Goal: Information Seeking & Learning: Learn about a topic

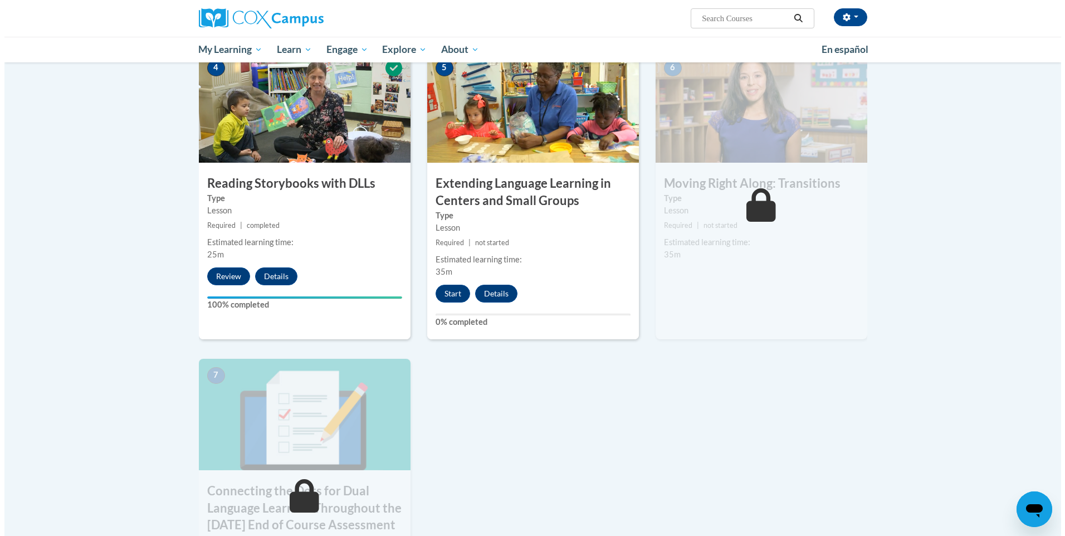
scroll to position [502, 0]
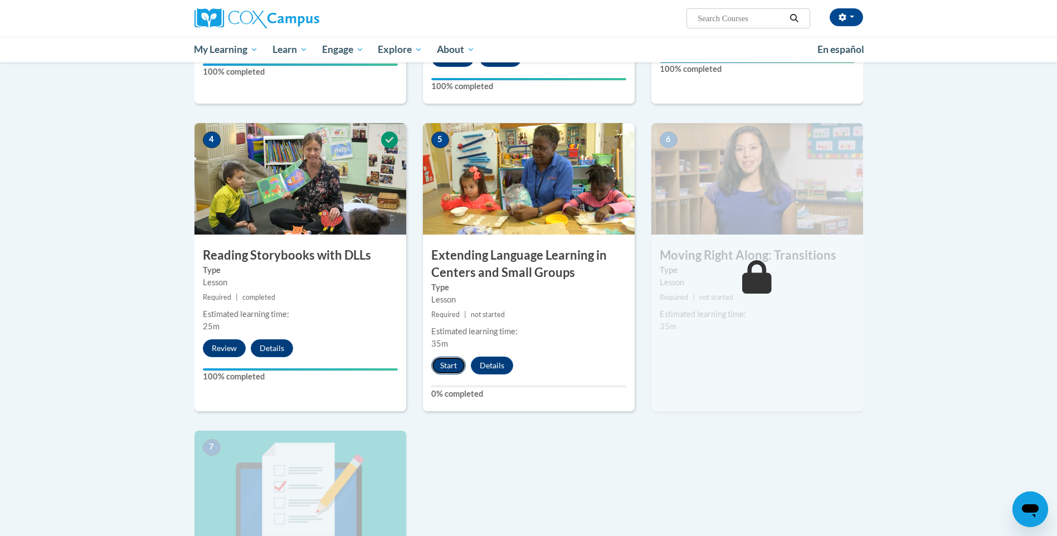
click at [443, 370] on button "Start" at bounding box center [448, 366] width 35 height 18
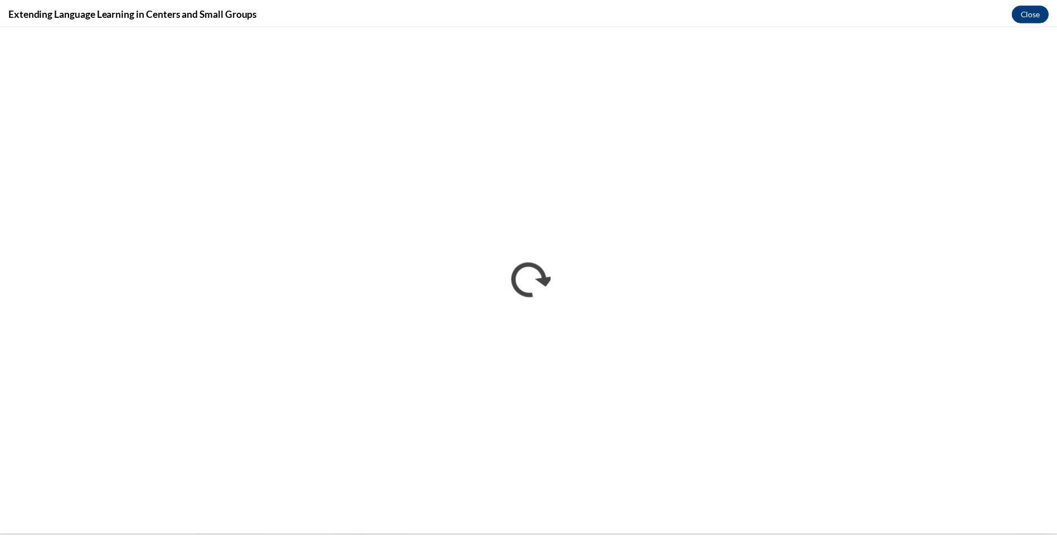
scroll to position [0, 0]
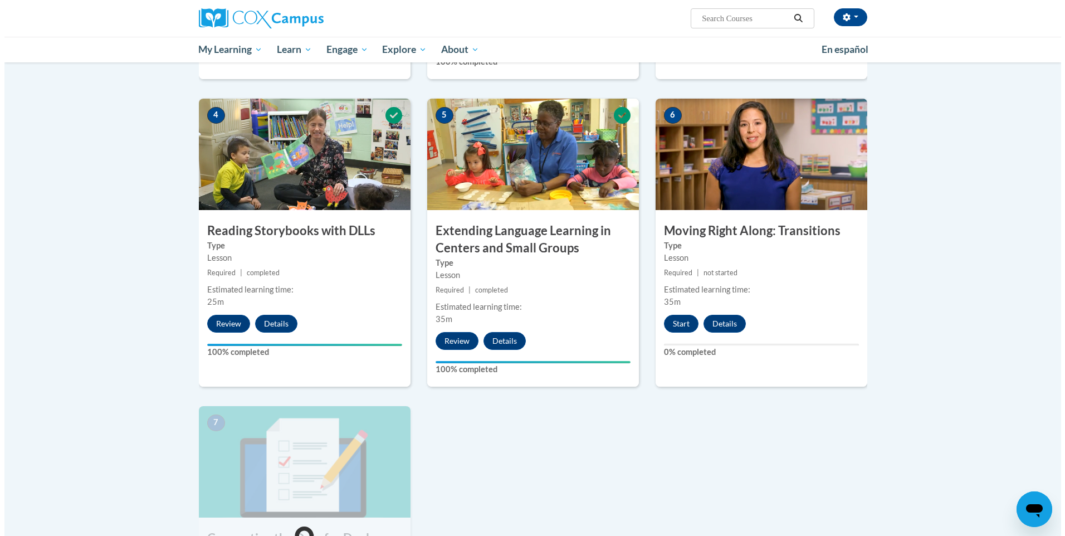
scroll to position [502, 0]
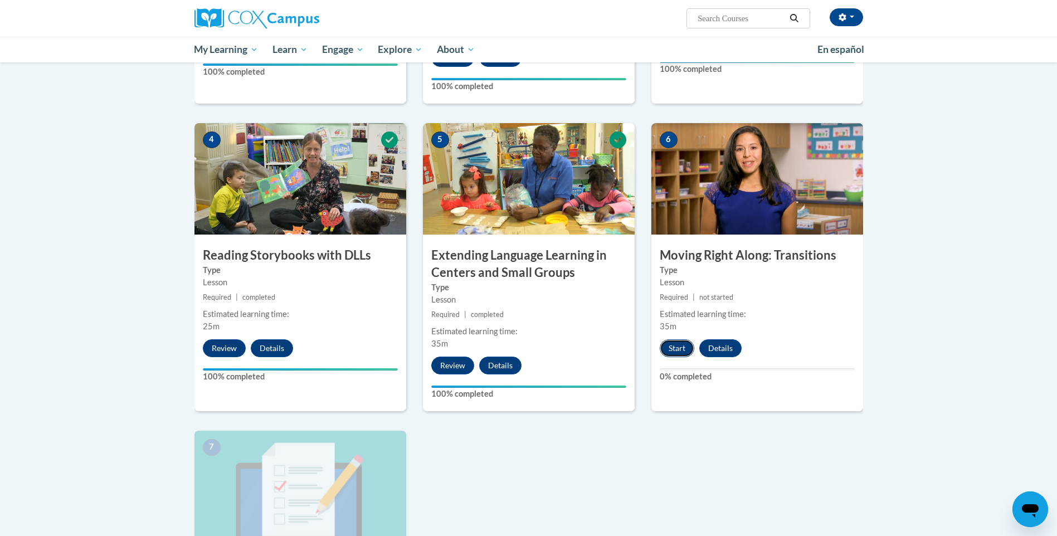
click at [671, 348] on button "Start" at bounding box center [677, 348] width 35 height 18
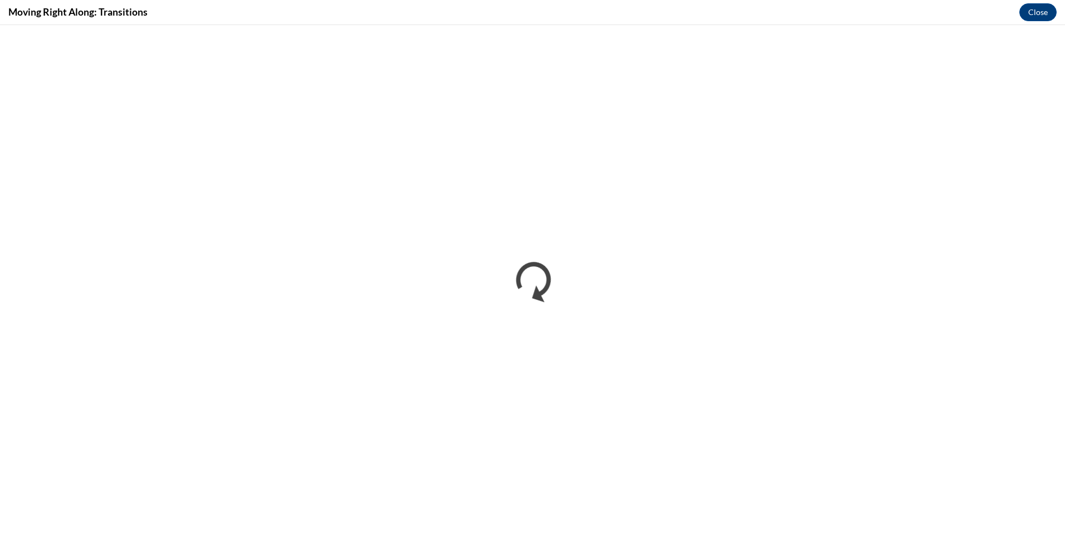
scroll to position [0, 0]
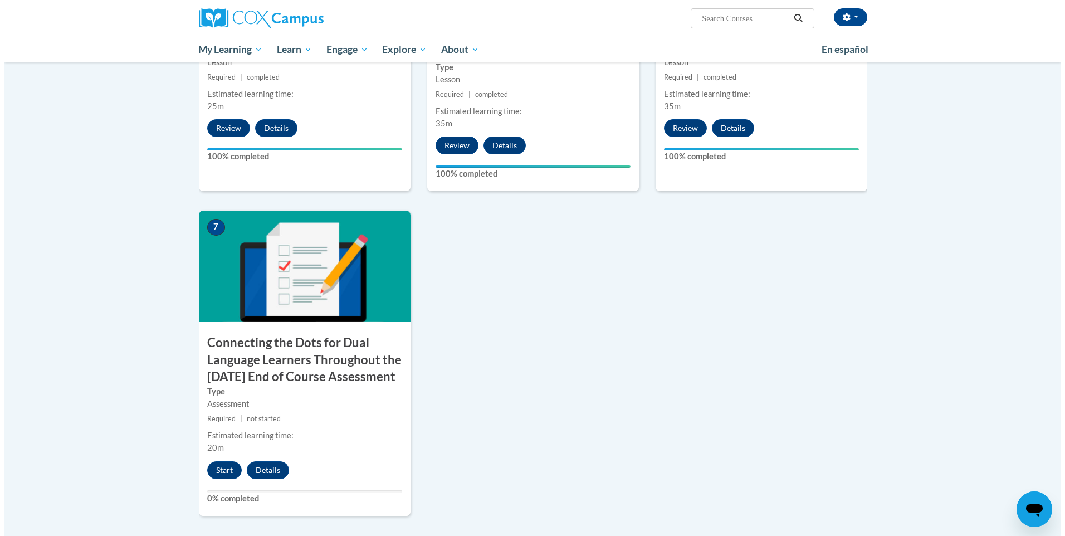
scroll to position [724, 0]
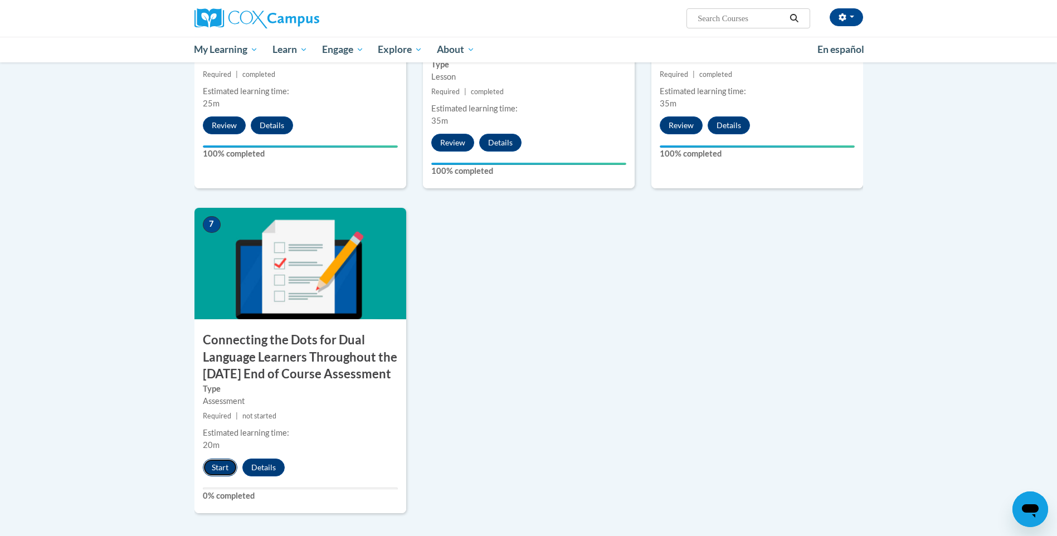
click at [215, 476] on button "Start" at bounding box center [220, 468] width 35 height 18
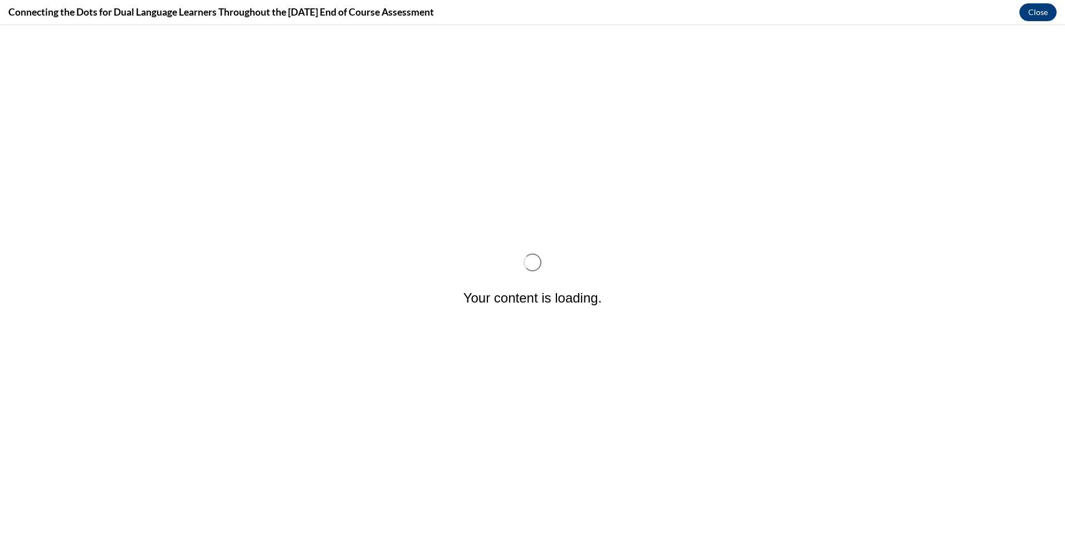
scroll to position [0, 0]
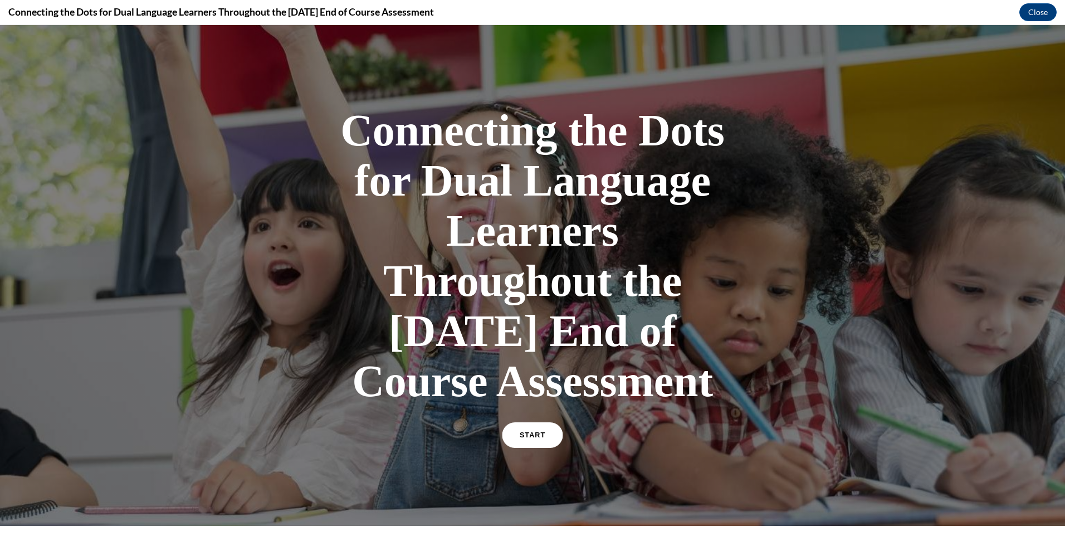
click at [526, 440] on span "START" at bounding box center [533, 435] width 26 height 8
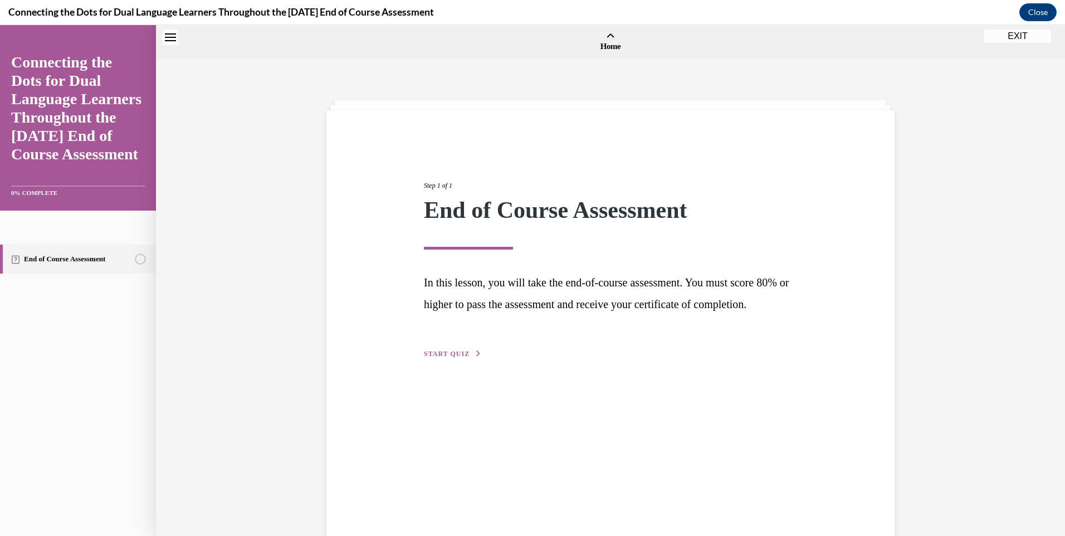
scroll to position [35, 0]
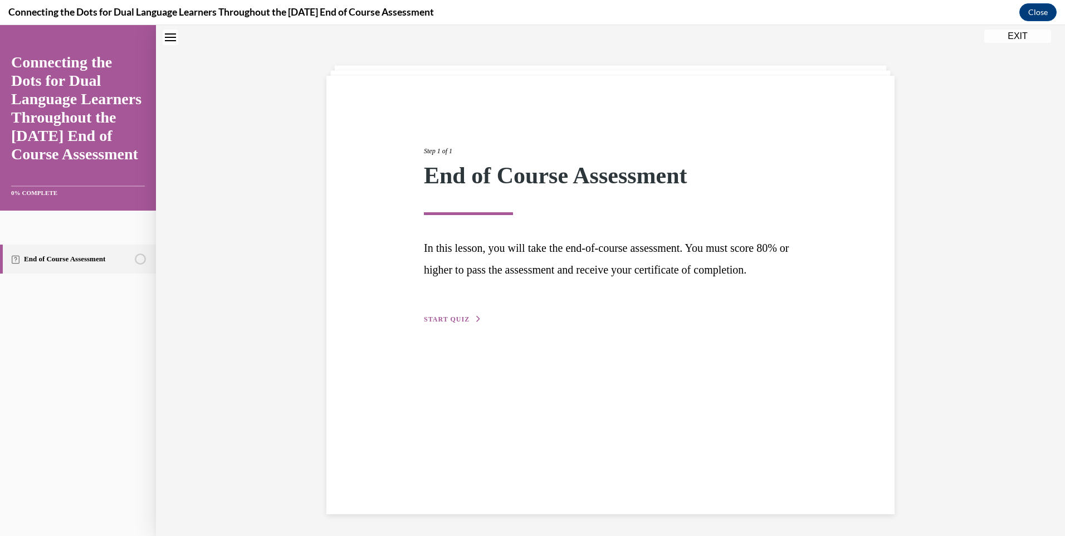
click at [451, 323] on span "START QUIZ" at bounding box center [447, 319] width 46 height 8
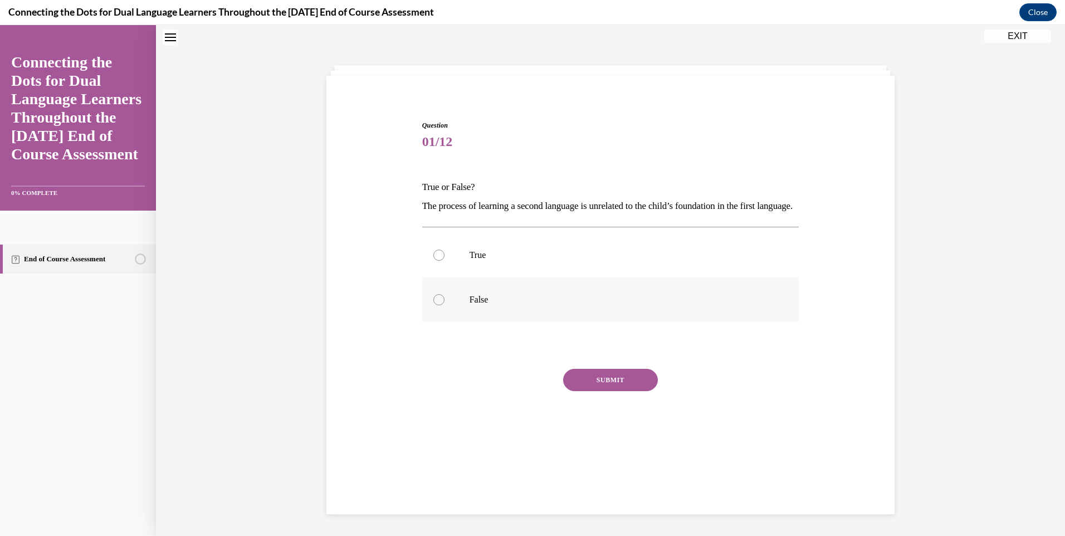
click at [439, 305] on div at bounding box center [439, 299] width 11 height 11
click at [439, 305] on input "False" at bounding box center [439, 299] width 11 height 11
radio input "true"
click at [587, 391] on button "SUBMIT" at bounding box center [610, 380] width 95 height 22
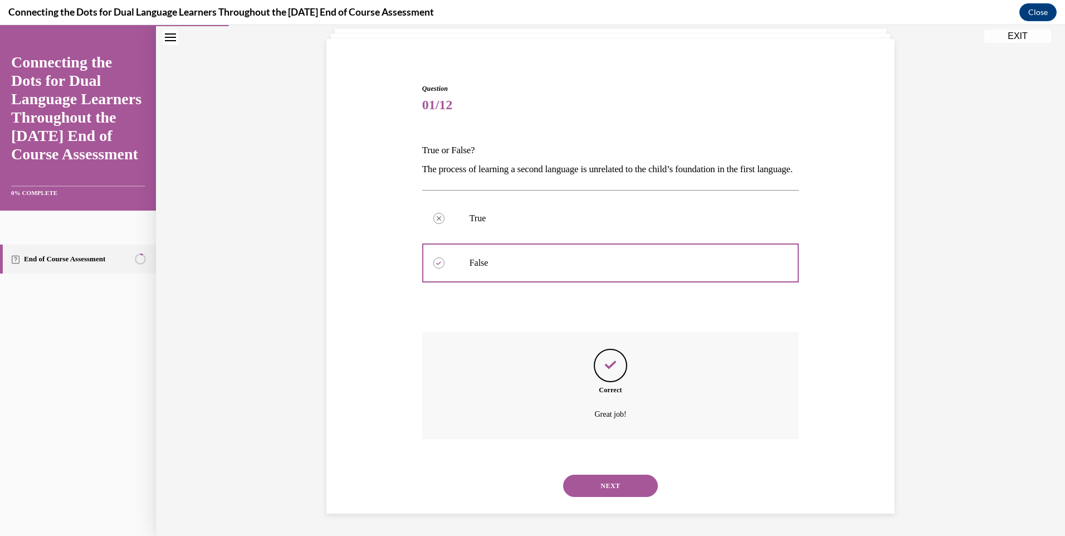
scroll to position [90, 0]
click at [597, 485] on button "NEXT" at bounding box center [610, 486] width 95 height 22
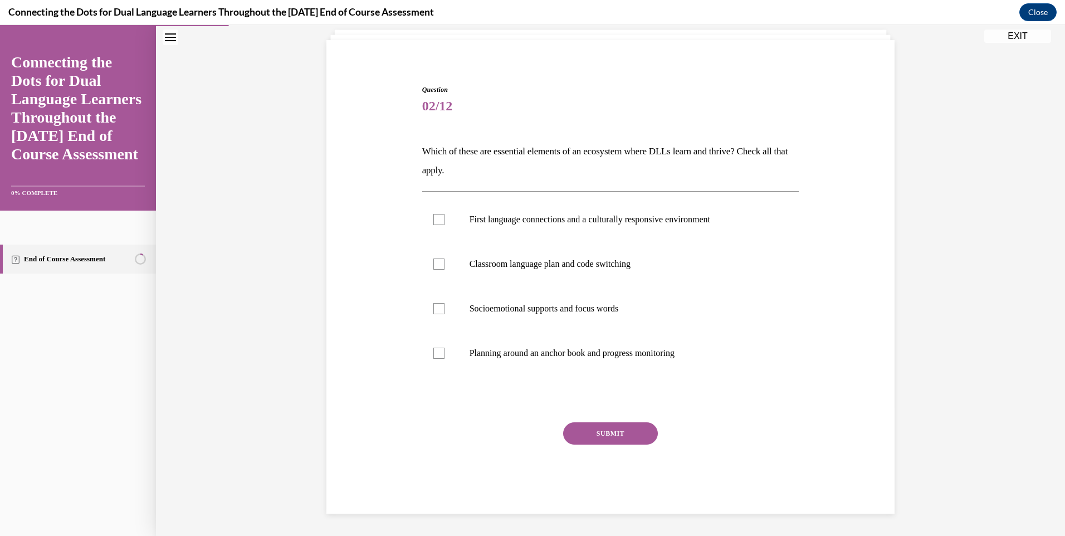
scroll to position [38, 0]
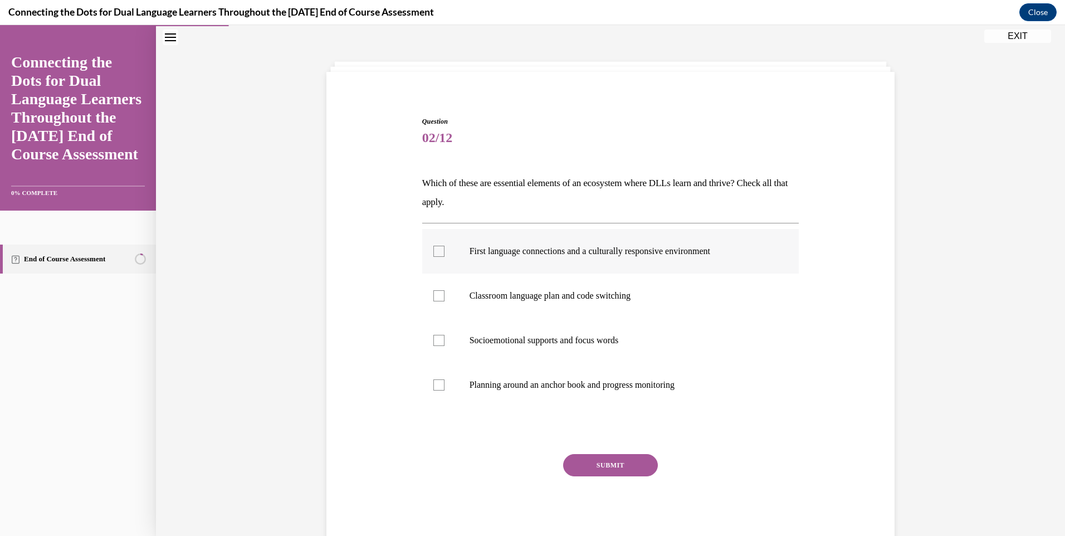
click at [434, 252] on div at bounding box center [439, 251] width 11 height 11
click at [434, 252] on input "First language connections and a culturally responsive environment" at bounding box center [439, 251] width 11 height 11
checkbox input "true"
click at [440, 296] on div at bounding box center [439, 295] width 11 height 11
click at [440, 296] on input "Classroom language plan and code switching" at bounding box center [439, 295] width 11 height 11
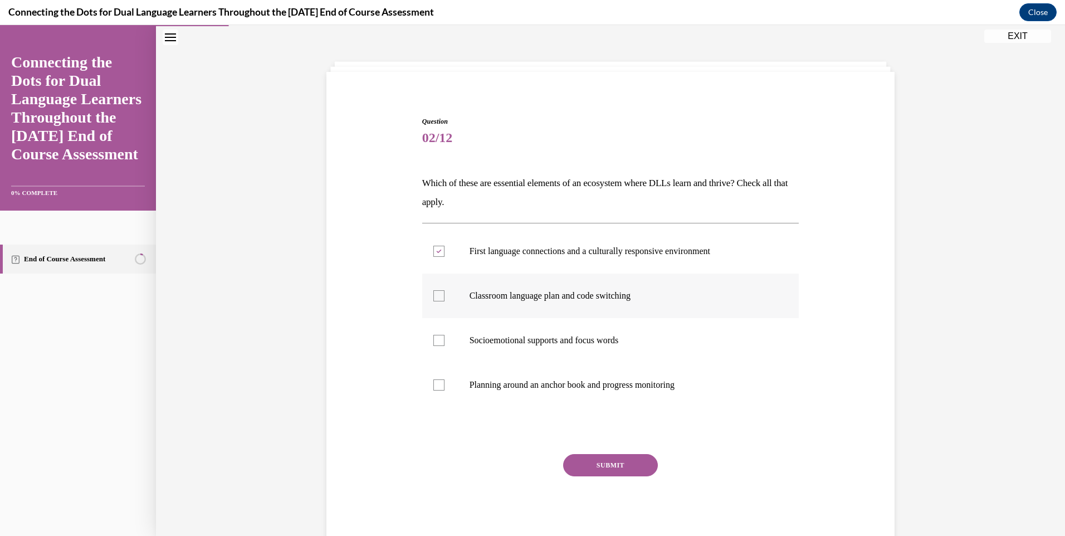
checkbox input "true"
click at [434, 386] on div at bounding box center [439, 384] width 11 height 11
click at [434, 386] on input "Planning around an anchor book and progress monitoring" at bounding box center [439, 384] width 11 height 11
checkbox input "true"
click at [600, 469] on button "SUBMIT" at bounding box center [610, 465] width 95 height 22
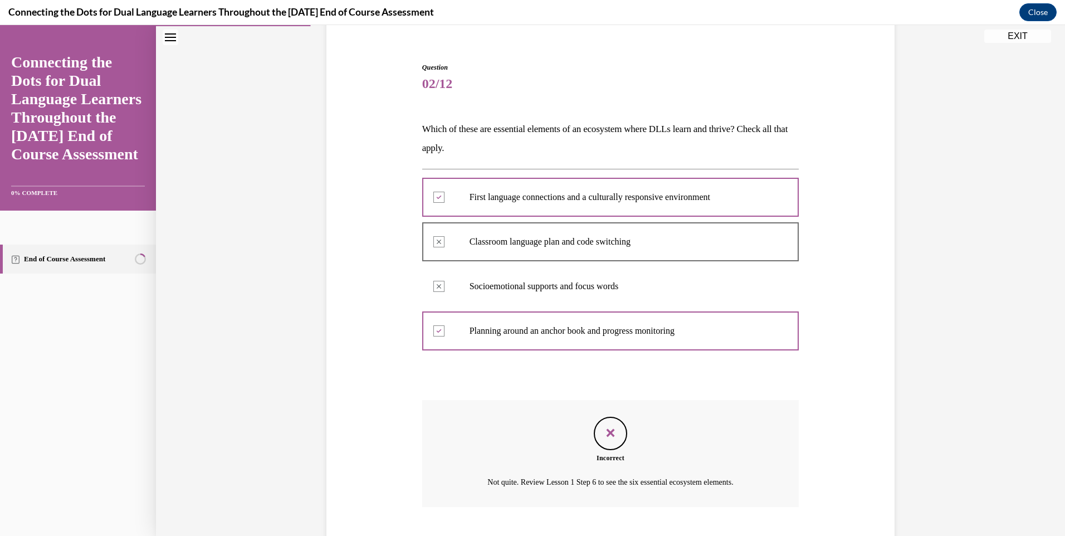
scroll to position [160, 0]
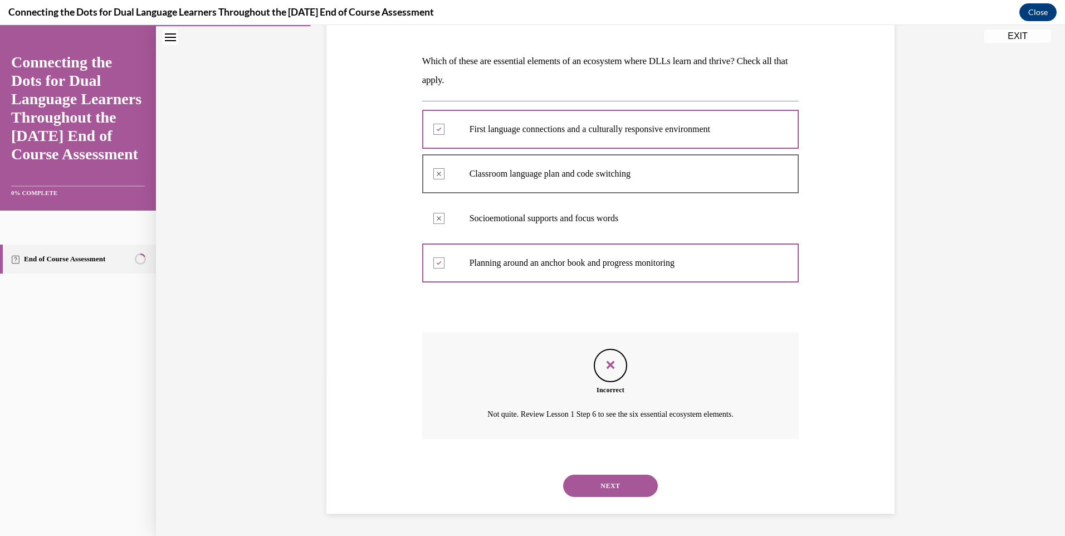
click at [601, 488] on button "NEXT" at bounding box center [610, 486] width 95 height 22
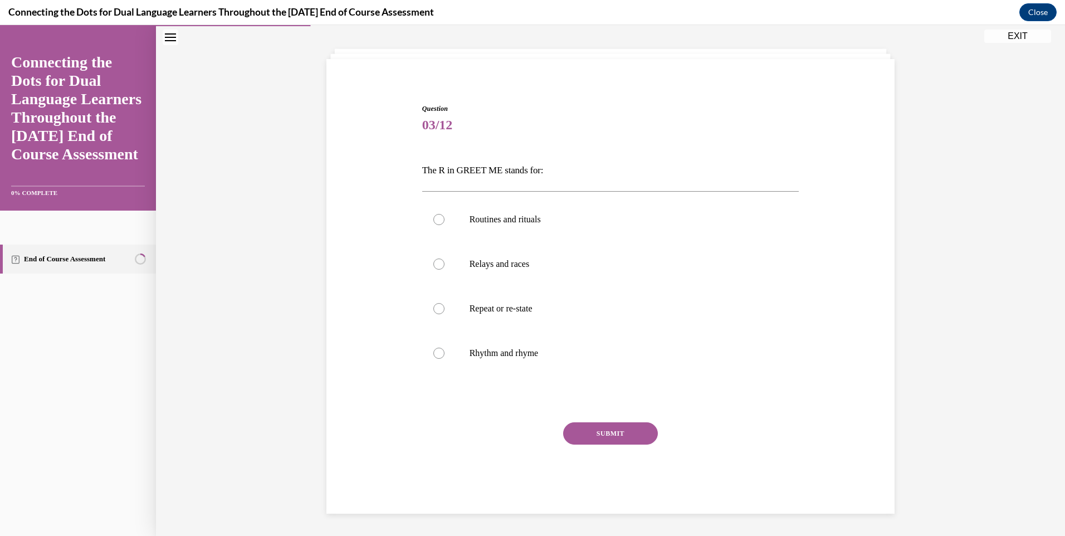
scroll to position [51, 0]
click at [435, 223] on div at bounding box center [439, 219] width 11 height 11
click at [435, 223] on input "Routines and rituals" at bounding box center [439, 219] width 11 height 11
radio input "true"
click at [603, 435] on button "SUBMIT" at bounding box center [610, 433] width 95 height 22
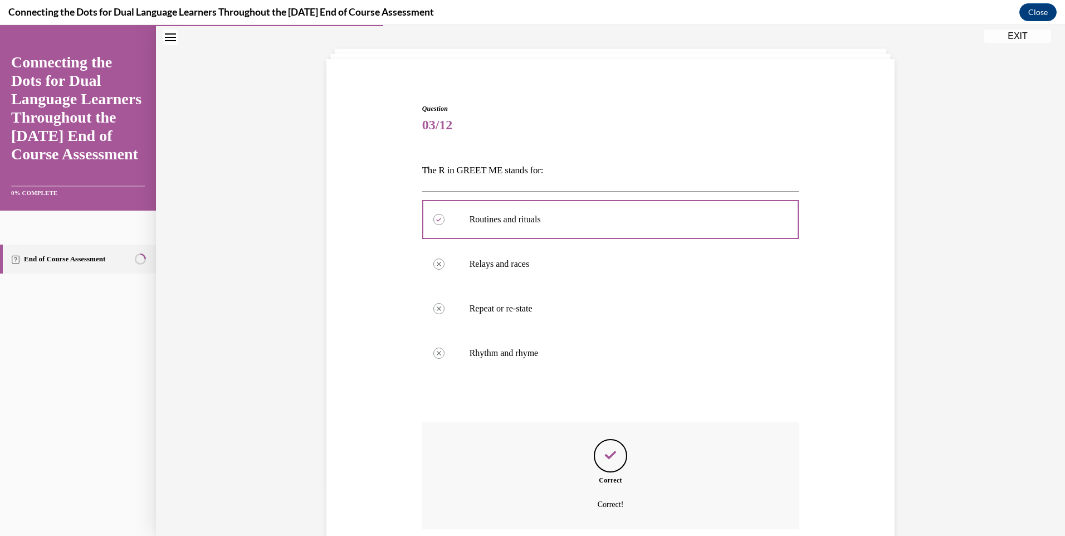
scroll to position [142, 0]
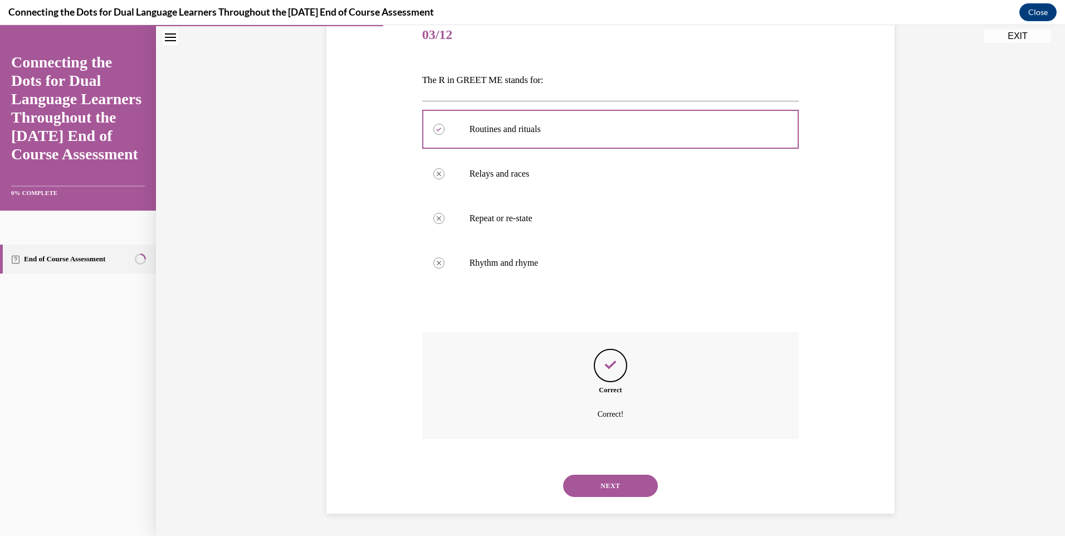
click at [595, 480] on button "NEXT" at bounding box center [610, 486] width 95 height 22
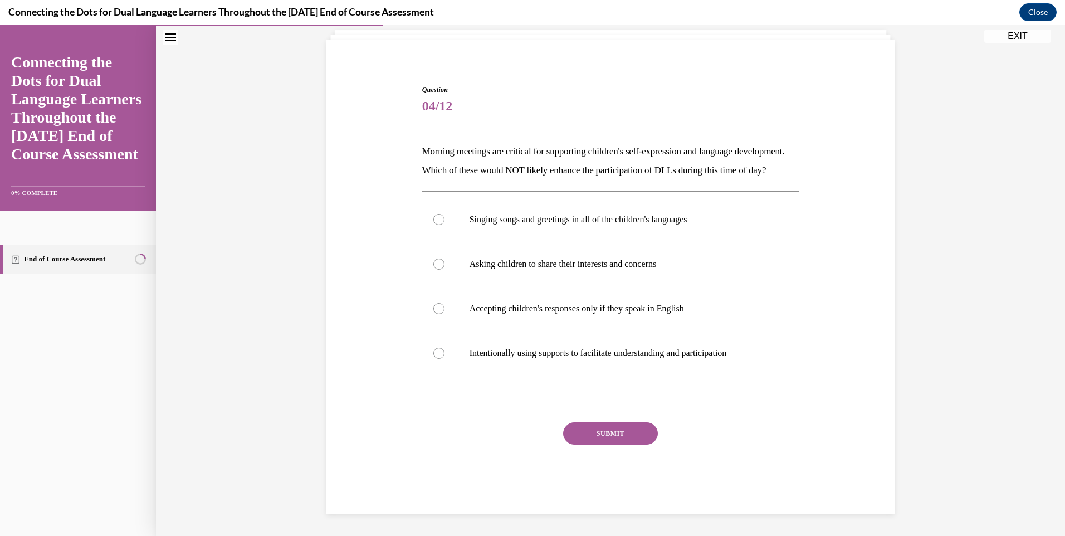
scroll to position [89, 0]
click at [438, 305] on div at bounding box center [439, 308] width 11 height 11
click at [438, 305] on input "Accepting children's responses only if they speak in English" at bounding box center [439, 308] width 11 height 11
radio input "true"
click at [595, 433] on button "SUBMIT" at bounding box center [610, 433] width 95 height 22
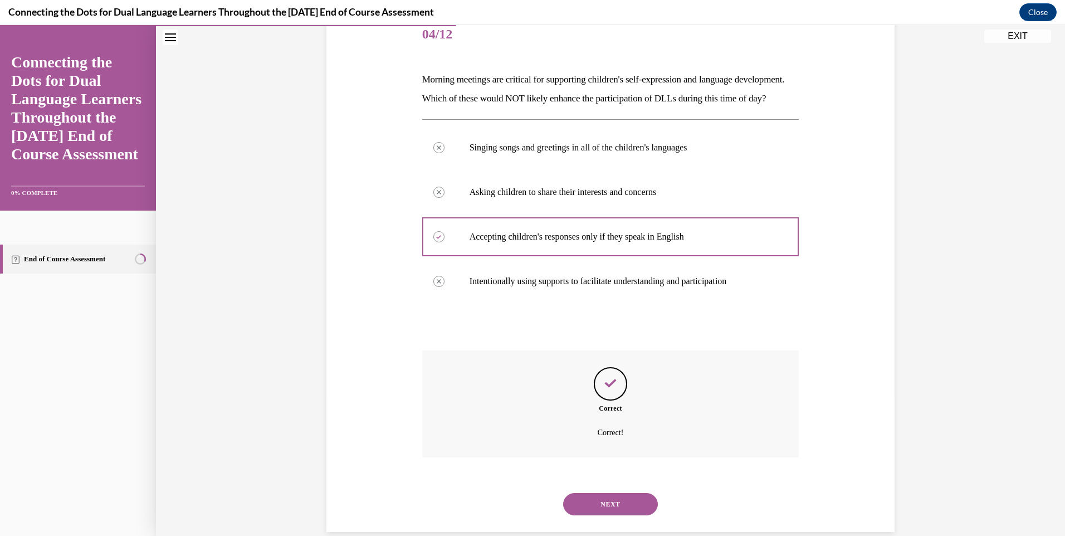
scroll to position [179, 0]
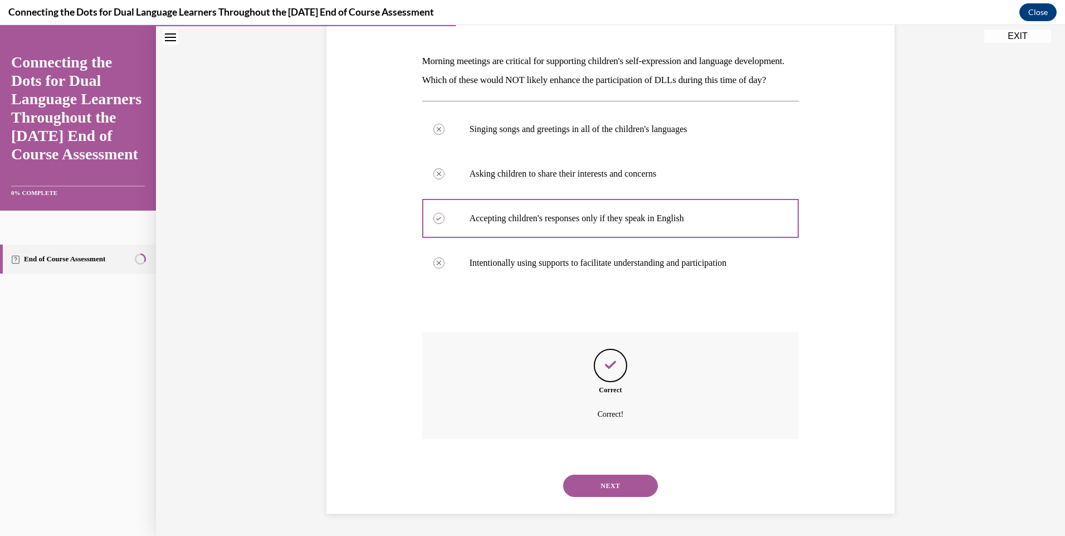
click at [593, 484] on button "NEXT" at bounding box center [610, 486] width 95 height 22
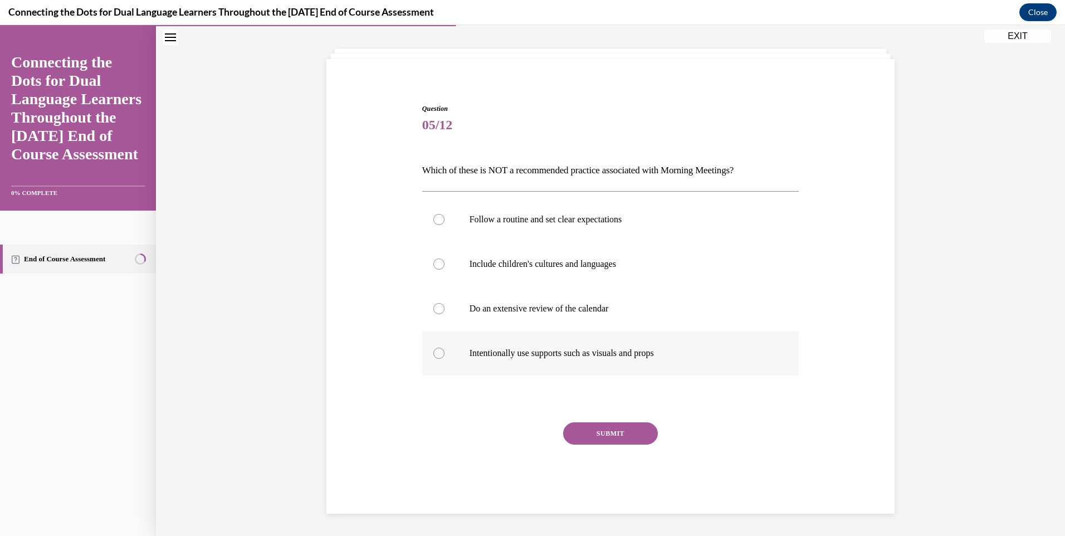
click at [435, 355] on div at bounding box center [439, 353] width 11 height 11
click at [435, 355] on input "Intentionally use supports such as visuals and props" at bounding box center [439, 353] width 11 height 11
radio input "true"
click at [603, 434] on button "SUBMIT" at bounding box center [610, 433] width 95 height 22
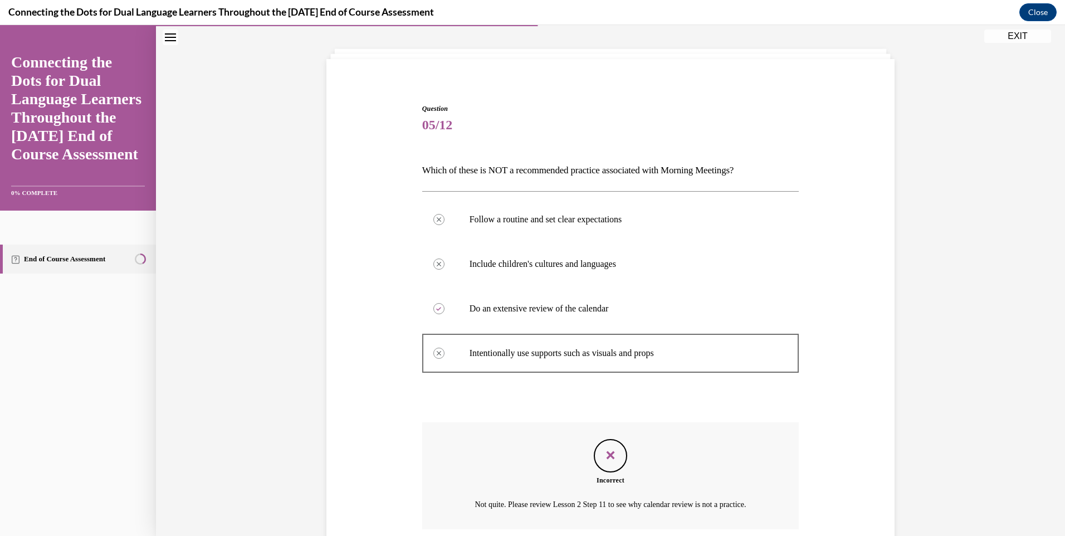
scroll to position [142, 0]
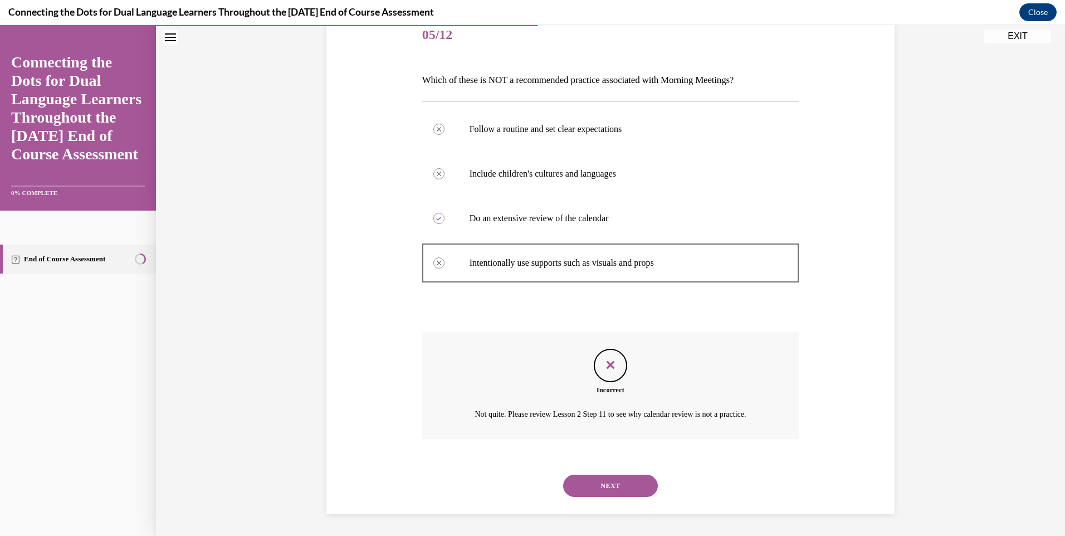
click at [602, 486] on button "NEXT" at bounding box center [610, 486] width 95 height 22
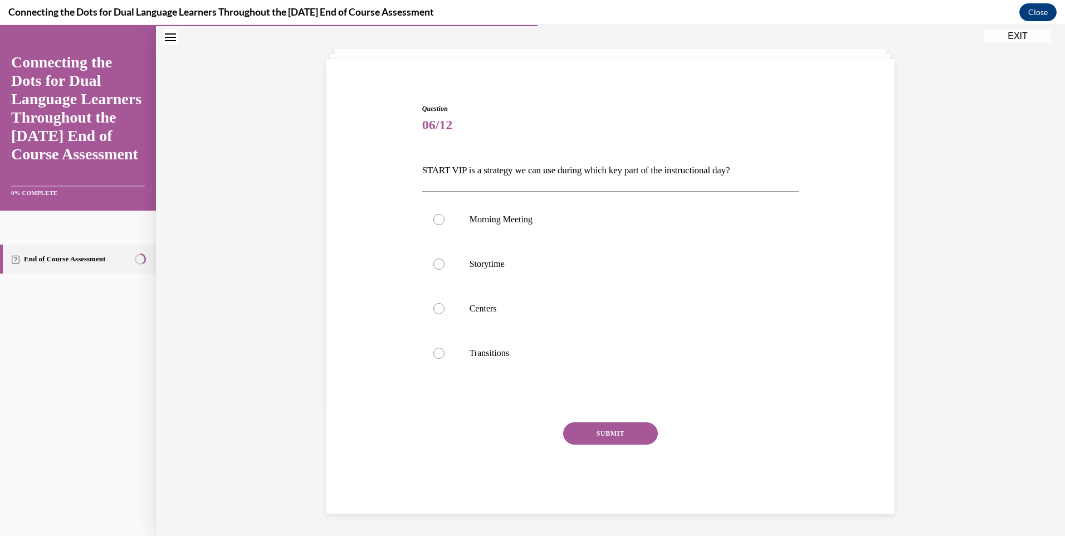
scroll to position [51, 0]
click at [434, 353] on div at bounding box center [439, 353] width 11 height 11
click at [434, 353] on input "Transitions" at bounding box center [439, 353] width 11 height 11
radio input "true"
click at [600, 429] on button "SUBMIT" at bounding box center [610, 433] width 95 height 22
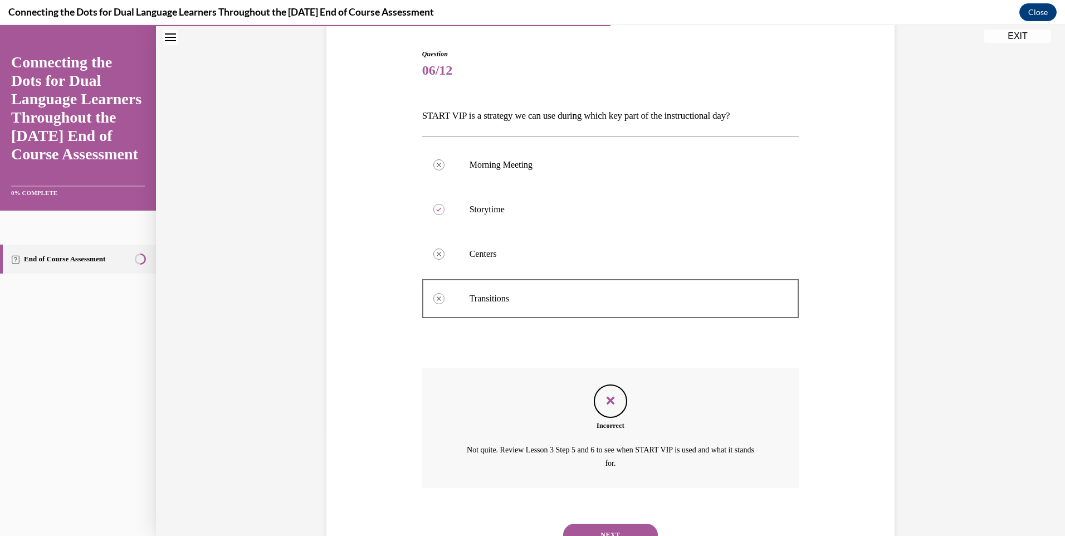
scroll to position [155, 0]
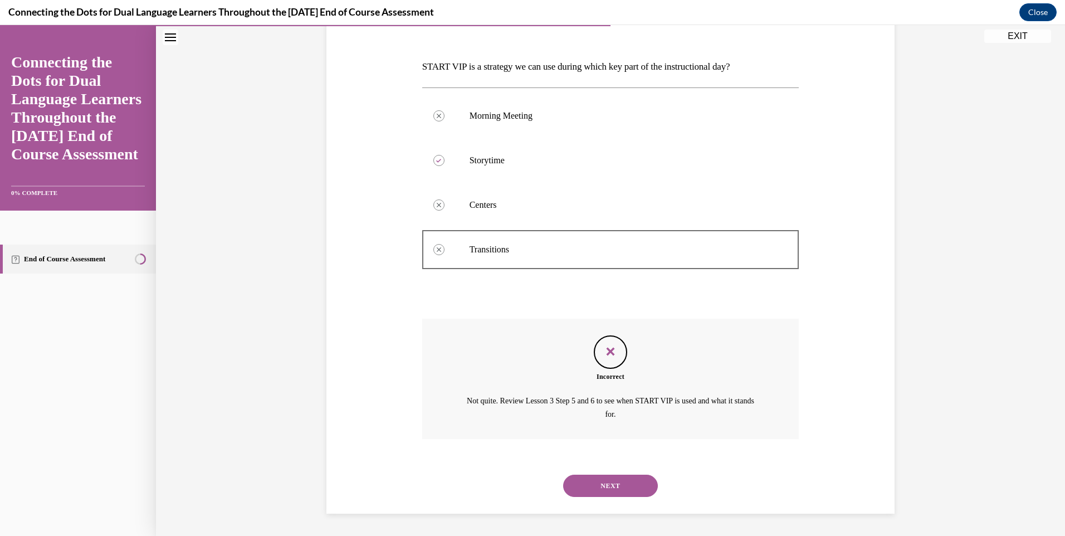
click at [603, 487] on button "NEXT" at bounding box center [610, 486] width 95 height 22
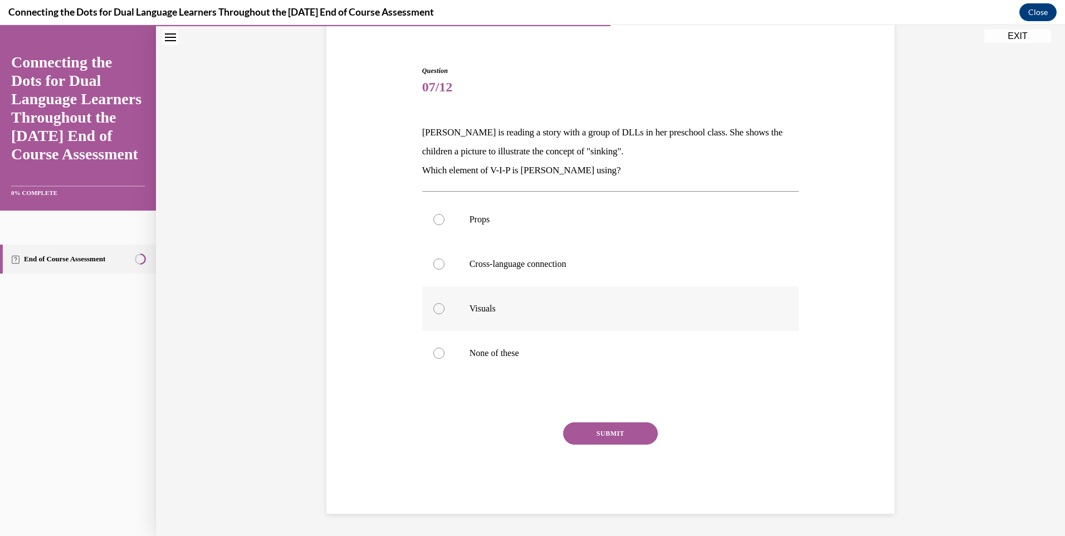
click at [438, 308] on div at bounding box center [439, 308] width 11 height 11
click at [438, 308] on input "Visuals" at bounding box center [439, 308] width 11 height 11
radio input "true"
click at [595, 432] on button "SUBMIT" at bounding box center [610, 433] width 95 height 22
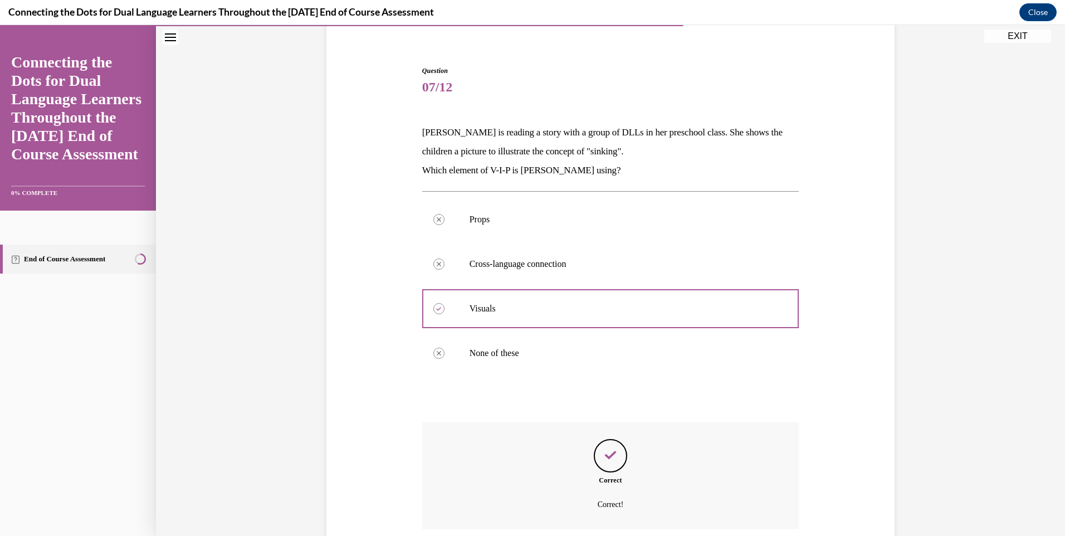
scroll to position [179, 0]
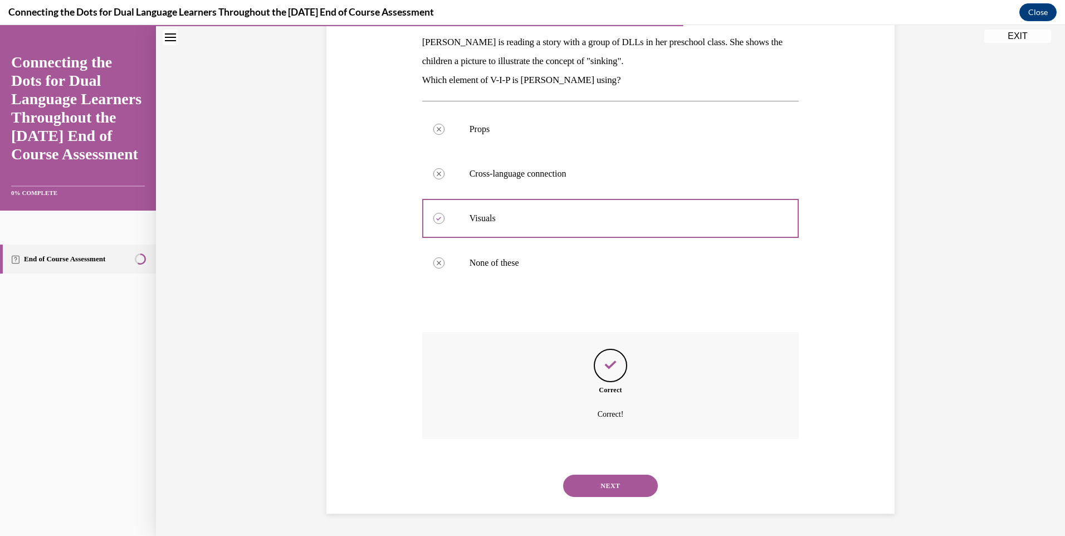
click at [601, 486] on button "NEXT" at bounding box center [610, 486] width 95 height 22
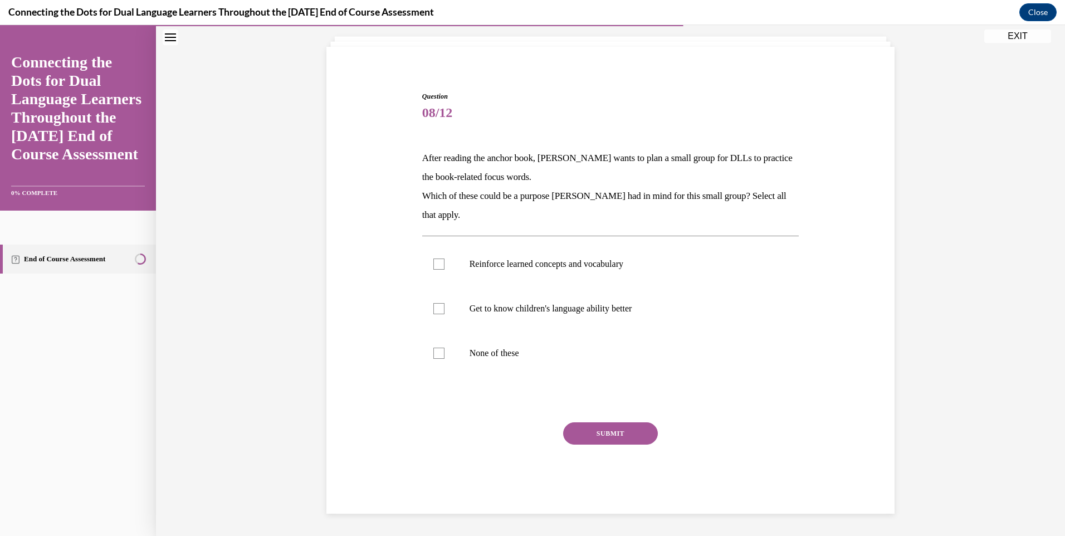
scroll to position [64, 0]
click at [436, 268] on div at bounding box center [439, 264] width 11 height 11
click at [436, 268] on input "Reinforce learned concepts and vocabulary" at bounding box center [439, 264] width 11 height 11
checkbox input "true"
click at [434, 305] on div at bounding box center [439, 308] width 11 height 11
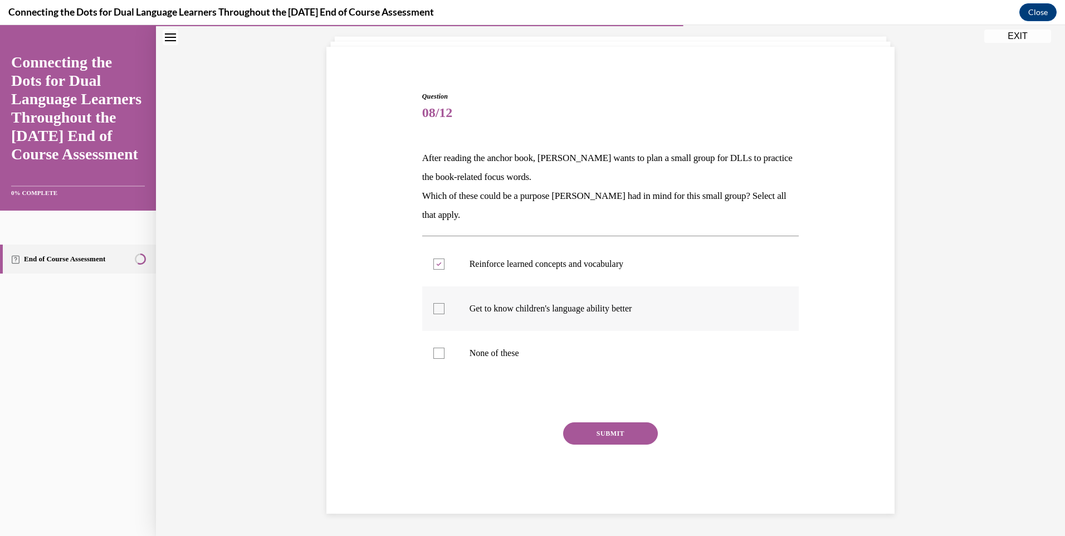
click at [434, 305] on input "Get to know children's language ability better" at bounding box center [439, 308] width 11 height 11
checkbox input "true"
click at [590, 434] on button "SUBMIT" at bounding box center [610, 433] width 95 height 22
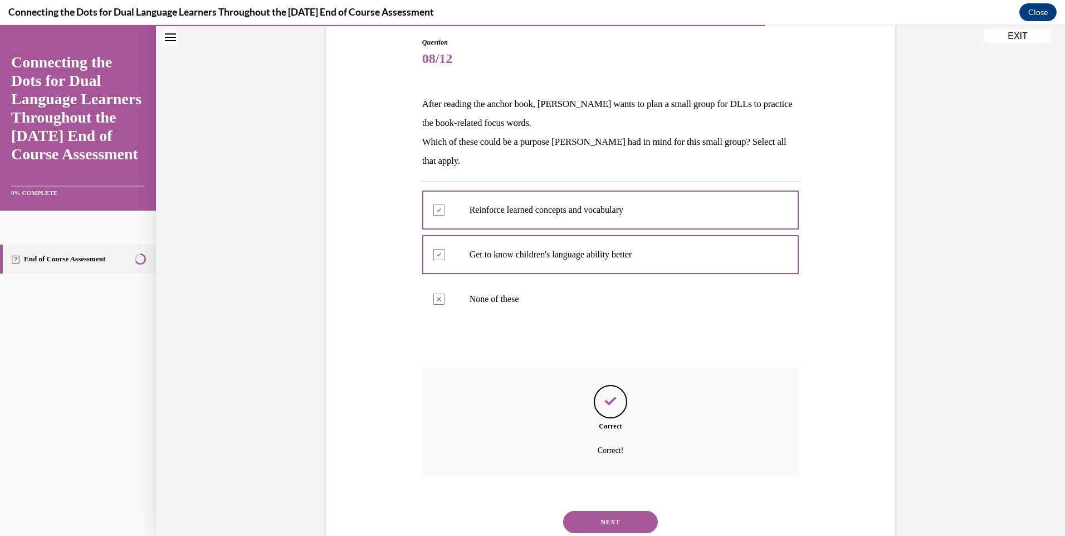
scroll to position [154, 0]
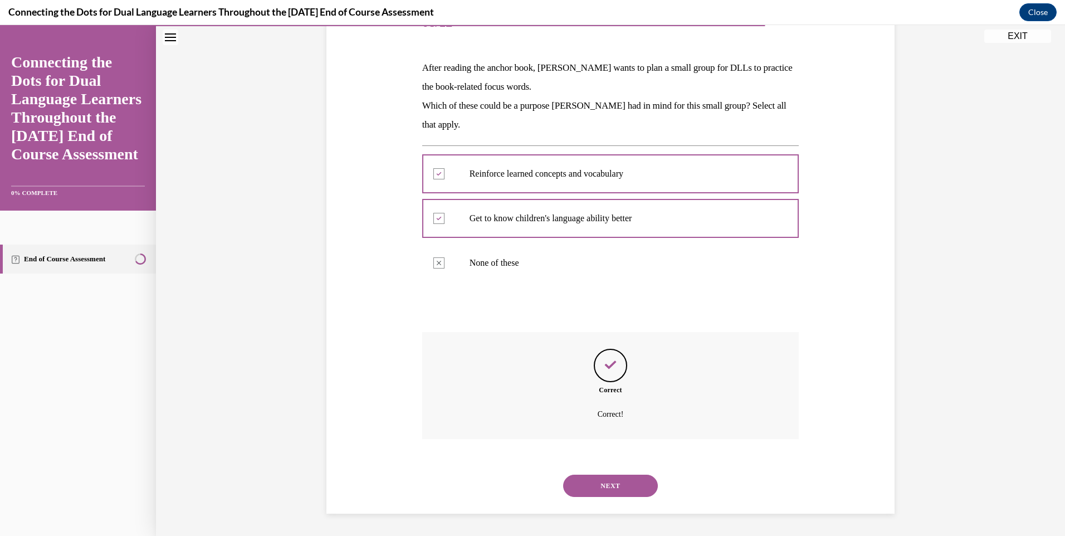
click at [601, 484] on button "NEXT" at bounding box center [610, 486] width 95 height 22
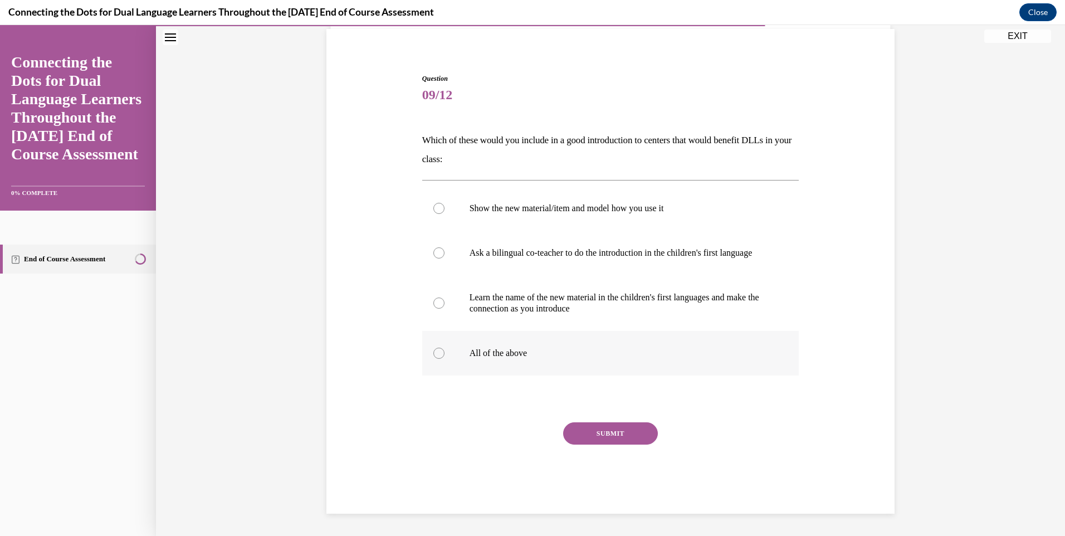
click at [434, 357] on div at bounding box center [439, 353] width 11 height 11
click at [434, 357] on input "All of the above" at bounding box center [439, 353] width 11 height 11
radio input "true"
click at [598, 434] on button "SUBMIT" at bounding box center [610, 433] width 95 height 22
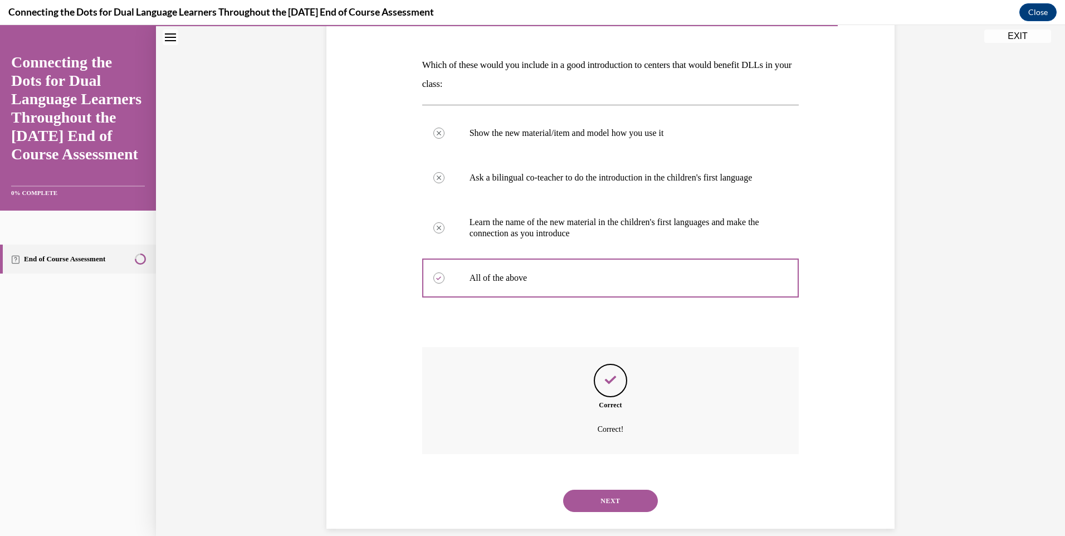
scroll to position [183, 0]
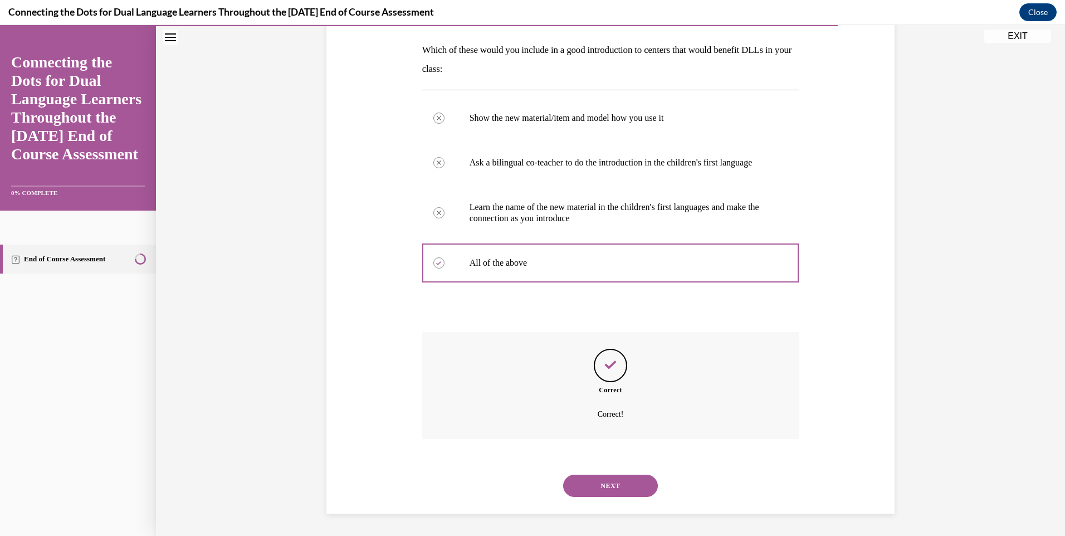
click at [600, 484] on button "NEXT" at bounding box center [610, 486] width 95 height 22
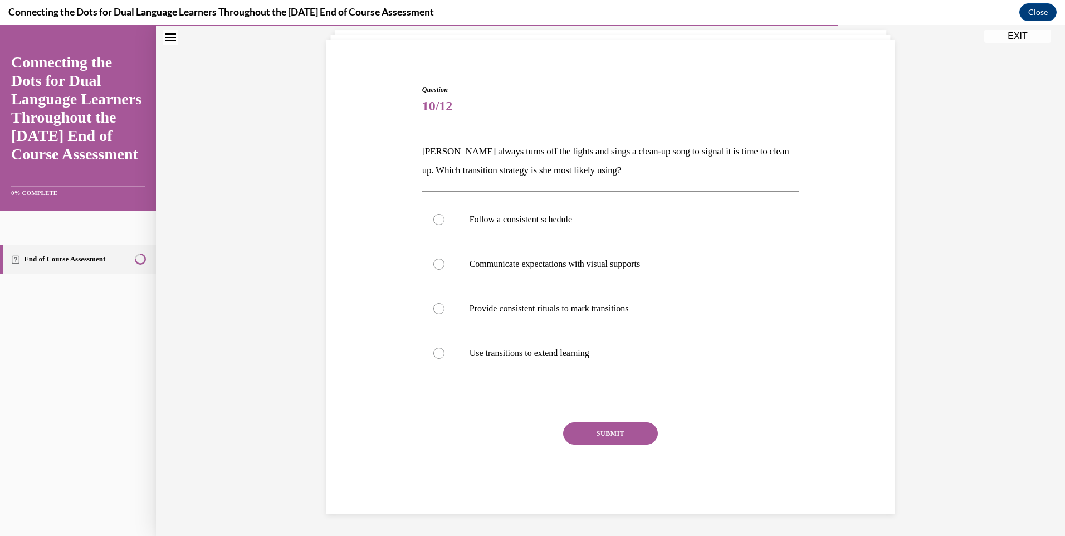
scroll to position [70, 0]
click at [434, 218] on div at bounding box center [439, 219] width 11 height 11
click at [434, 218] on input "Follow a consistent schedule" at bounding box center [439, 219] width 11 height 11
radio input "true"
click at [609, 435] on button "SUBMIT" at bounding box center [610, 433] width 95 height 22
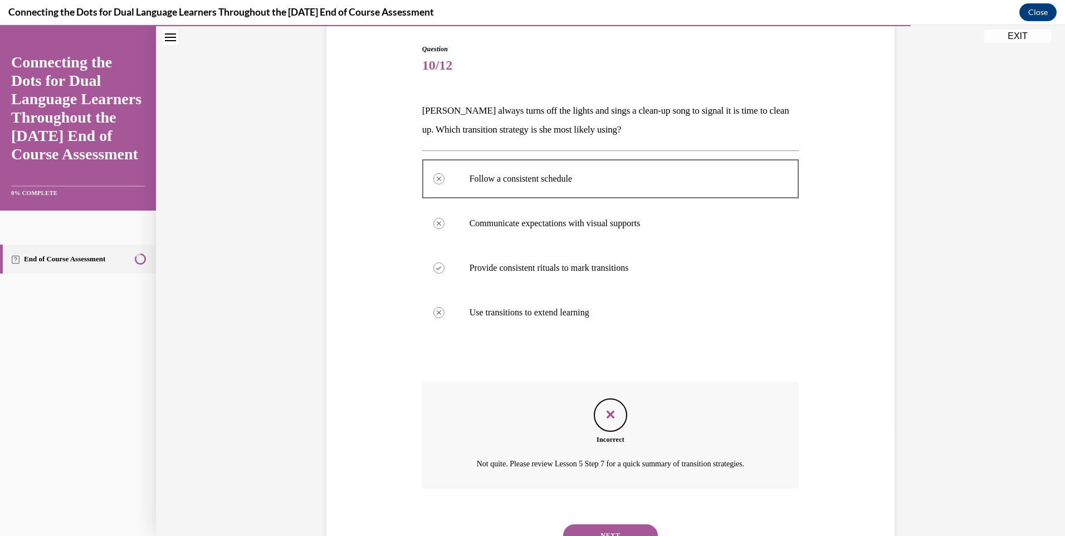
scroll to position [160, 0]
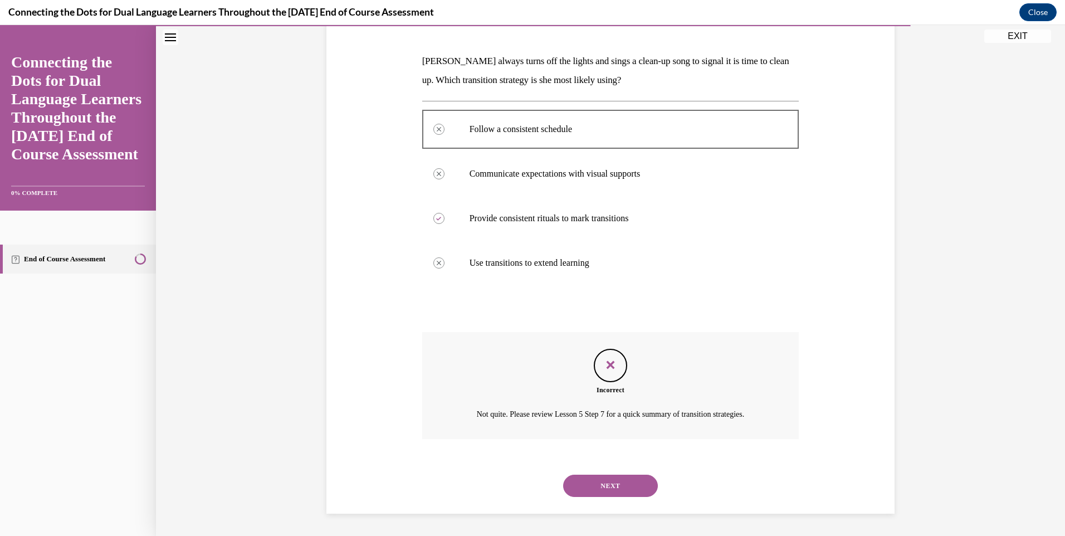
click at [607, 482] on button "NEXT" at bounding box center [610, 486] width 95 height 22
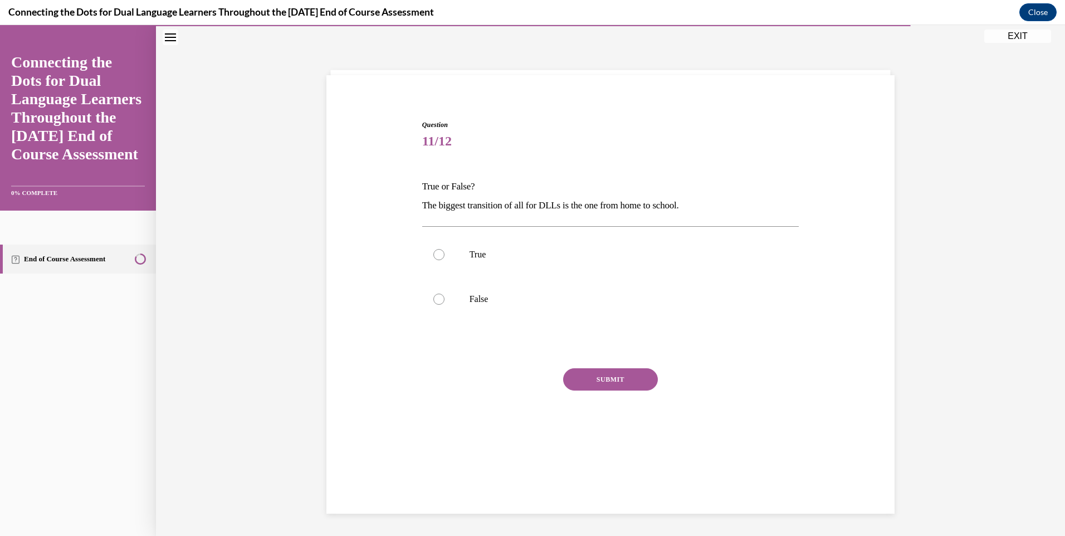
scroll to position [35, 0]
click at [434, 255] on div at bounding box center [439, 254] width 11 height 11
click at [434, 255] on input "True" at bounding box center [439, 254] width 11 height 11
radio input "true"
click at [587, 373] on button "SUBMIT" at bounding box center [610, 379] width 95 height 22
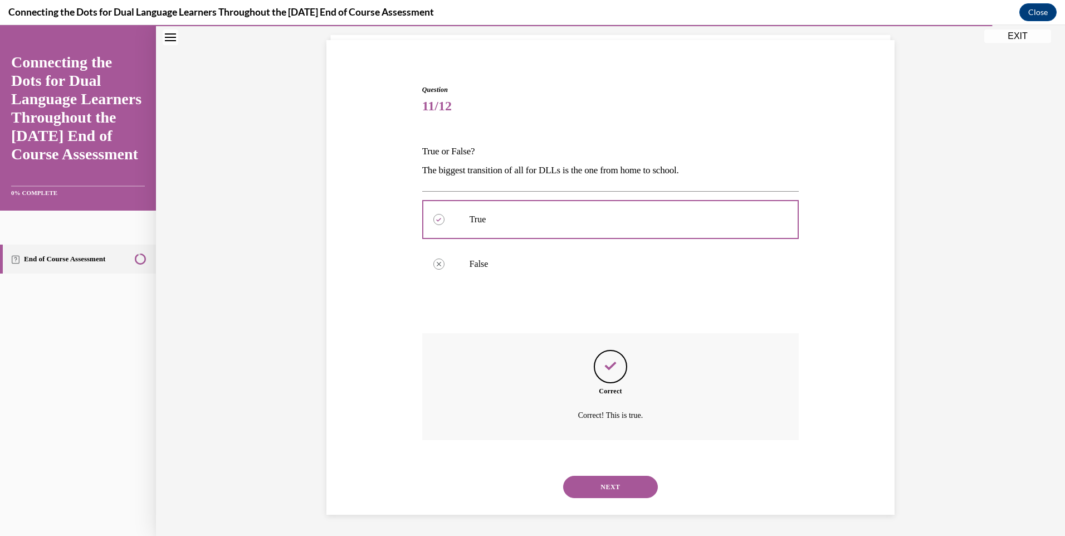
scroll to position [71, 0]
click at [593, 487] on button "NEXT" at bounding box center [610, 486] width 95 height 22
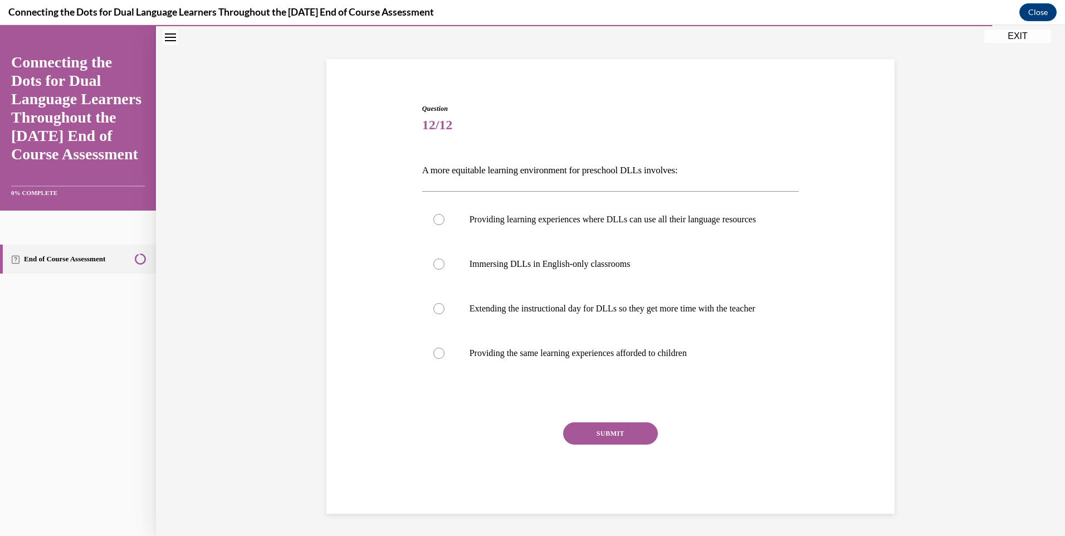
scroll to position [59, 0]
click at [434, 359] on div at bounding box center [439, 353] width 11 height 11
click at [434, 359] on input "Providing the same learning experiences afforded to children" at bounding box center [439, 353] width 11 height 11
radio input "true"
click at [589, 445] on button "SUBMIT" at bounding box center [610, 433] width 95 height 22
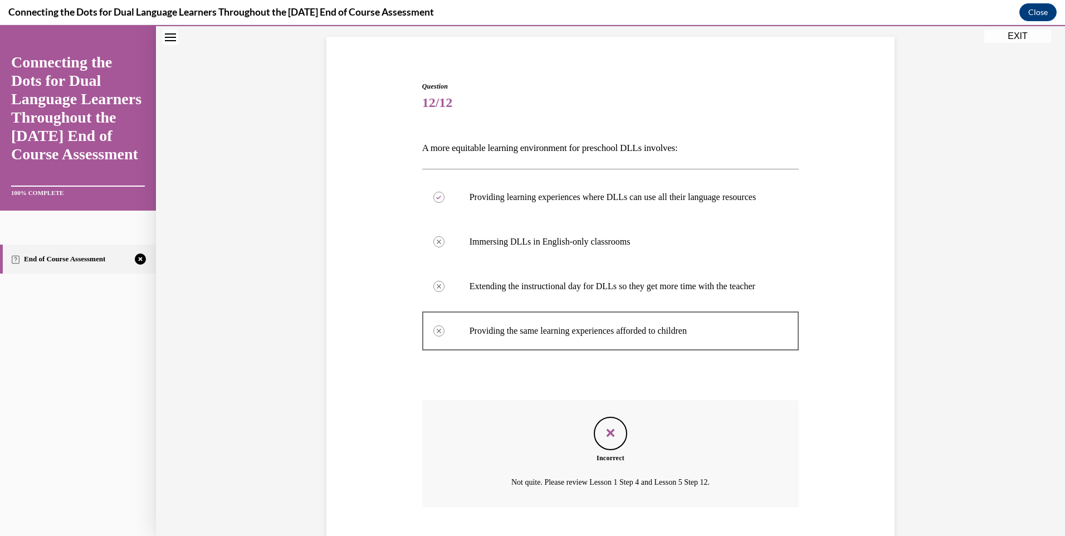
scroll to position [164, 0]
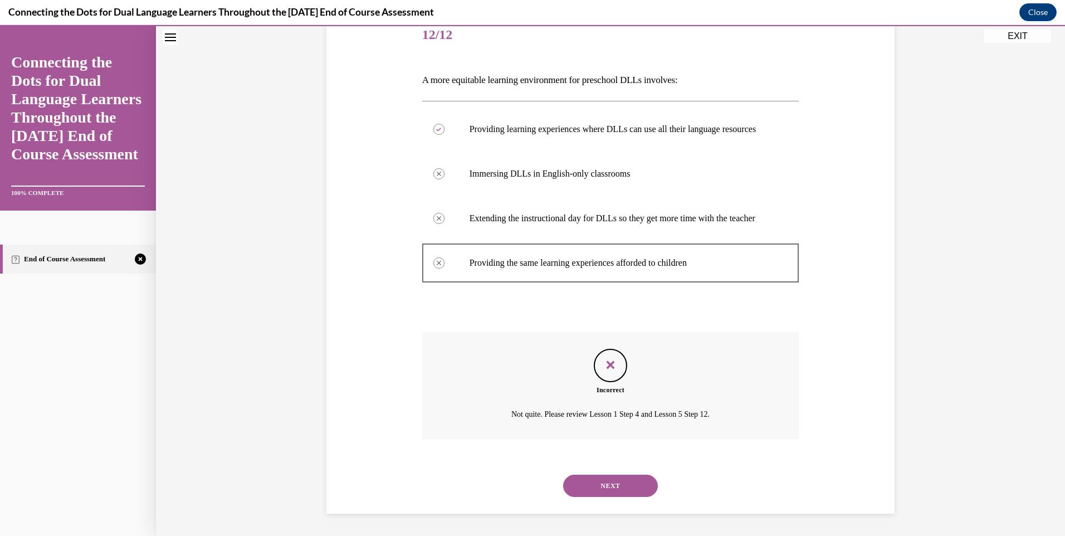
click at [605, 483] on button "NEXT" at bounding box center [610, 486] width 95 height 22
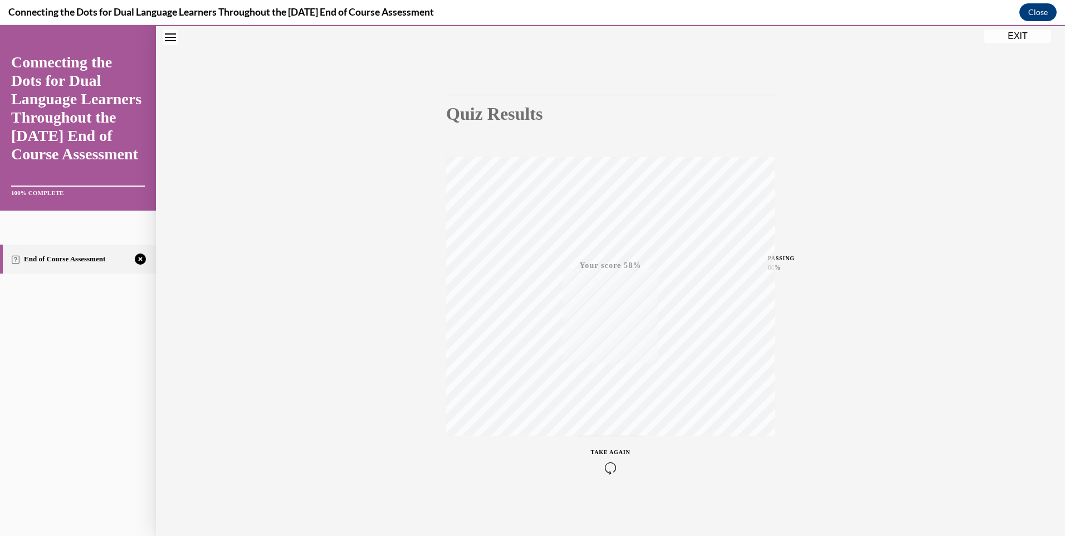
click at [605, 465] on icon "button" at bounding box center [611, 468] width 40 height 12
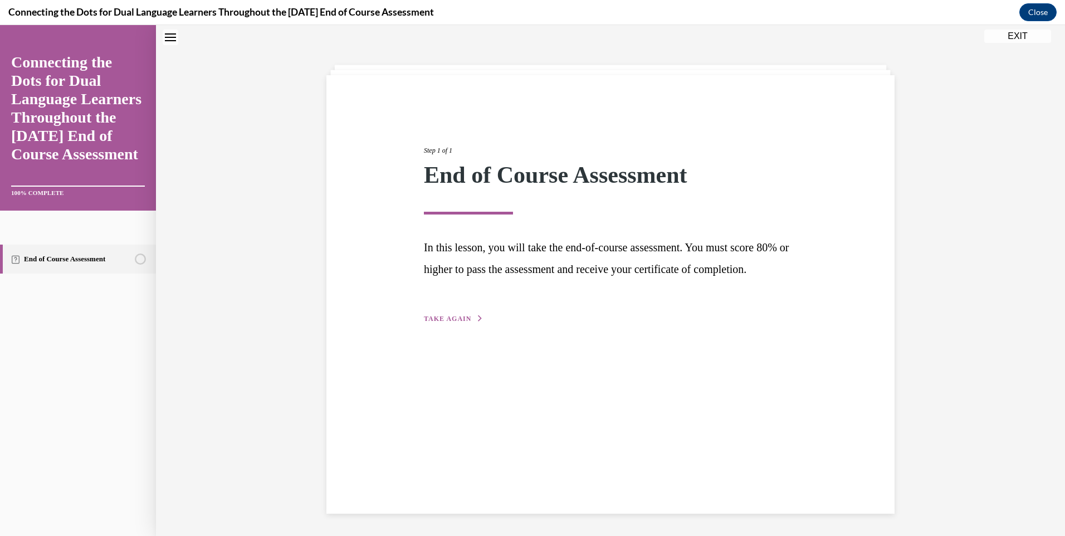
scroll to position [35, 0]
click at [441, 323] on span "TAKE AGAIN" at bounding box center [447, 319] width 47 height 8
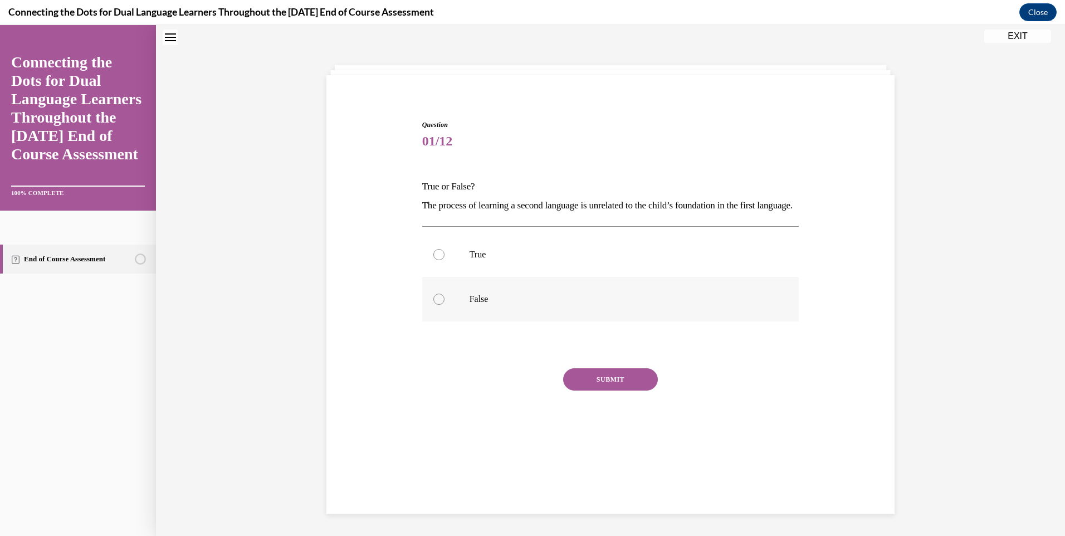
click at [436, 305] on div at bounding box center [439, 299] width 11 height 11
click at [436, 305] on input "False" at bounding box center [439, 299] width 11 height 11
radio input "true"
click at [607, 391] on button "SUBMIT" at bounding box center [610, 379] width 95 height 22
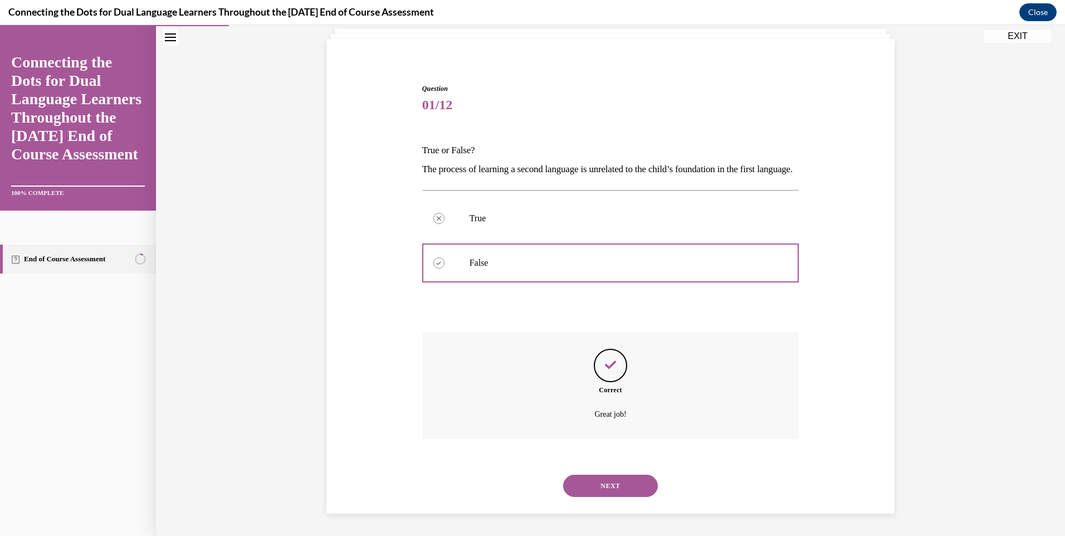
scroll to position [90, 0]
click at [608, 485] on button "NEXT" at bounding box center [610, 486] width 95 height 22
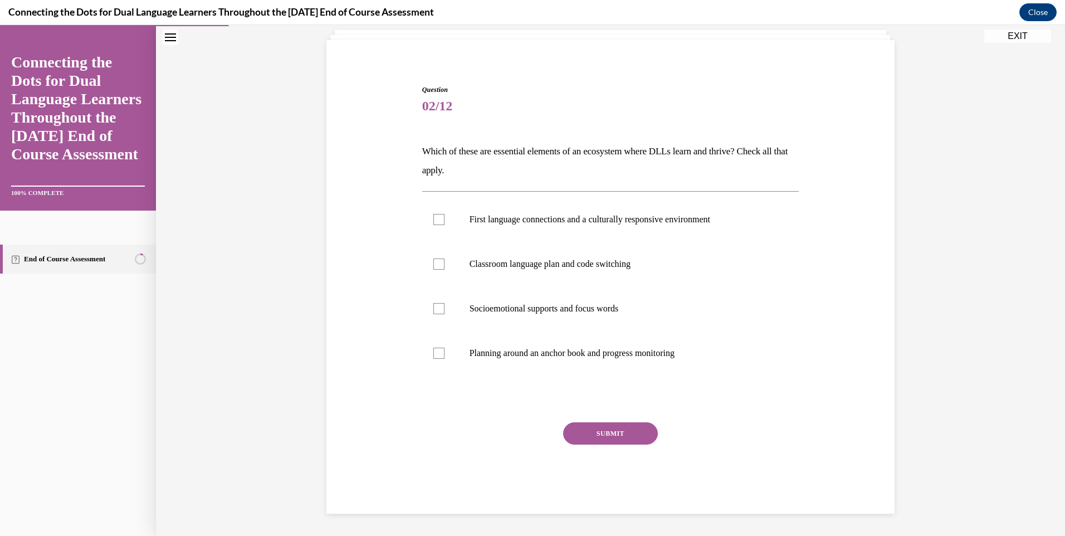
scroll to position [38, 0]
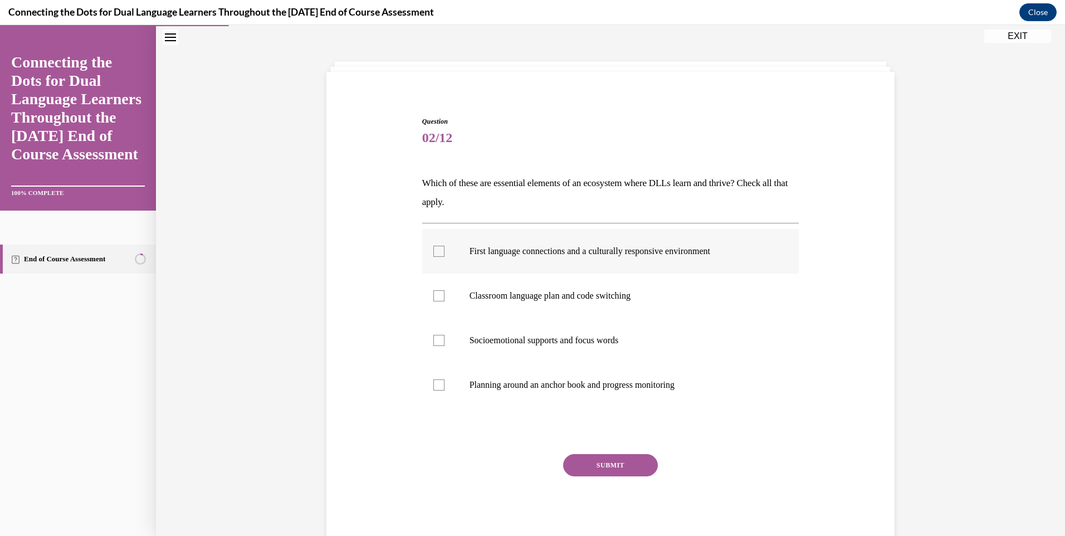
click at [437, 251] on div at bounding box center [439, 251] width 11 height 11
click at [437, 251] on input "First language connections and a culturally responsive environment" at bounding box center [439, 251] width 11 height 11
checkbox input "true"
click at [435, 299] on div at bounding box center [439, 295] width 11 height 11
click at [435, 299] on input "Classroom language plan and code switching" at bounding box center [439, 295] width 11 height 11
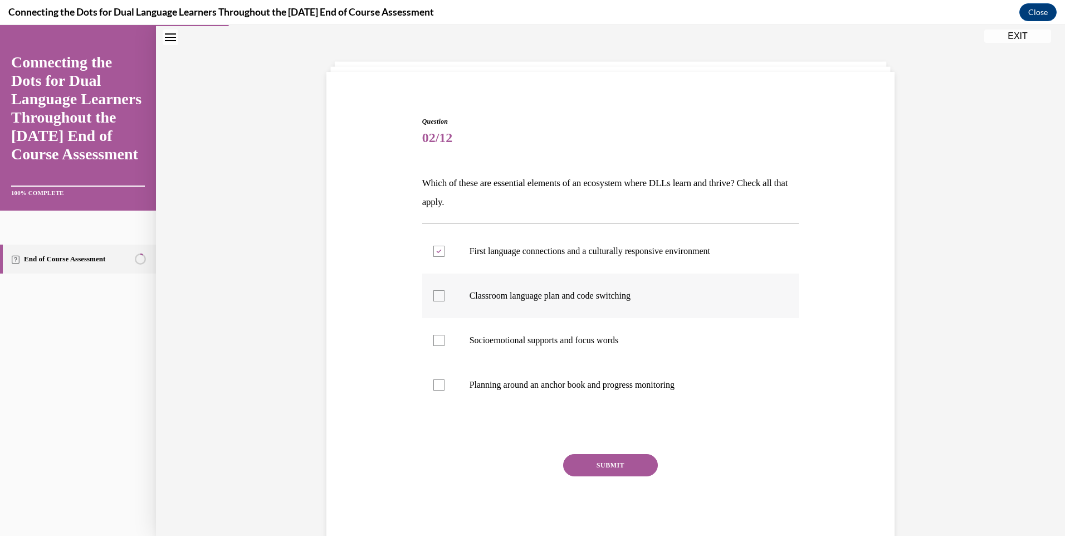
checkbox input "true"
click at [434, 387] on div at bounding box center [439, 384] width 11 height 11
click at [434, 387] on input "Planning around an anchor book and progress monitoring" at bounding box center [439, 384] width 11 height 11
checkbox input "true"
click at [593, 466] on button "SUBMIT" at bounding box center [610, 465] width 95 height 22
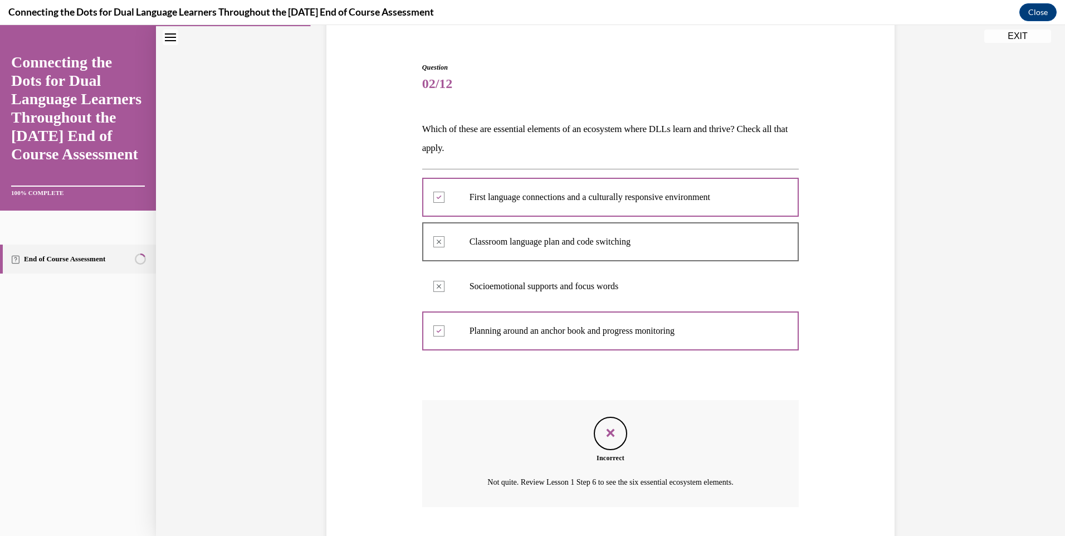
scroll to position [160, 0]
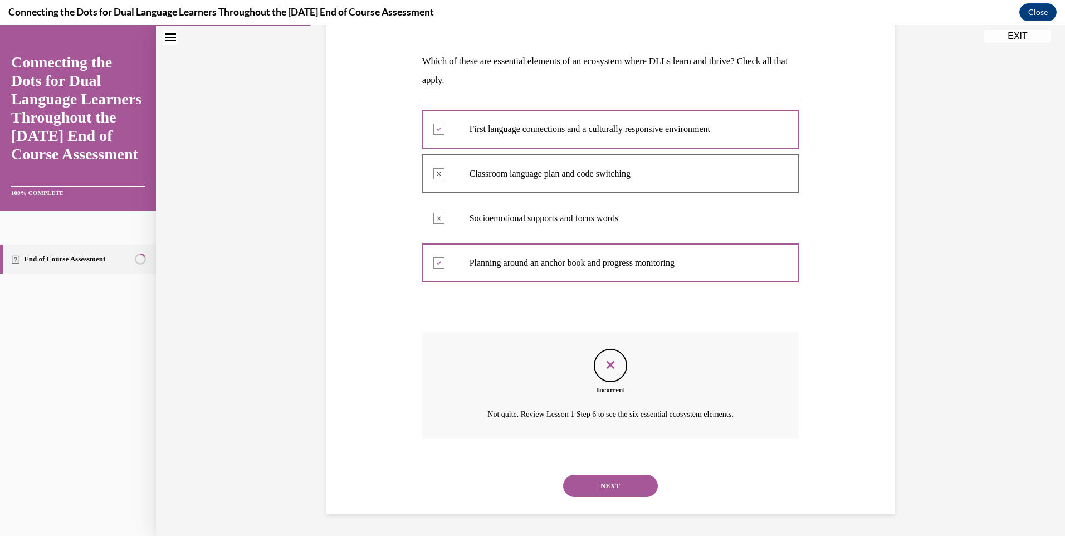
click at [596, 483] on button "NEXT" at bounding box center [610, 486] width 95 height 22
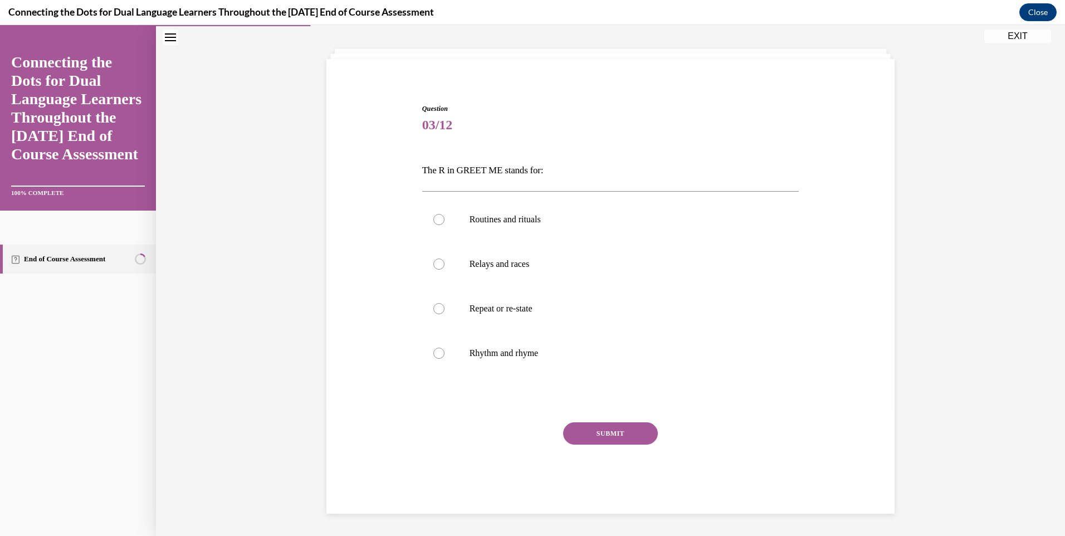
scroll to position [51, 0]
click at [435, 221] on div at bounding box center [439, 219] width 11 height 11
click at [435, 221] on input "Routines and rituals" at bounding box center [439, 219] width 11 height 11
radio input "true"
click at [595, 435] on button "SUBMIT" at bounding box center [610, 433] width 95 height 22
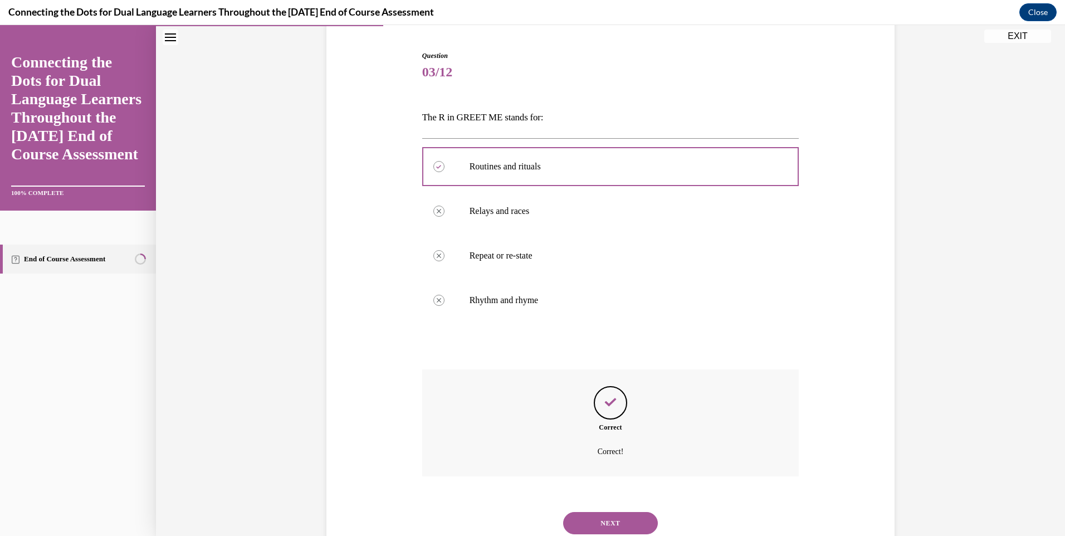
scroll to position [142, 0]
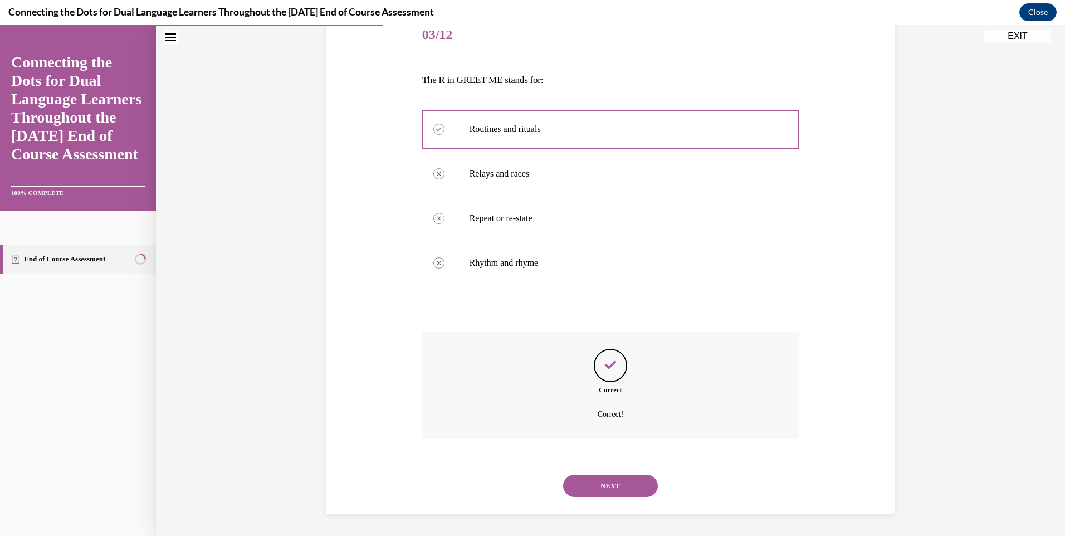
click at [614, 482] on button "NEXT" at bounding box center [610, 486] width 95 height 22
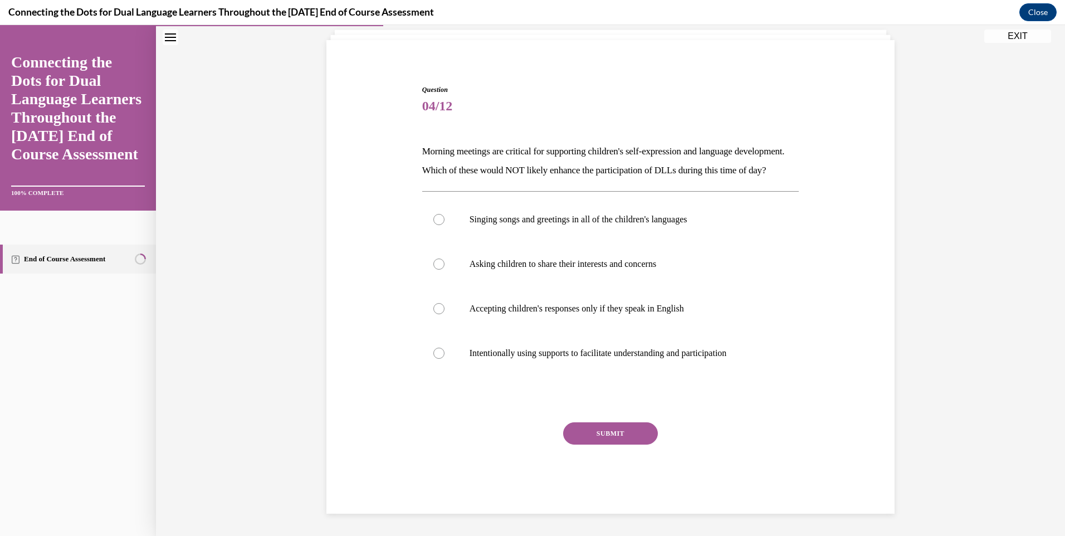
scroll to position [89, 0]
click at [439, 309] on div at bounding box center [439, 308] width 11 height 11
click at [439, 309] on input "Accepting children's responses only if they speak in English" at bounding box center [439, 308] width 11 height 11
radio input "true"
click at [602, 429] on button "SUBMIT" at bounding box center [610, 433] width 95 height 22
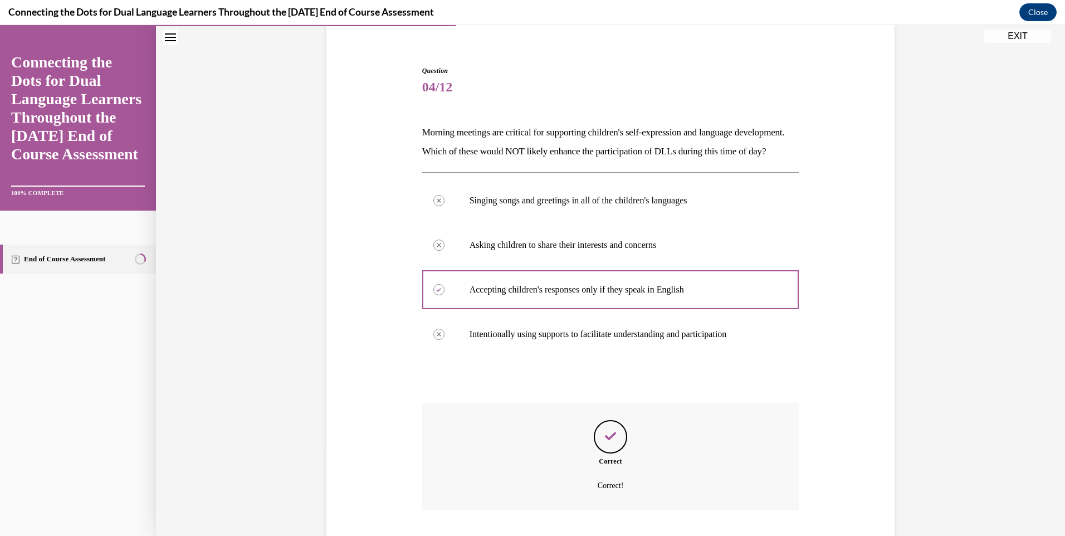
scroll to position [179, 0]
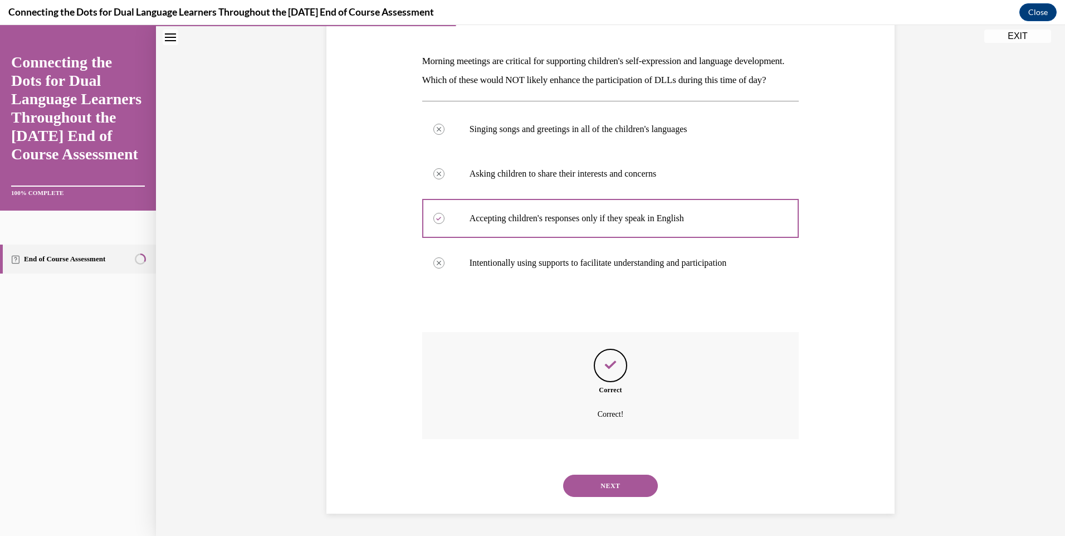
click at [611, 489] on button "NEXT" at bounding box center [610, 486] width 95 height 22
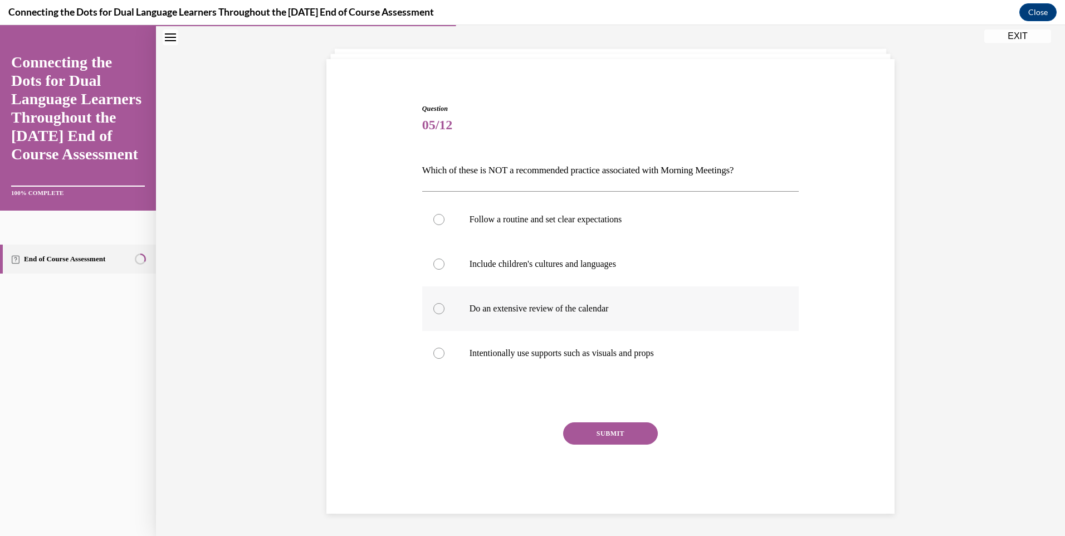
click at [436, 308] on div at bounding box center [439, 308] width 11 height 11
click at [436, 308] on input "Do an extensive review of the calendar" at bounding box center [439, 308] width 11 height 11
radio input "true"
click at [596, 435] on button "SUBMIT" at bounding box center [610, 433] width 95 height 22
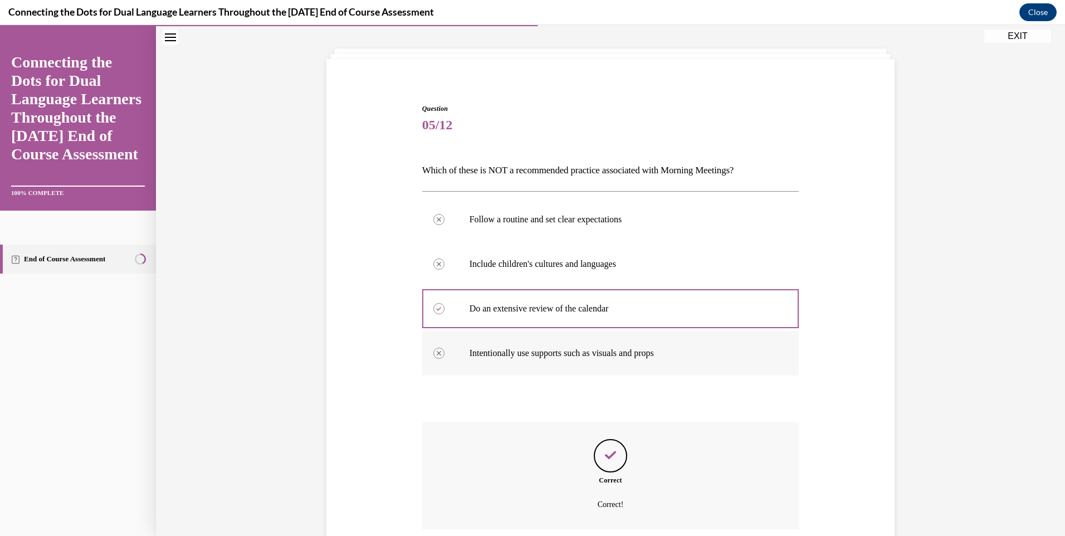
scroll to position [142, 0]
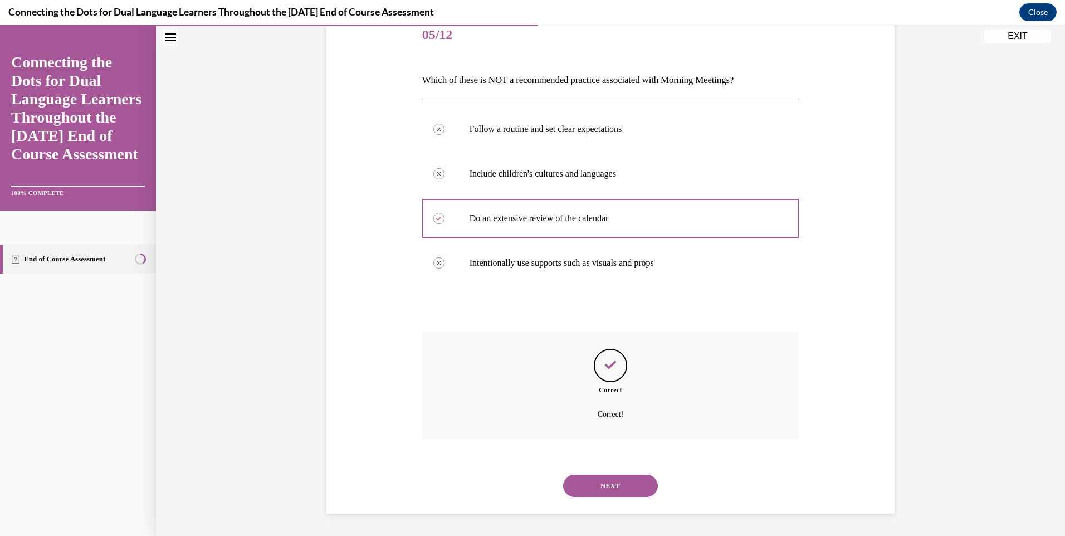
click at [587, 489] on button "NEXT" at bounding box center [610, 486] width 95 height 22
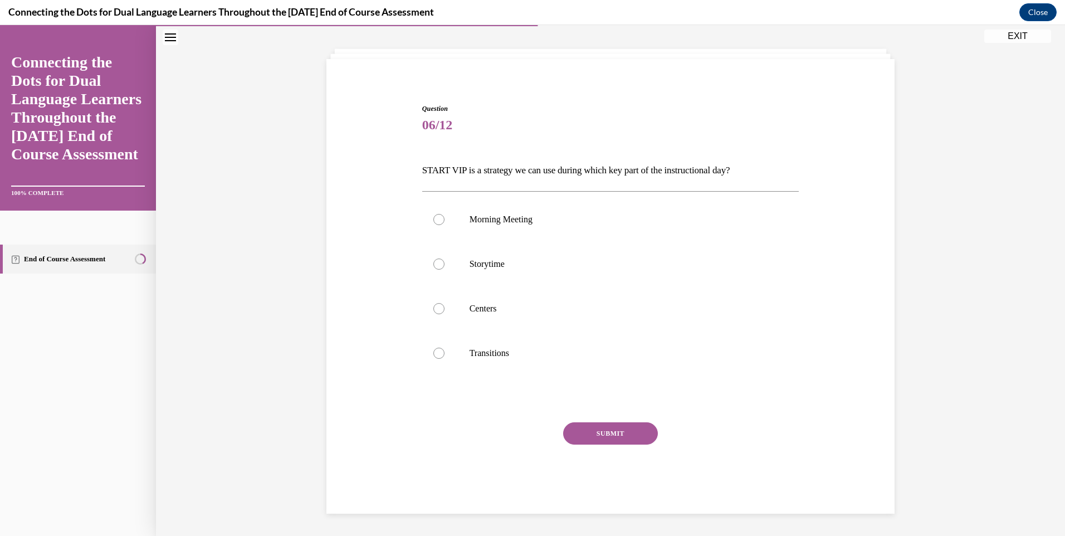
scroll to position [51, 0]
click at [434, 261] on div at bounding box center [439, 264] width 11 height 11
click at [434, 261] on input "Storytime" at bounding box center [439, 264] width 11 height 11
radio input "true"
click at [602, 431] on button "SUBMIT" at bounding box center [610, 433] width 95 height 22
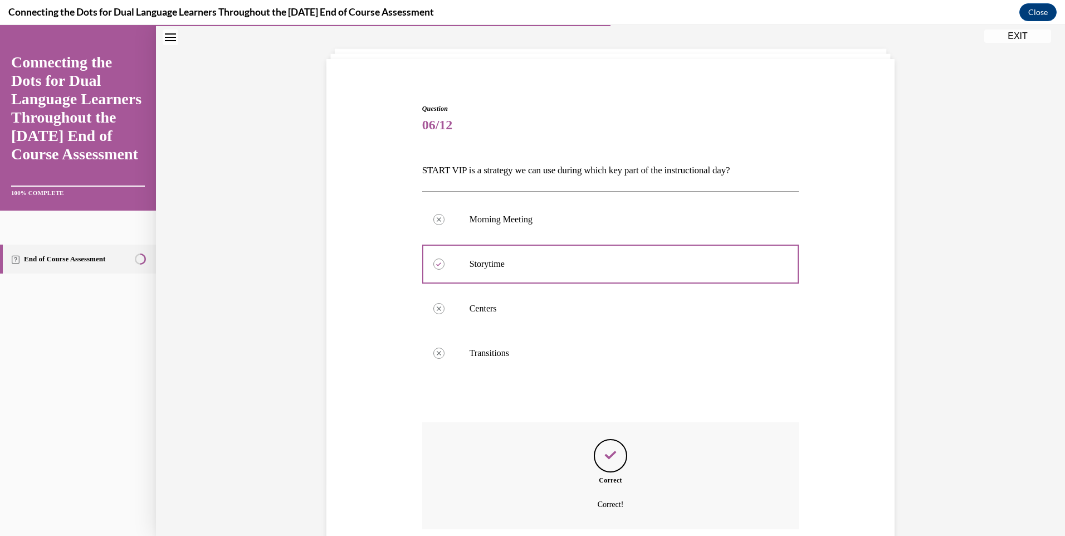
scroll to position [142, 0]
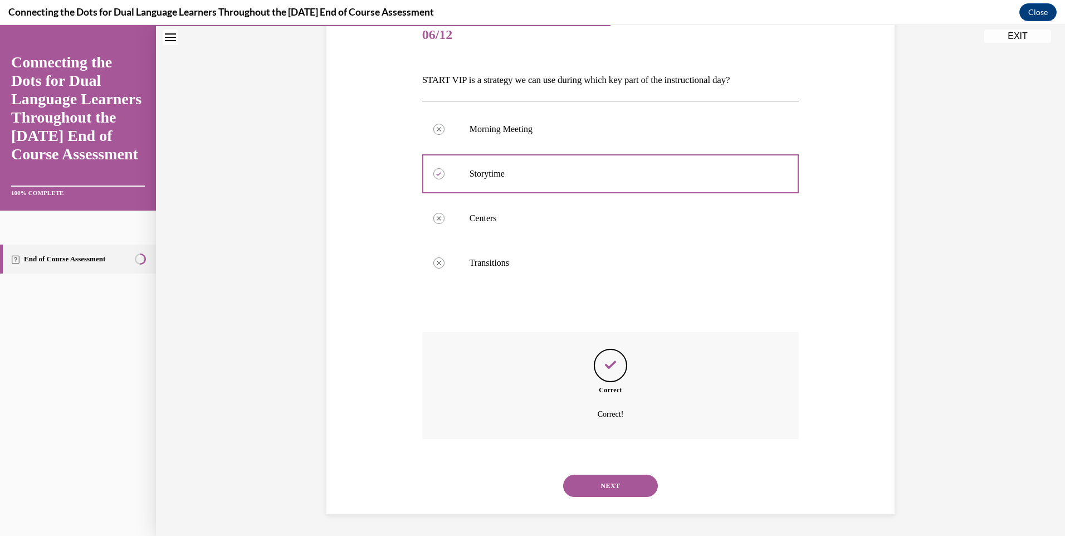
click at [604, 487] on button "NEXT" at bounding box center [610, 486] width 95 height 22
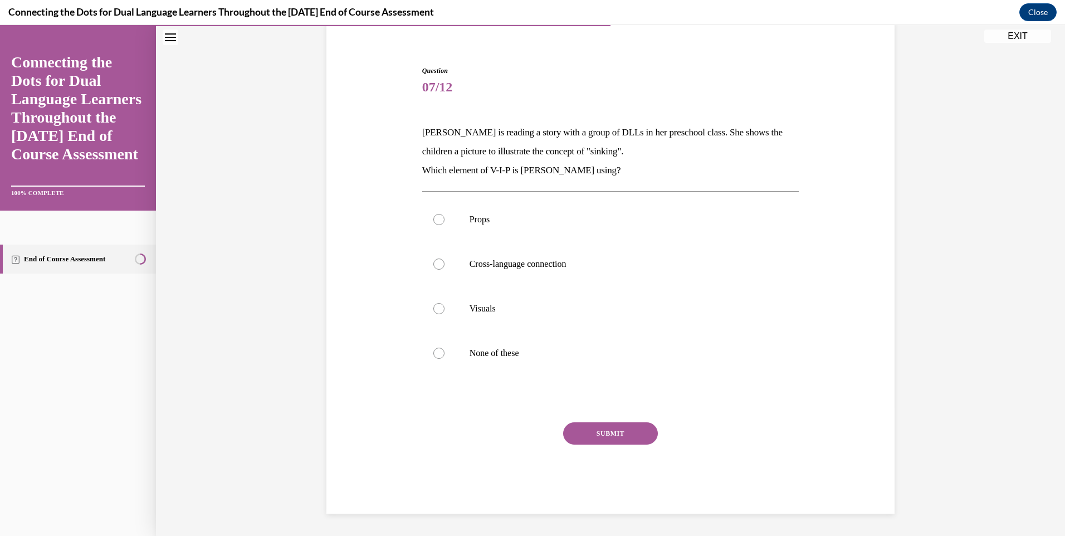
scroll to position [89, 0]
click at [434, 308] on div at bounding box center [439, 308] width 11 height 11
click at [434, 308] on input "Visuals" at bounding box center [439, 308] width 11 height 11
radio input "true"
click at [603, 437] on button "SUBMIT" at bounding box center [610, 433] width 95 height 22
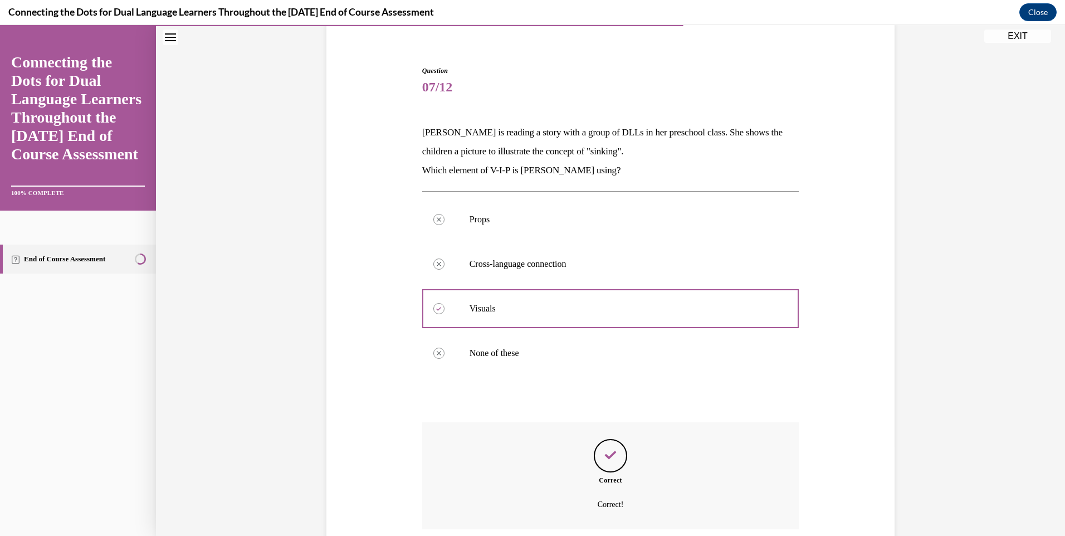
scroll to position [179, 0]
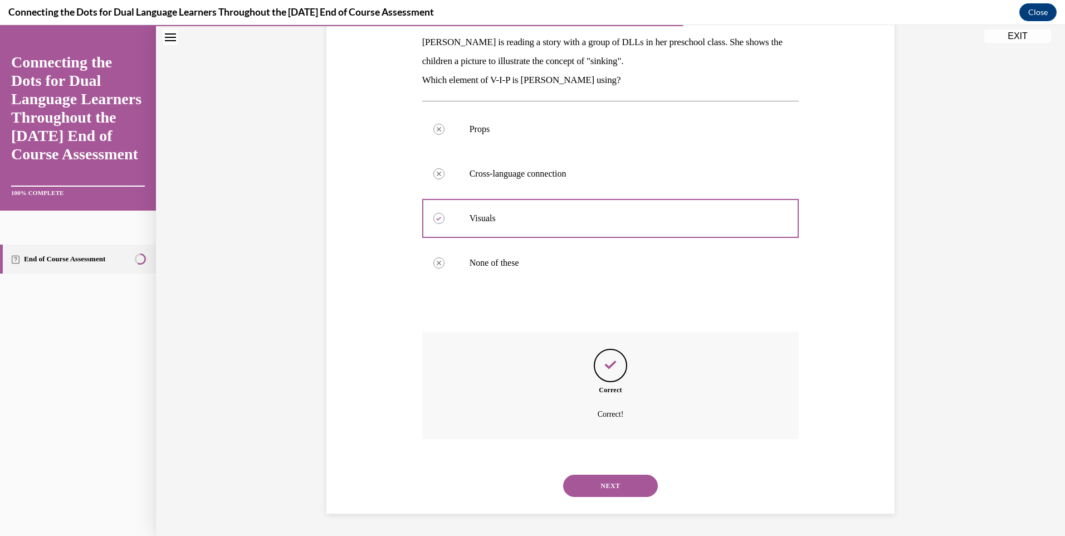
click at [604, 485] on button "NEXT" at bounding box center [610, 486] width 95 height 22
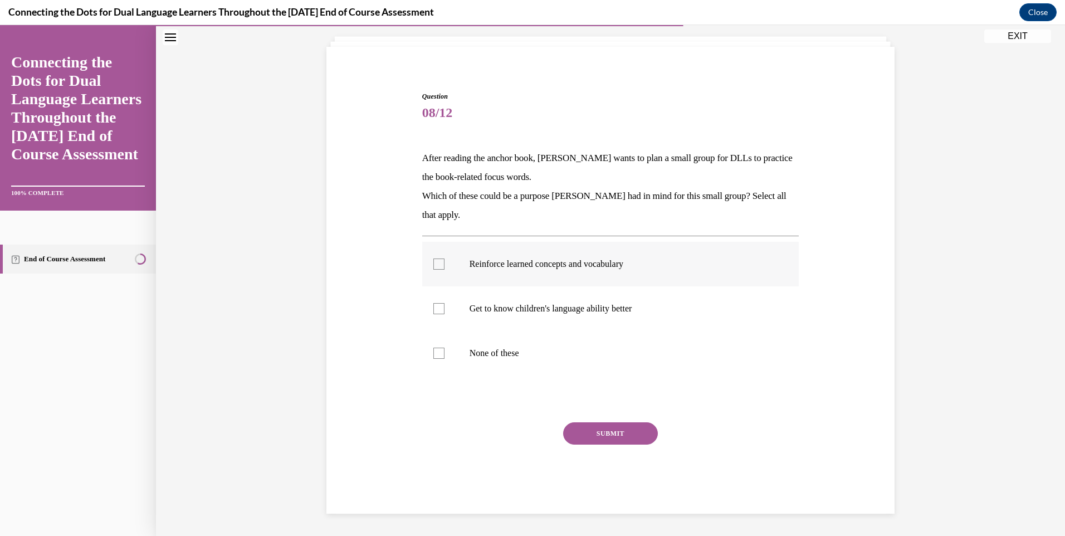
click at [439, 263] on div at bounding box center [439, 264] width 11 height 11
click at [439, 263] on input "Reinforce learned concepts and vocabulary" at bounding box center [439, 264] width 11 height 11
checkbox input "true"
click at [435, 310] on div at bounding box center [439, 308] width 11 height 11
click at [435, 310] on input "Get to know children's language ability better" at bounding box center [439, 308] width 11 height 11
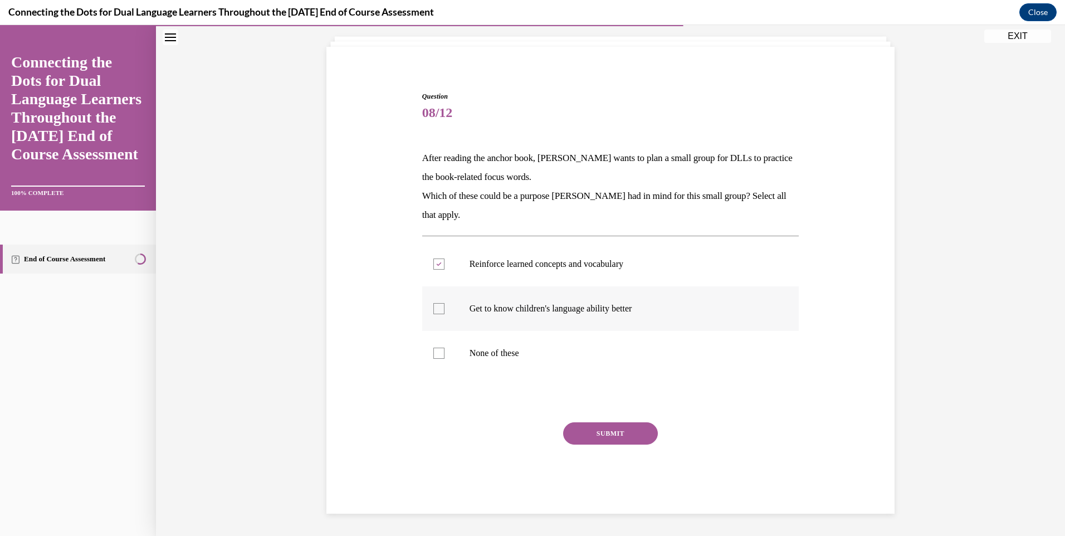
checkbox input "true"
click at [602, 432] on button "SUBMIT" at bounding box center [610, 433] width 95 height 22
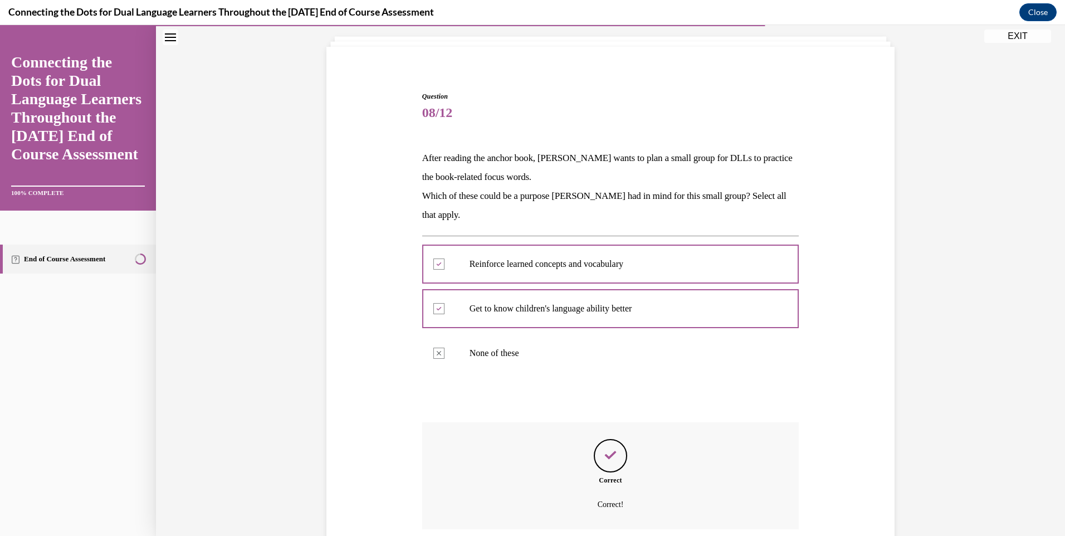
scroll to position [154, 0]
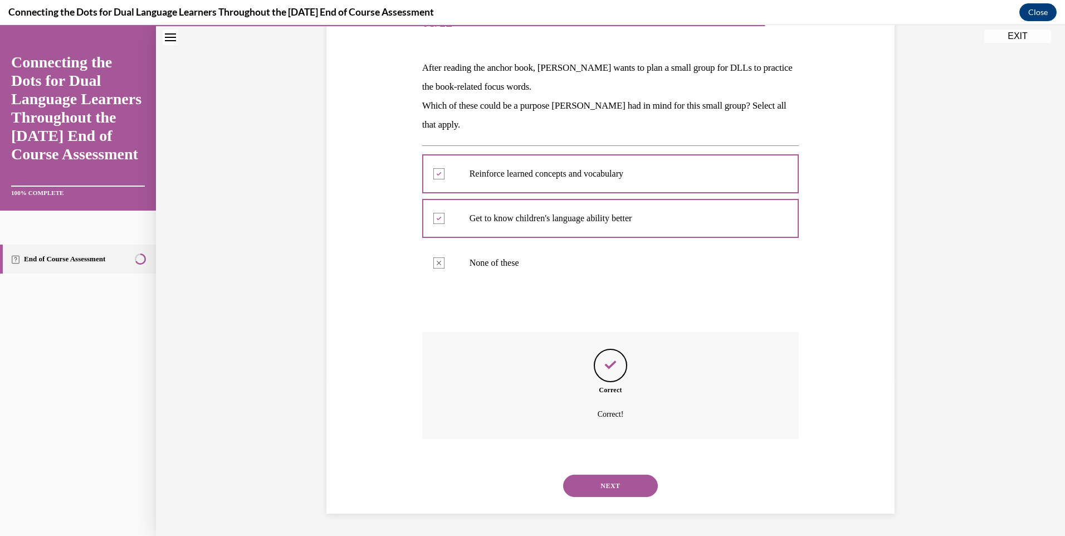
click at [600, 489] on button "NEXT" at bounding box center [610, 486] width 95 height 22
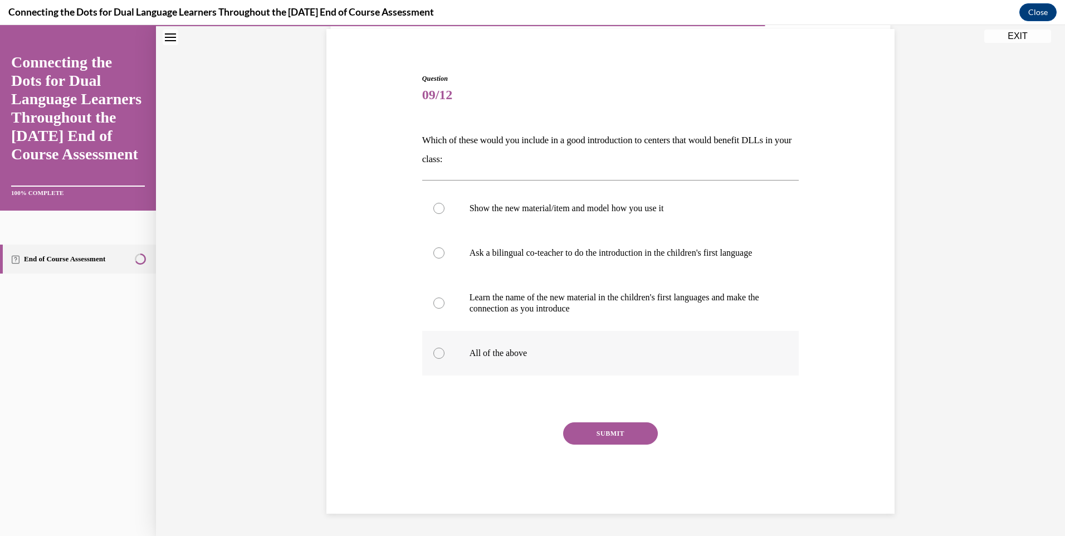
click at [434, 355] on div at bounding box center [439, 353] width 11 height 11
click at [434, 355] on input "All of the above" at bounding box center [439, 353] width 11 height 11
radio input "true"
click at [608, 432] on button "SUBMIT" at bounding box center [610, 433] width 95 height 22
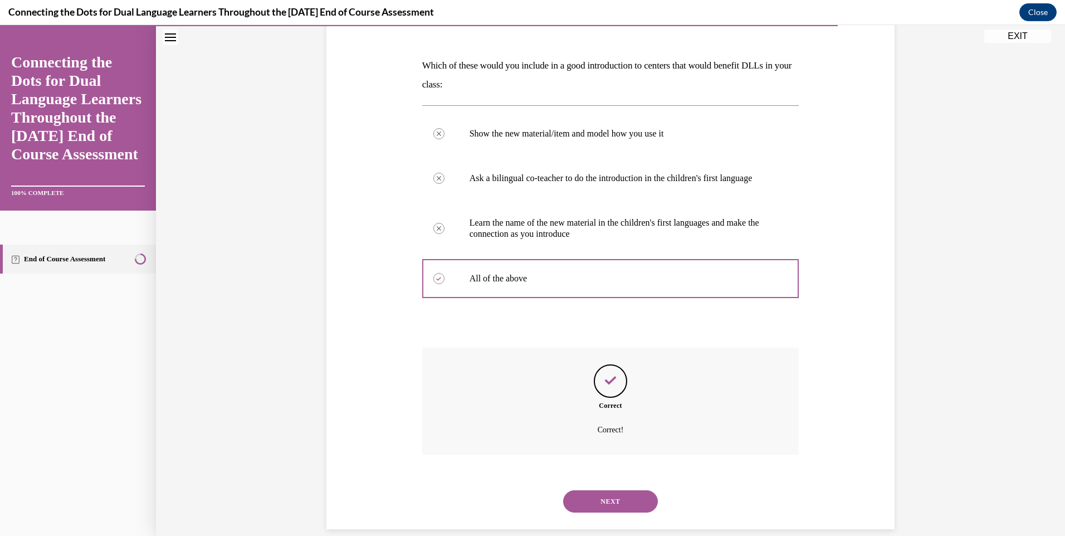
scroll to position [183, 0]
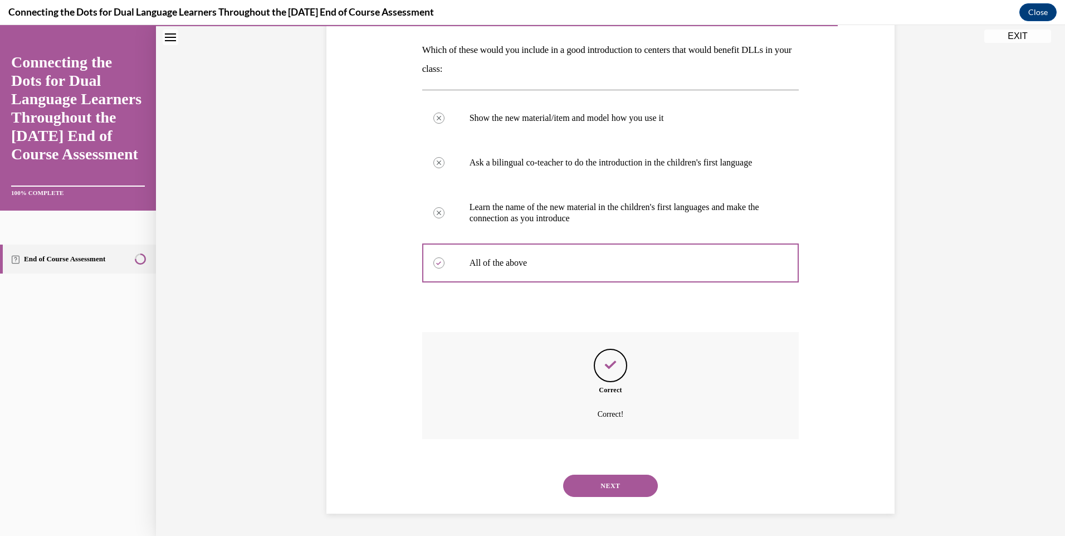
click at [614, 486] on button "NEXT" at bounding box center [610, 486] width 95 height 22
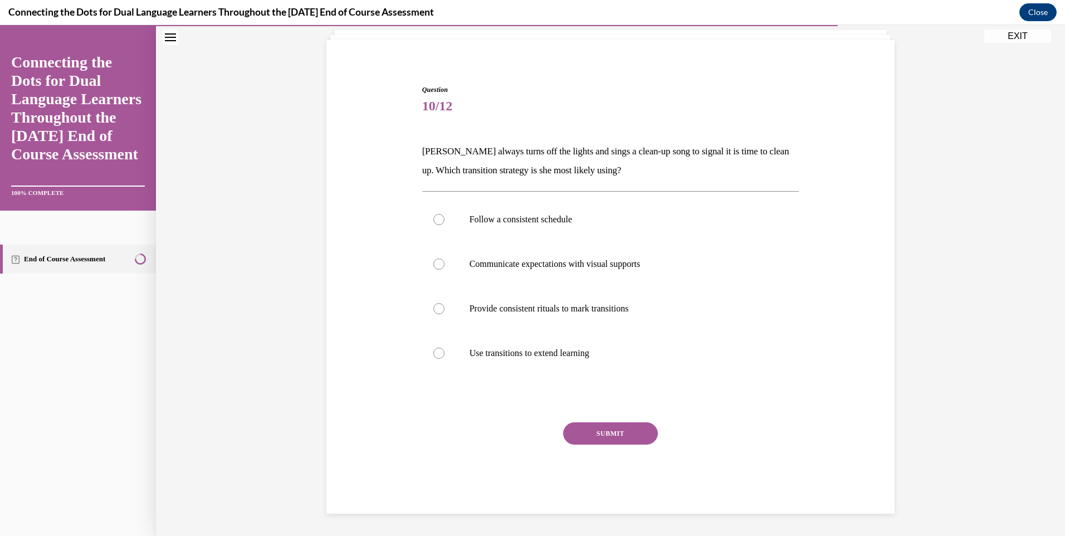
scroll to position [70, 0]
click at [434, 310] on div at bounding box center [439, 308] width 11 height 11
click at [434, 310] on input "Provide consistent rituals to mark transitions" at bounding box center [439, 308] width 11 height 11
radio input "true"
click at [600, 431] on button "SUBMIT" at bounding box center [610, 433] width 95 height 22
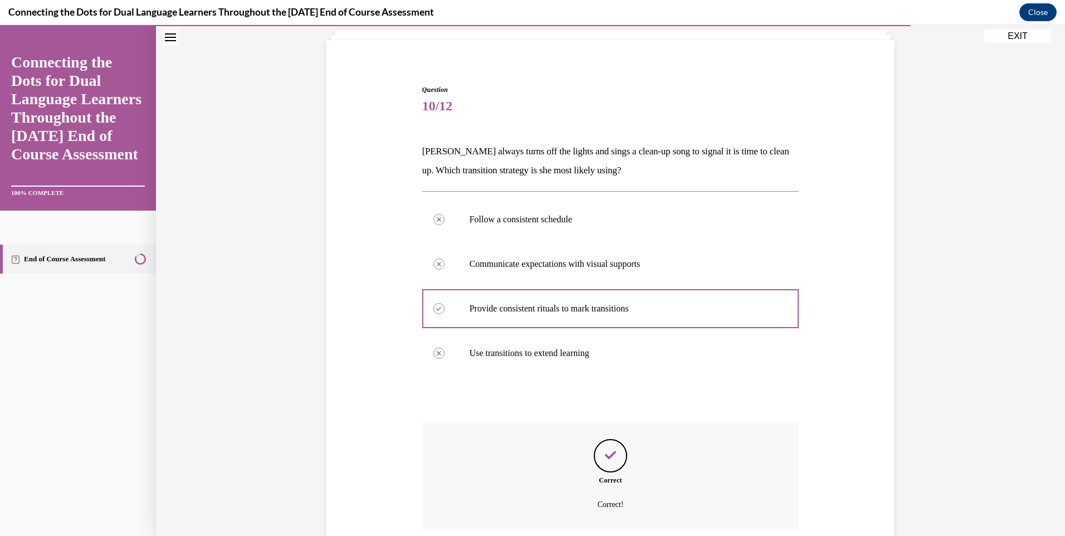
scroll to position [160, 0]
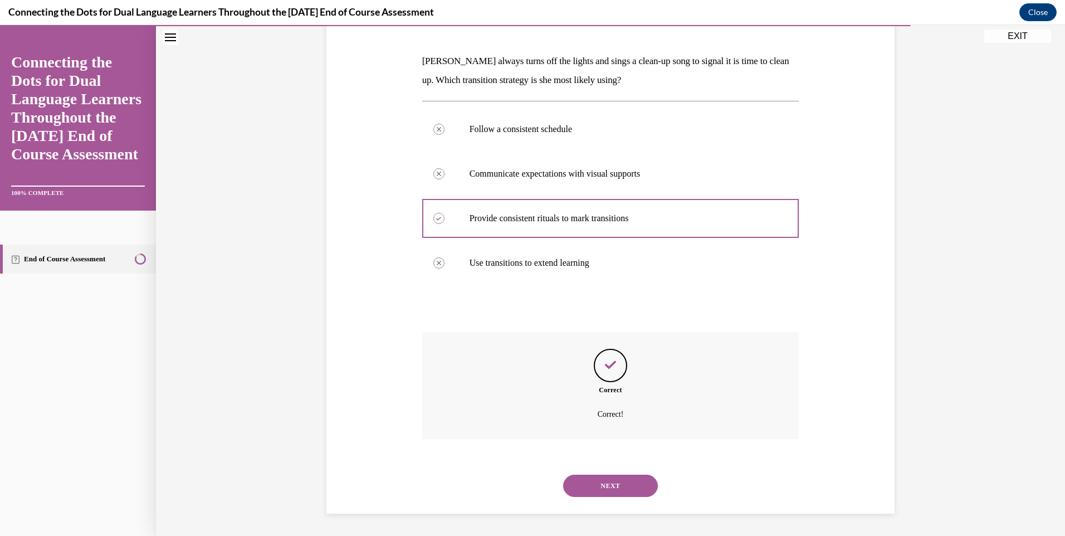
click at [608, 483] on button "NEXT" at bounding box center [610, 486] width 95 height 22
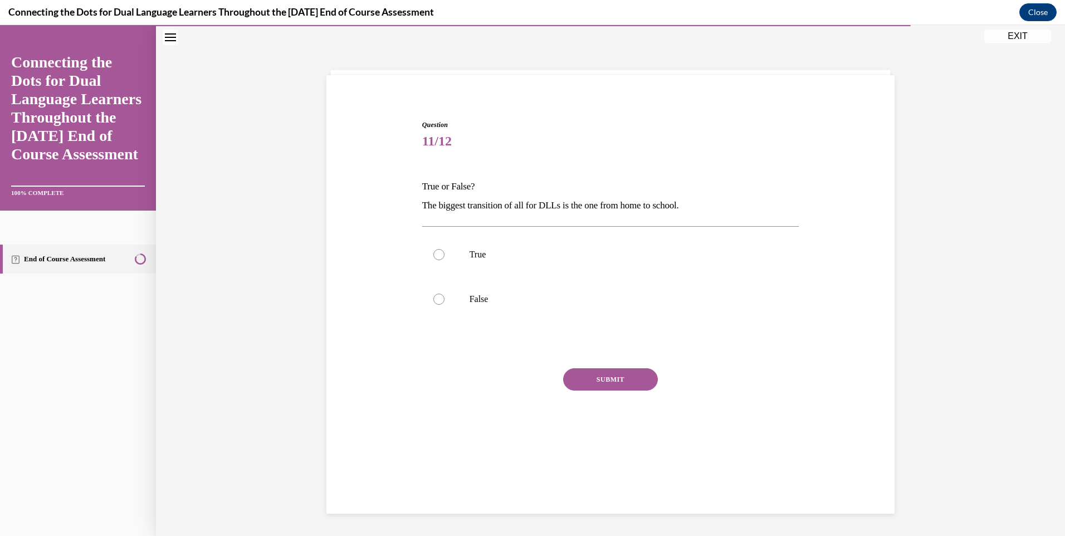
scroll to position [35, 0]
click at [434, 254] on div at bounding box center [439, 254] width 11 height 11
click at [434, 254] on input "True" at bounding box center [439, 254] width 11 height 11
radio input "true"
click at [589, 373] on button "SUBMIT" at bounding box center [610, 379] width 95 height 22
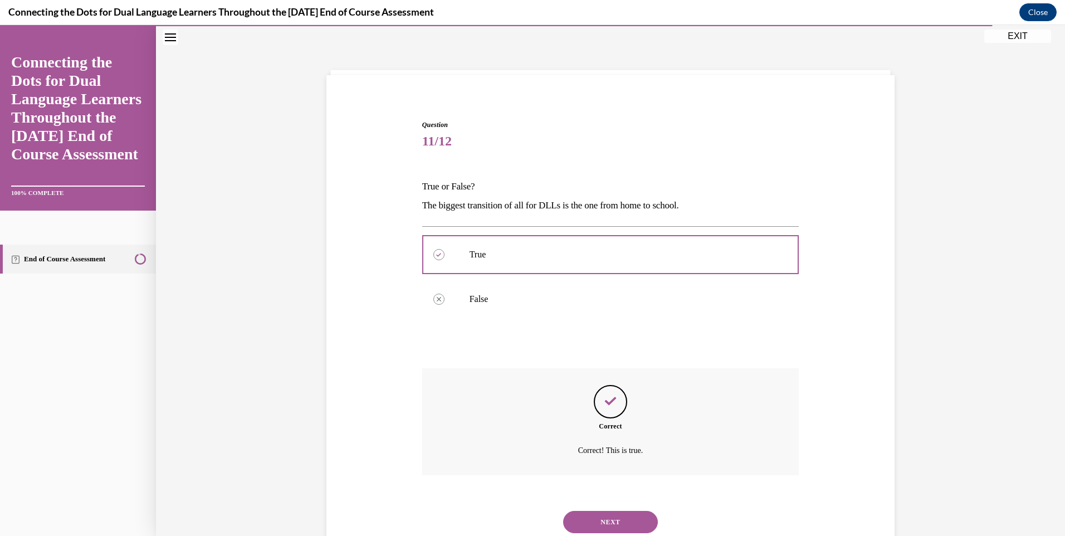
scroll to position [71, 0]
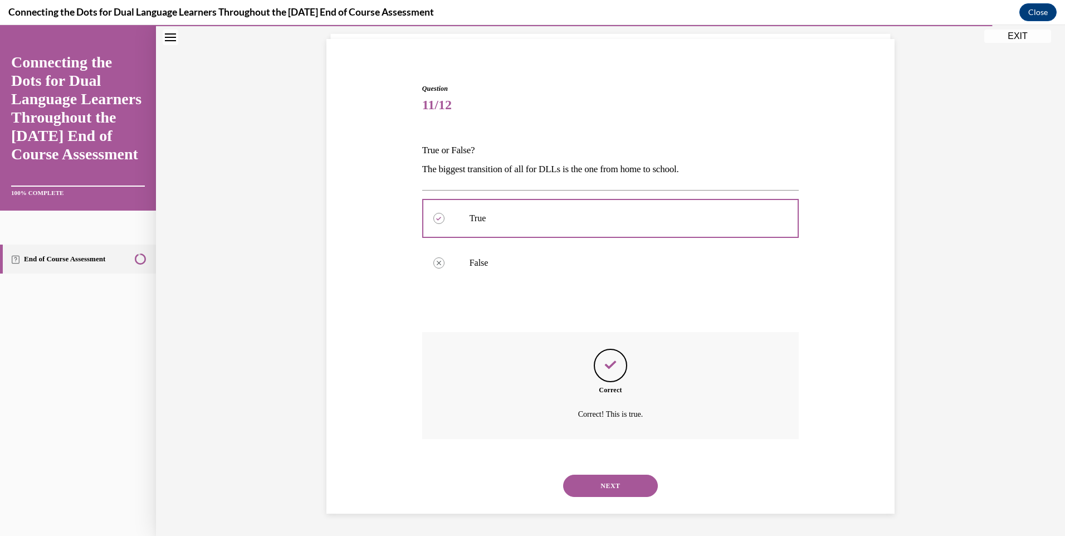
click at [594, 481] on button "NEXT" at bounding box center [610, 486] width 95 height 22
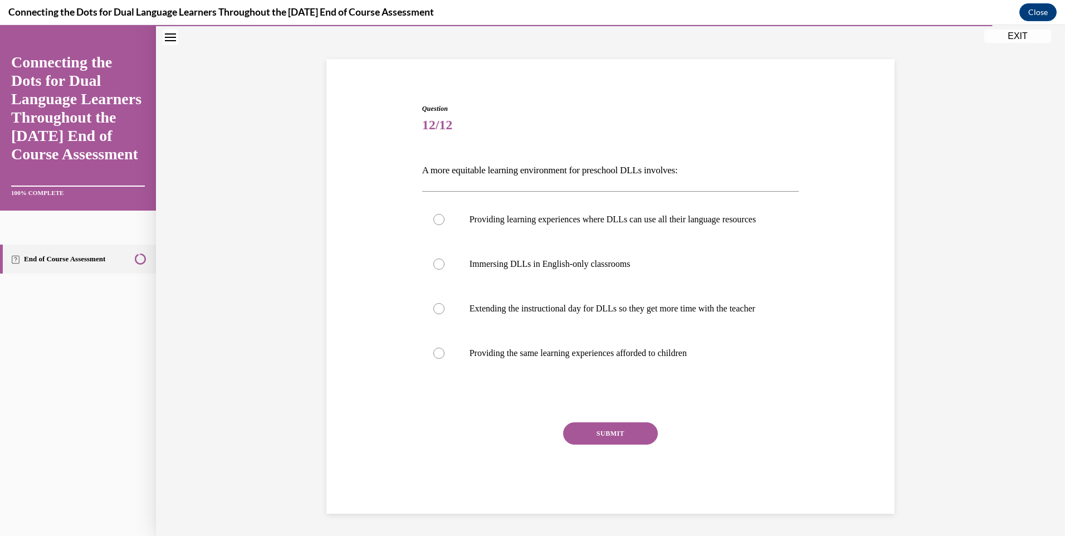
scroll to position [59, 0]
click at [434, 359] on div at bounding box center [439, 353] width 11 height 11
click at [434, 359] on input "Providing the same learning experiences afforded to children" at bounding box center [439, 353] width 11 height 11
radio input "true"
click at [602, 445] on button "SUBMIT" at bounding box center [610, 433] width 95 height 22
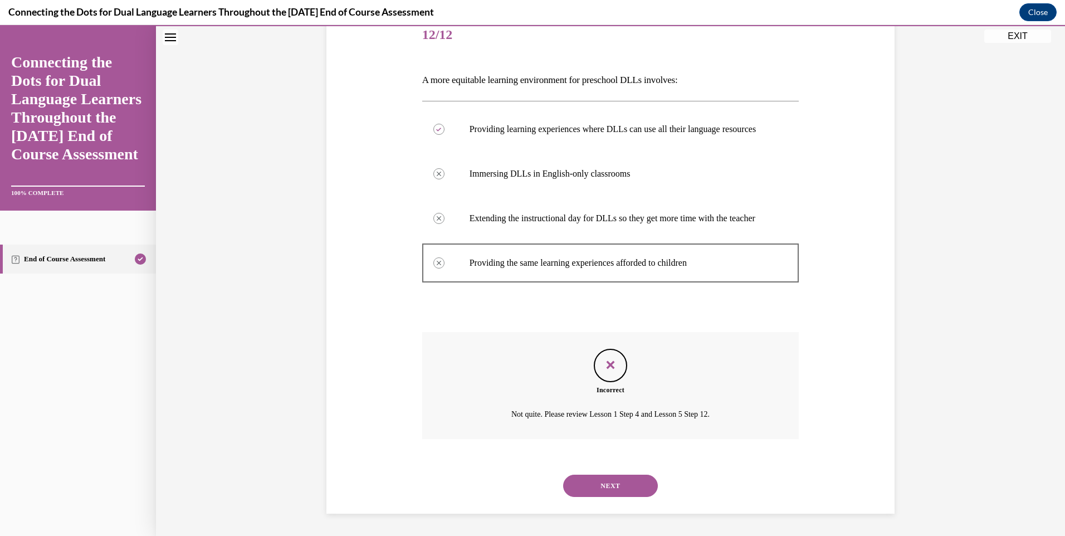
scroll to position [164, 0]
click at [597, 488] on button "NEXT" at bounding box center [610, 486] width 95 height 22
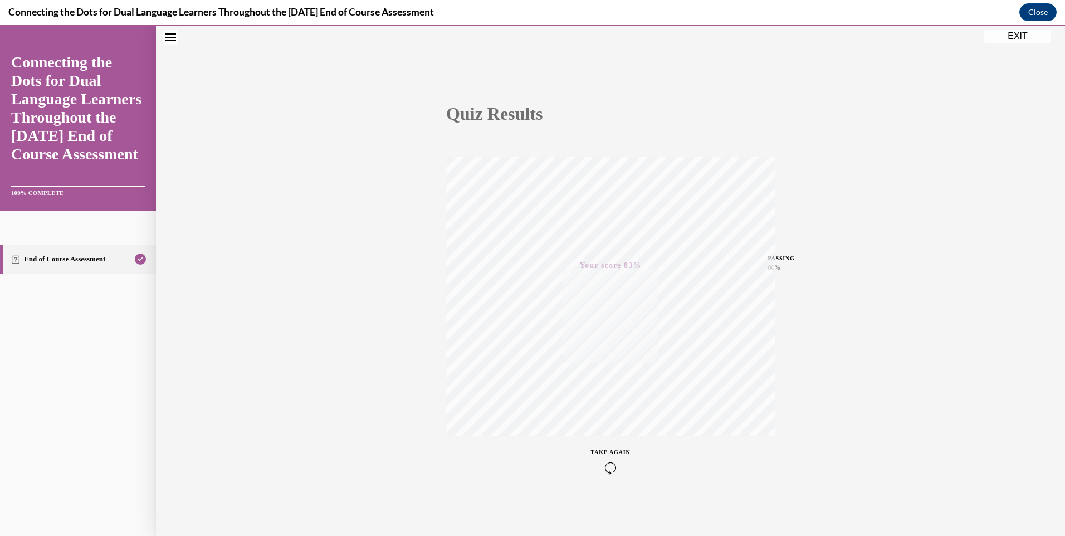
click at [1016, 37] on button "EXIT" at bounding box center [1018, 36] width 67 height 13
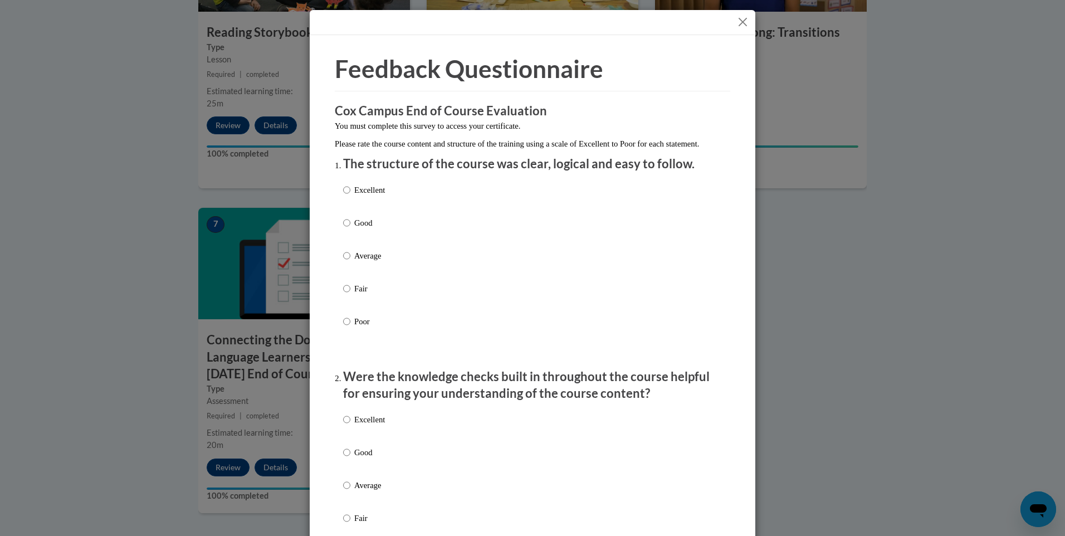
click at [349, 202] on label "Excellent" at bounding box center [364, 199] width 42 height 30
click at [349, 196] on input "Excellent" at bounding box center [346, 190] width 7 height 12
radio input "true"
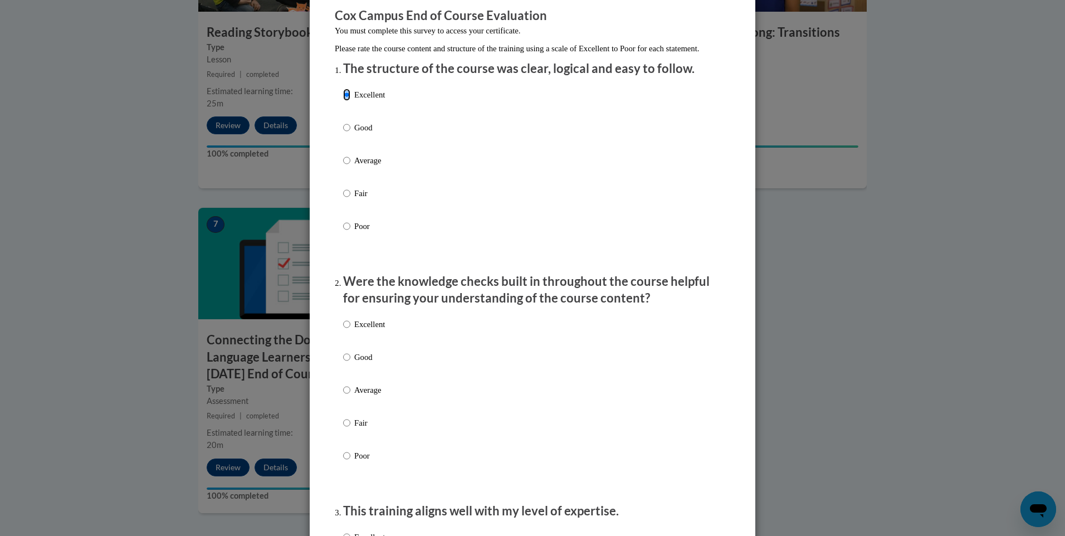
scroll to position [111, 0]
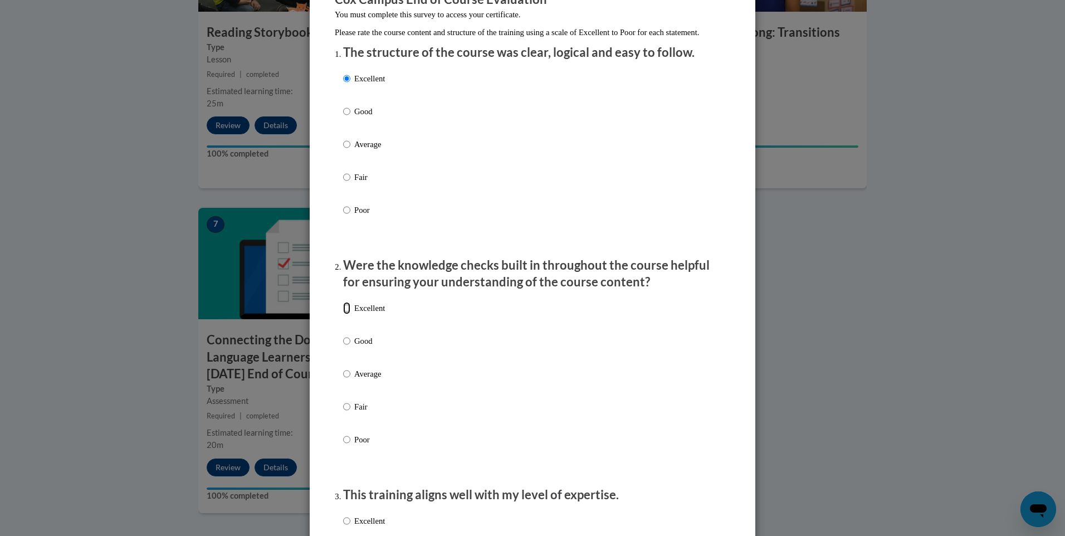
click at [344, 314] on input "Excellent" at bounding box center [346, 308] width 7 height 12
radio input "true"
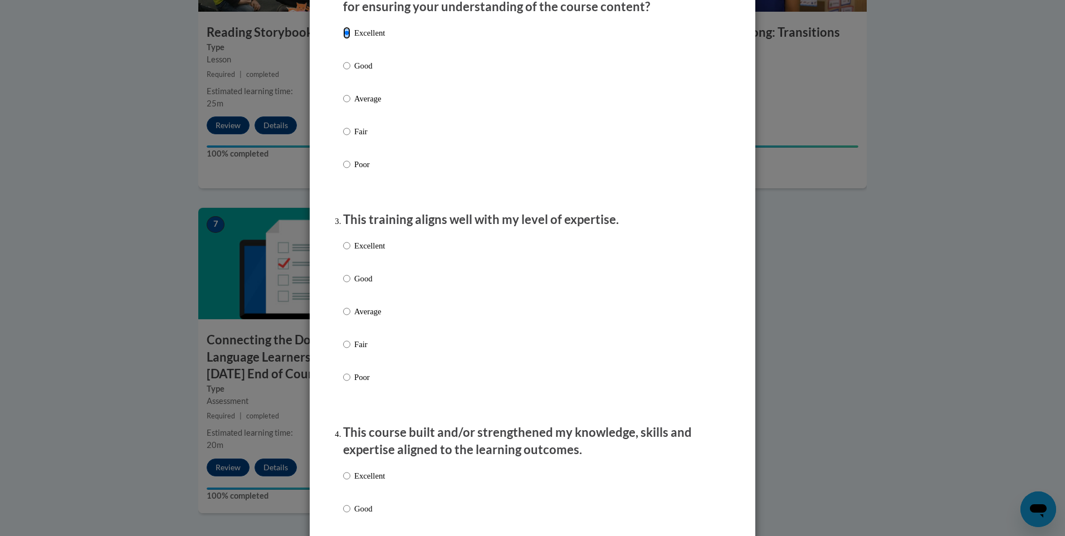
scroll to position [390, 0]
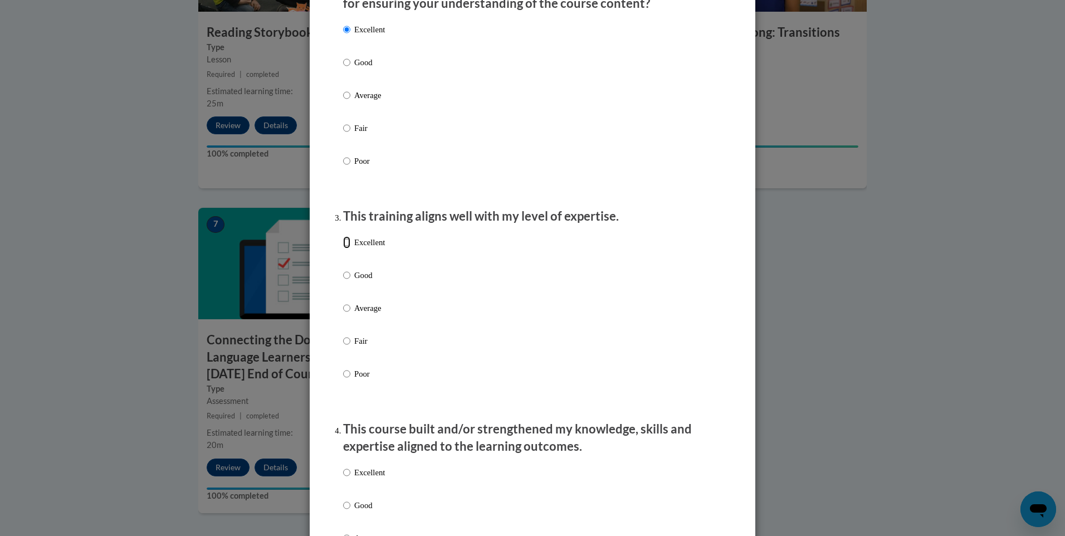
click at [344, 249] on input "Excellent" at bounding box center [346, 242] width 7 height 12
radio input "true"
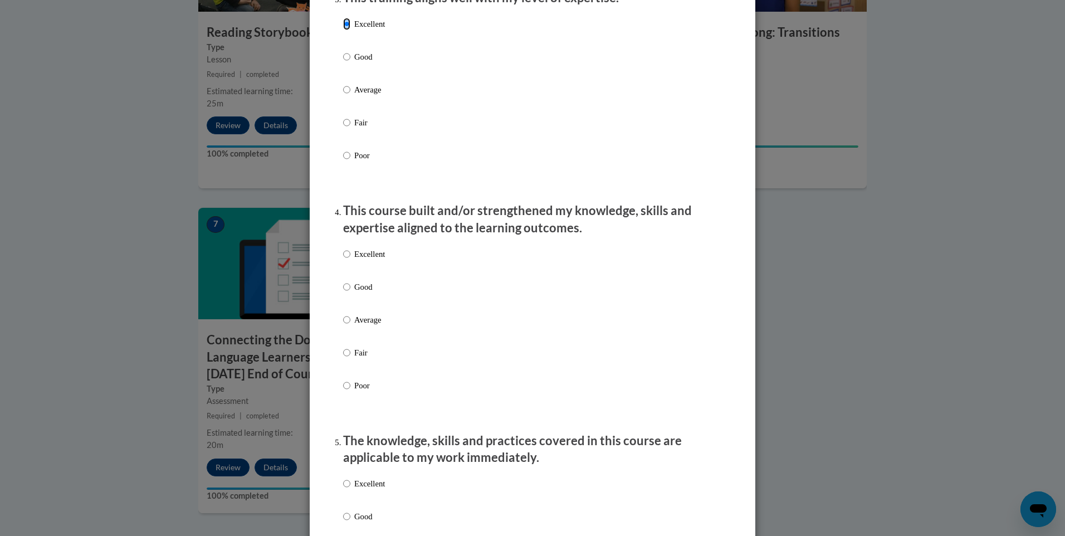
scroll to position [669, 0]
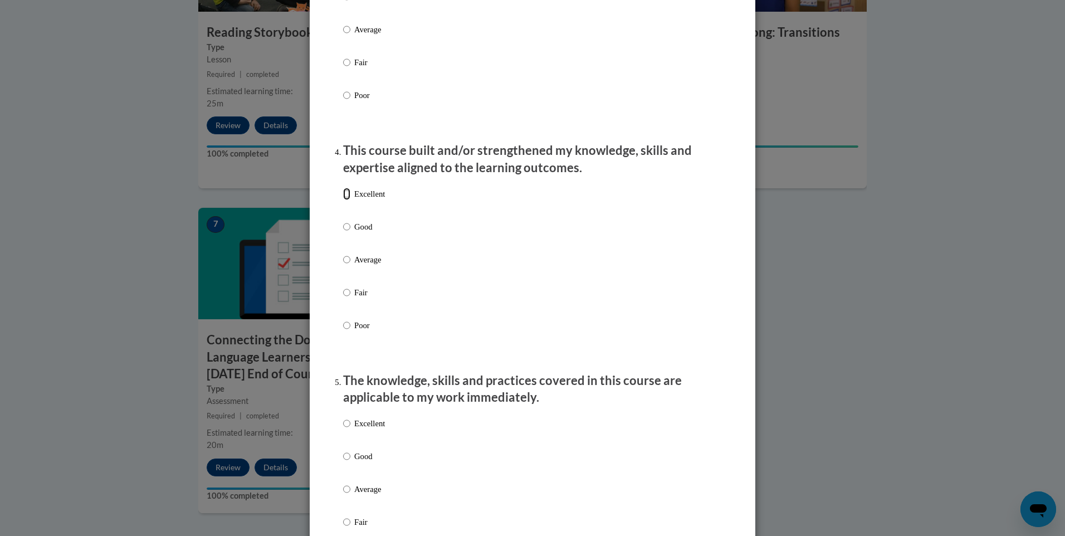
click at [343, 200] on input "Excellent" at bounding box center [346, 194] width 7 height 12
radio input "true"
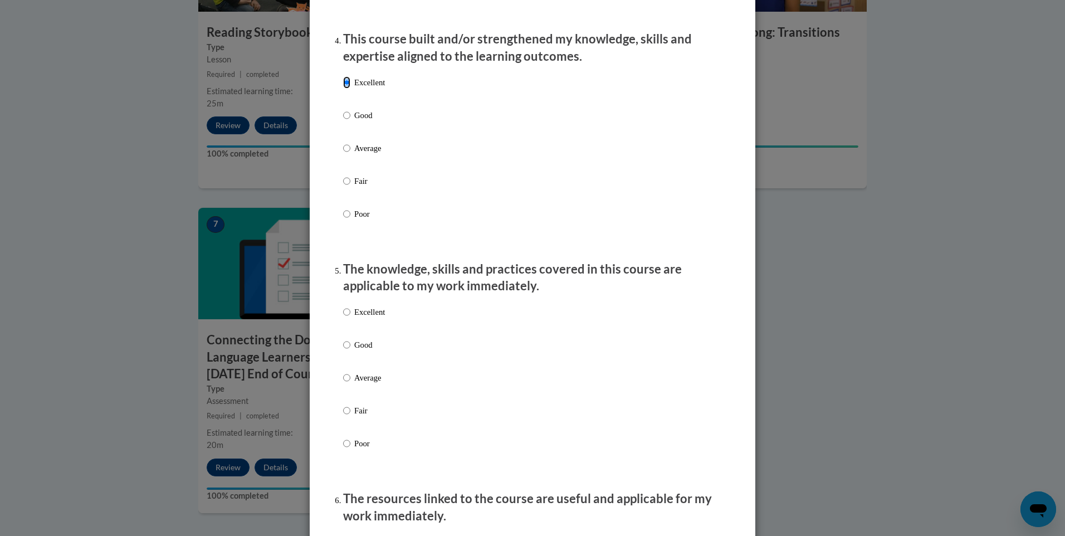
scroll to position [892, 0]
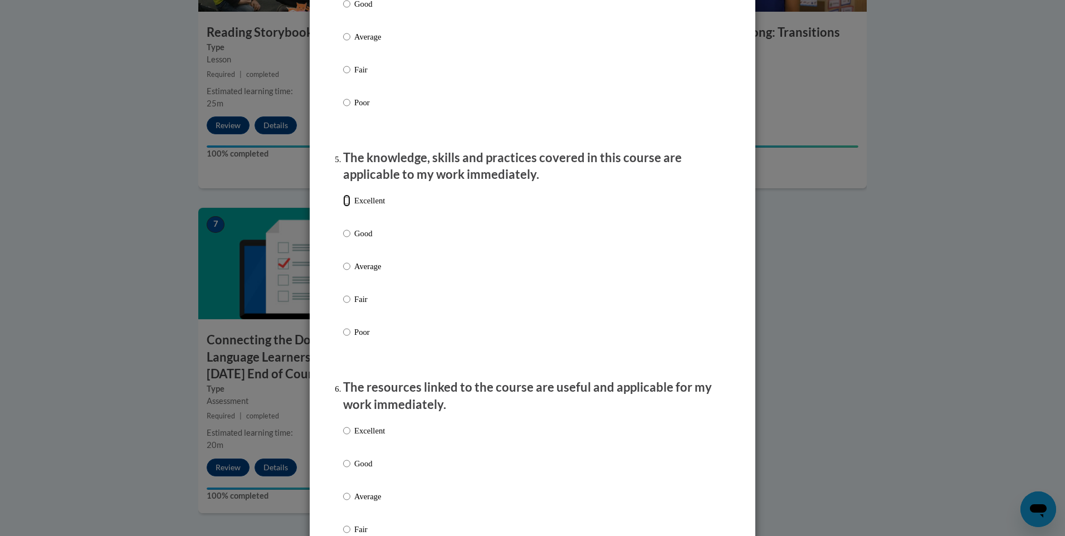
click at [343, 207] on input "Excellent" at bounding box center [346, 200] width 7 height 12
radio input "true"
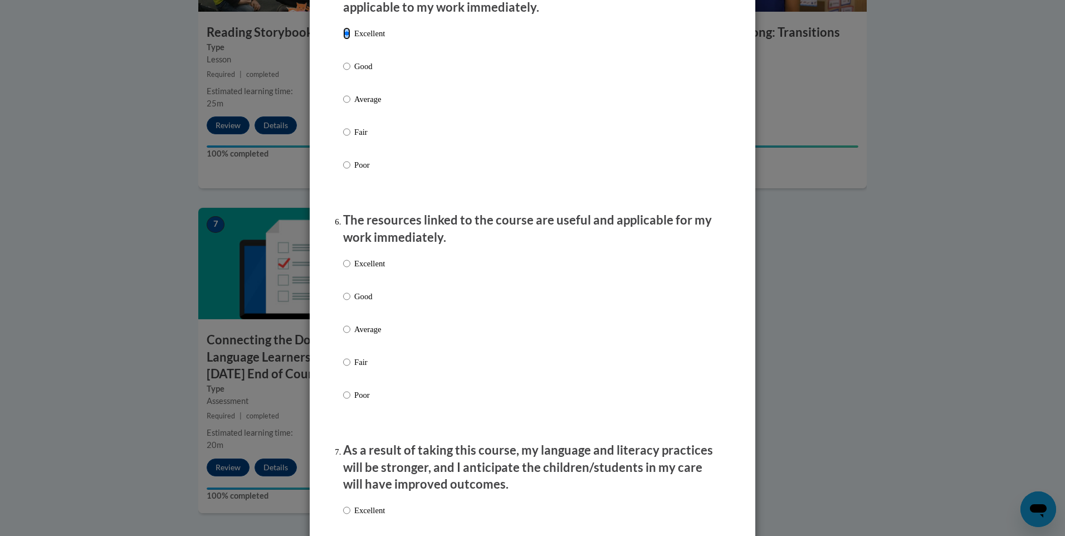
scroll to position [1170, 0]
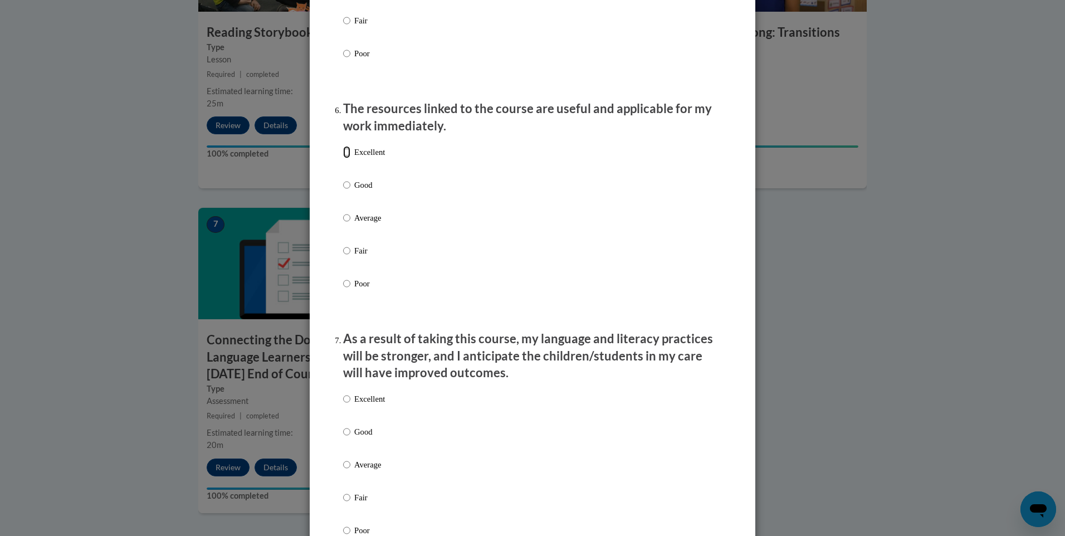
click at [343, 158] on input "Excellent" at bounding box center [346, 152] width 7 height 12
radio input "true"
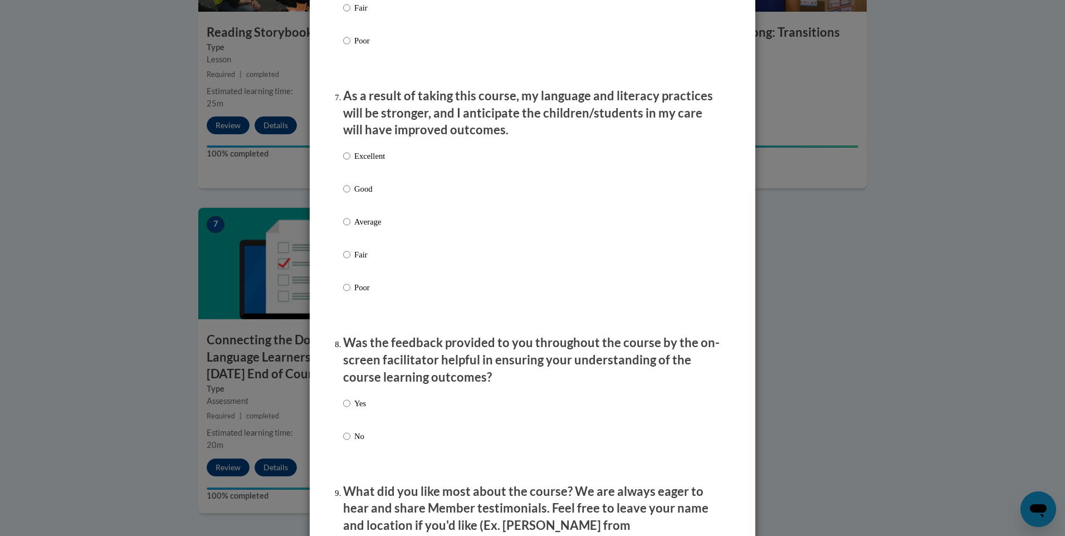
scroll to position [1449, 0]
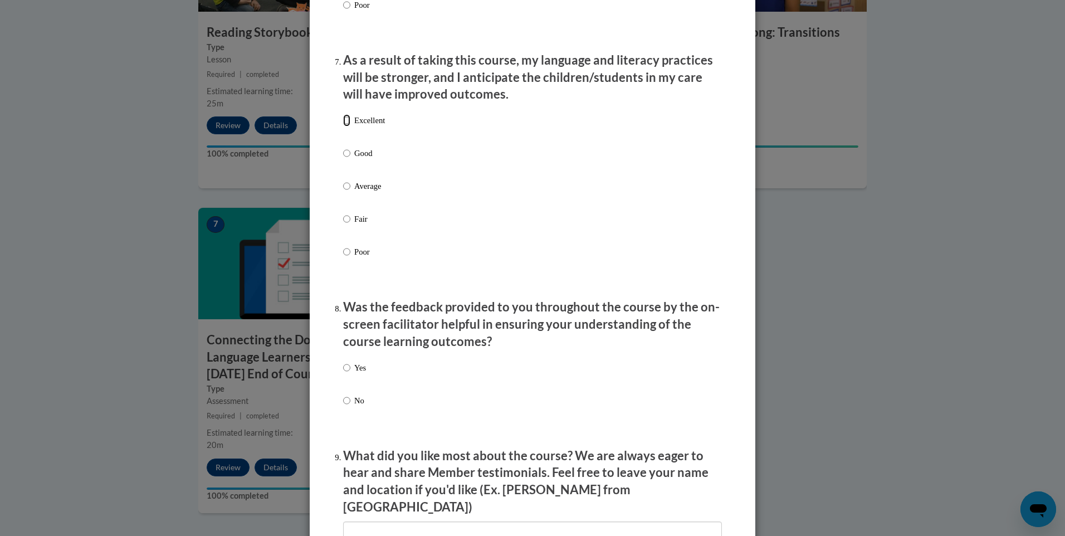
click at [344, 126] on input "Excellent" at bounding box center [346, 120] width 7 height 12
radio input "true"
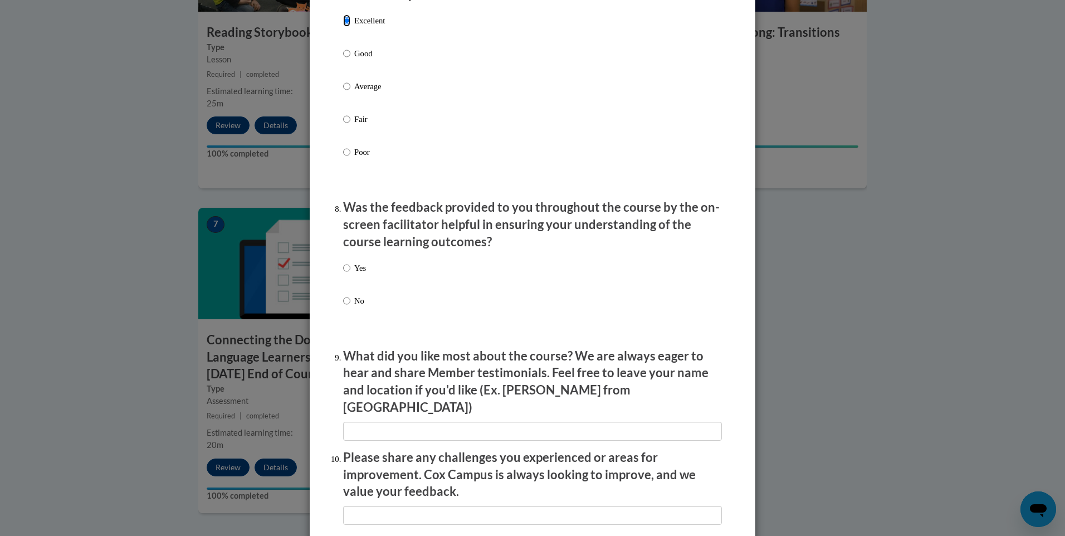
scroll to position [1560, 0]
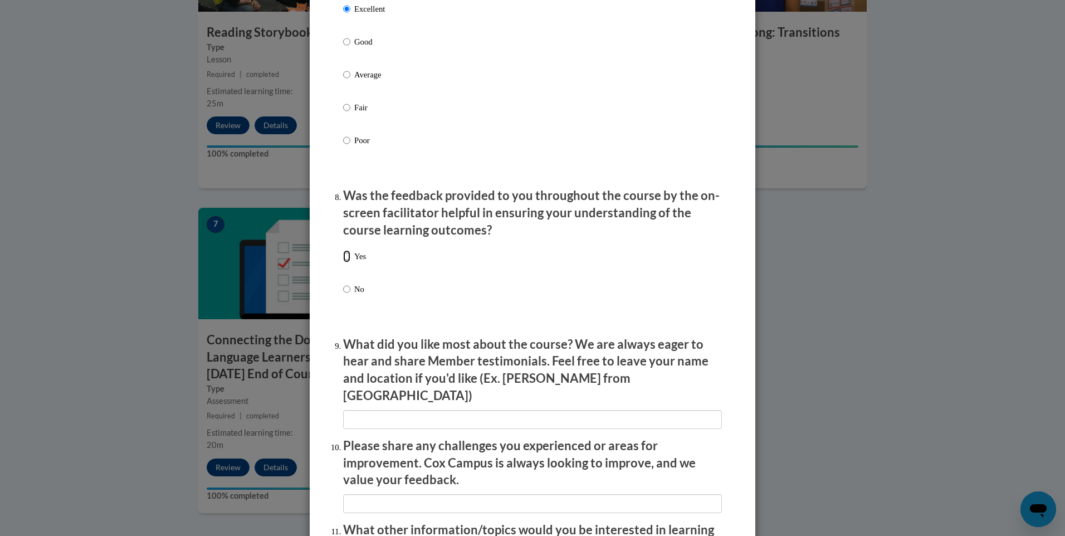
click at [344, 262] on input "Yes" at bounding box center [346, 256] width 7 height 12
radio input "true"
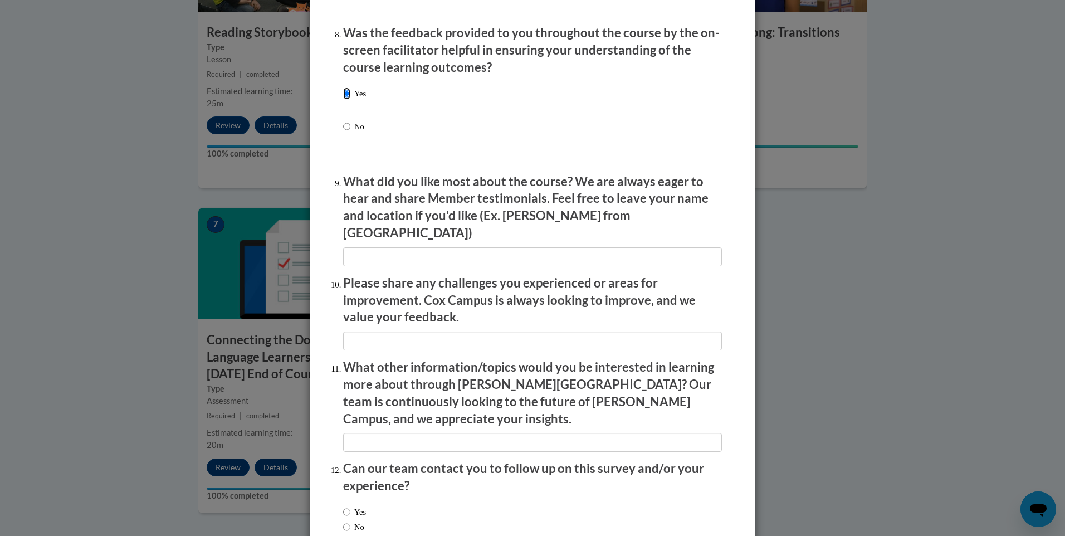
scroll to position [1727, 0]
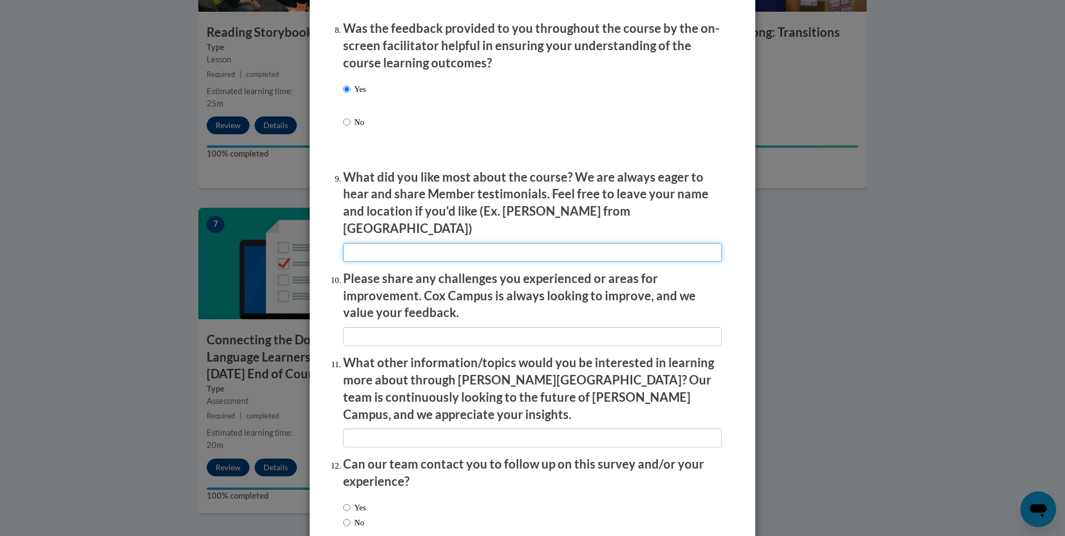
click at [424, 243] on input "textbox" at bounding box center [532, 252] width 379 height 19
type input "Helen from Birmingham, AL. Hearing the teachers speak highly about what they en…"
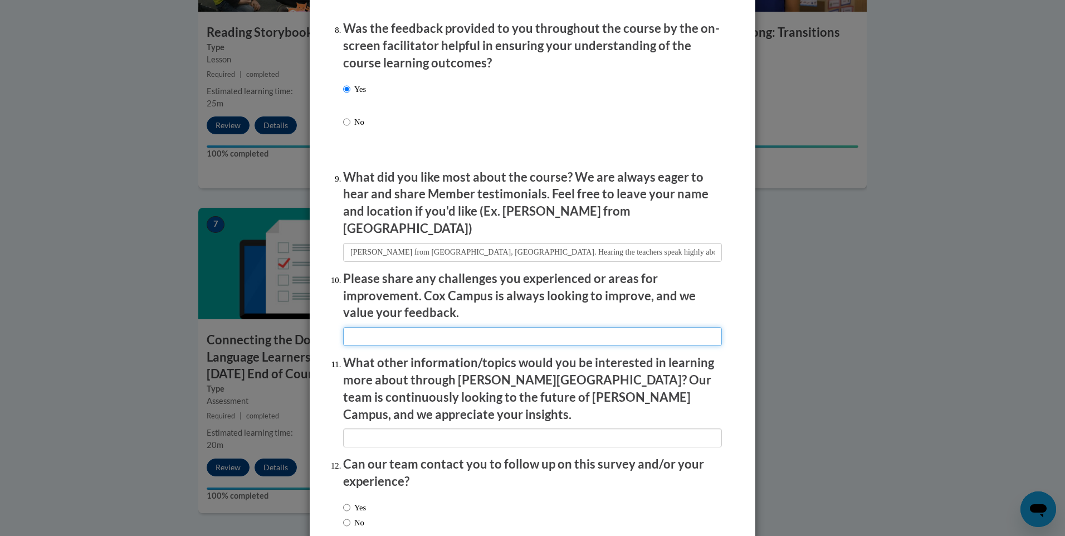
type input "N/A"
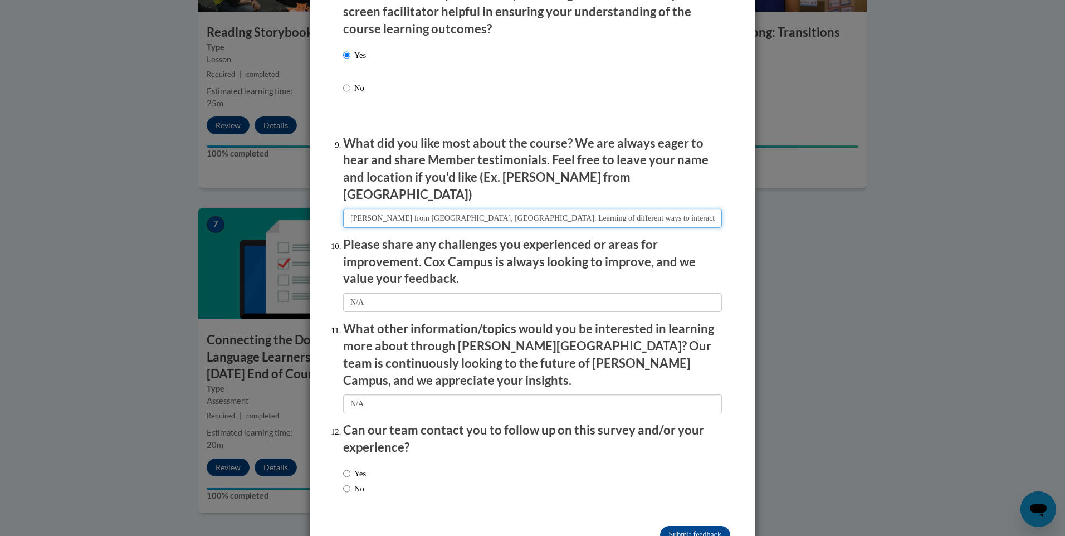
scroll to position [1779, 0]
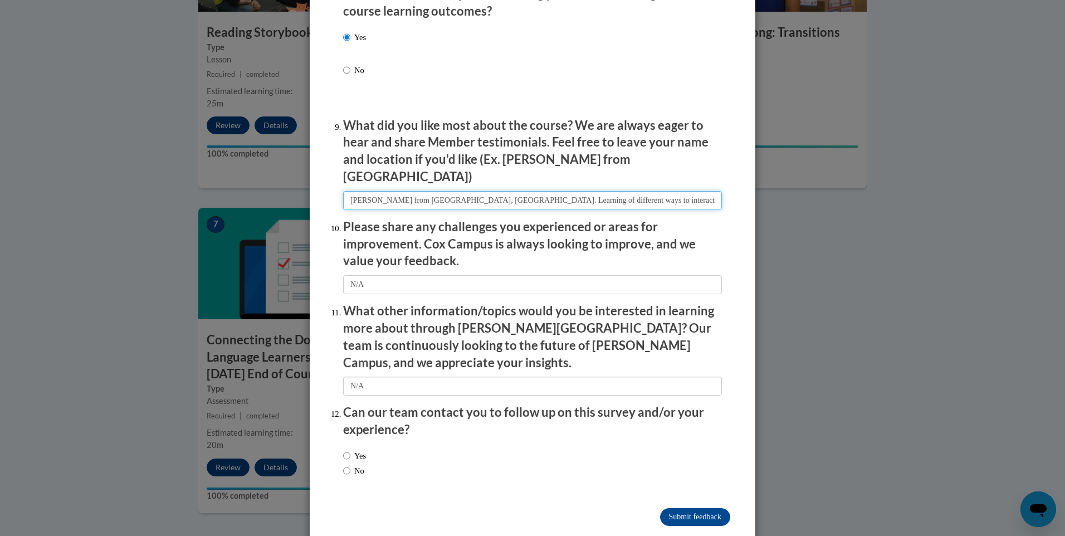
type input "Helen from Birmingham, AL. Learning of different ways to interact with the DLL'…"
click at [343, 450] on input "Yes" at bounding box center [346, 456] width 7 height 12
radio input "true"
click at [669, 508] on input "Submit feedback" at bounding box center [695, 517] width 70 height 18
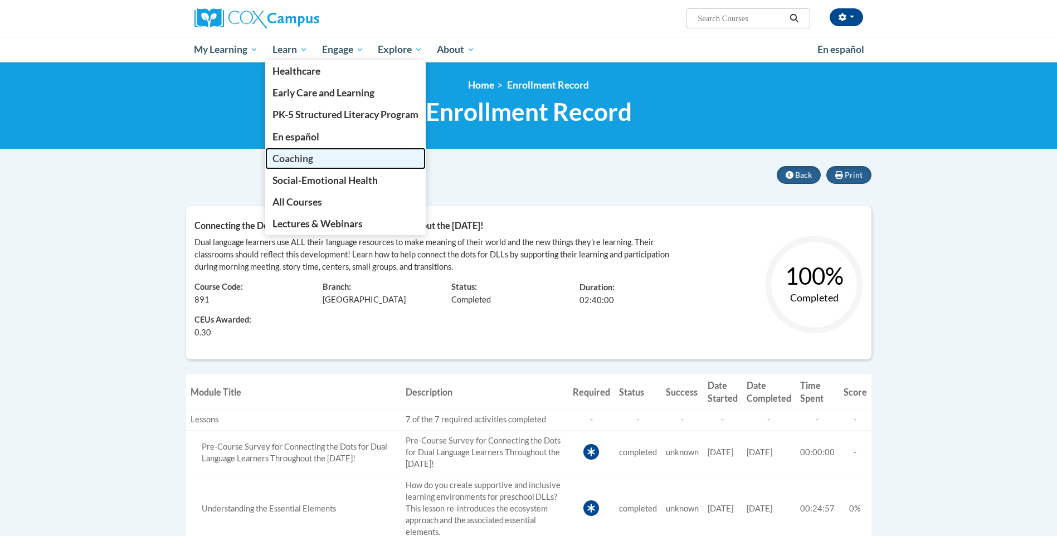
click at [289, 162] on span "Coaching" at bounding box center [292, 159] width 41 height 12
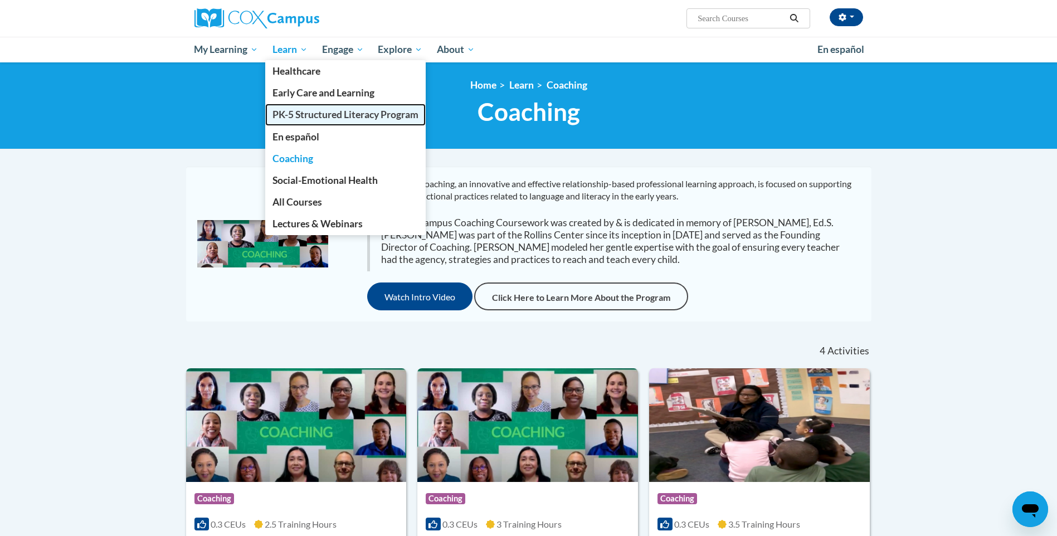
click at [300, 116] on span "PK-5 Structured Literacy Program" at bounding box center [345, 115] width 146 height 12
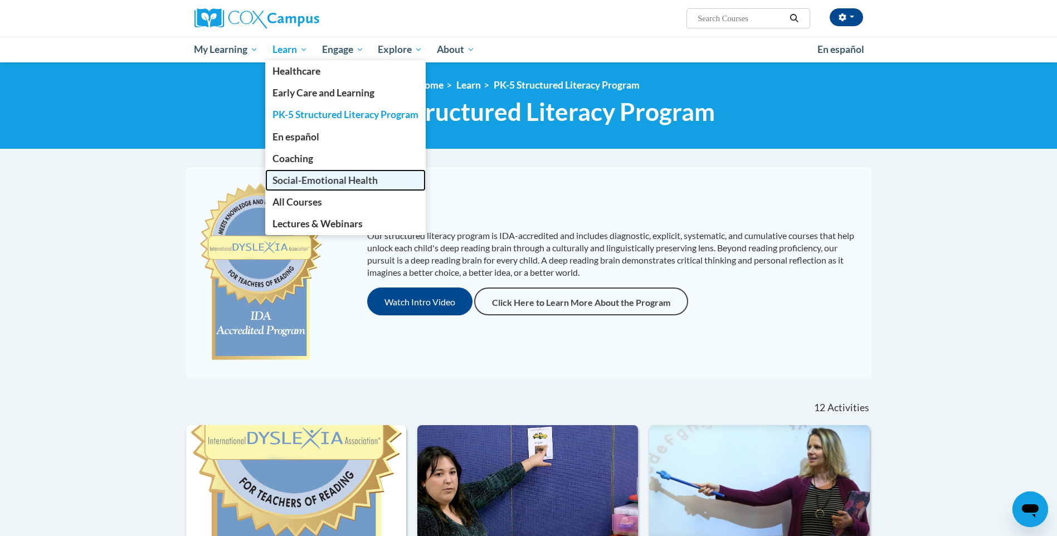
click at [314, 182] on span "Social-Emotional Health" at bounding box center [324, 180] width 105 height 12
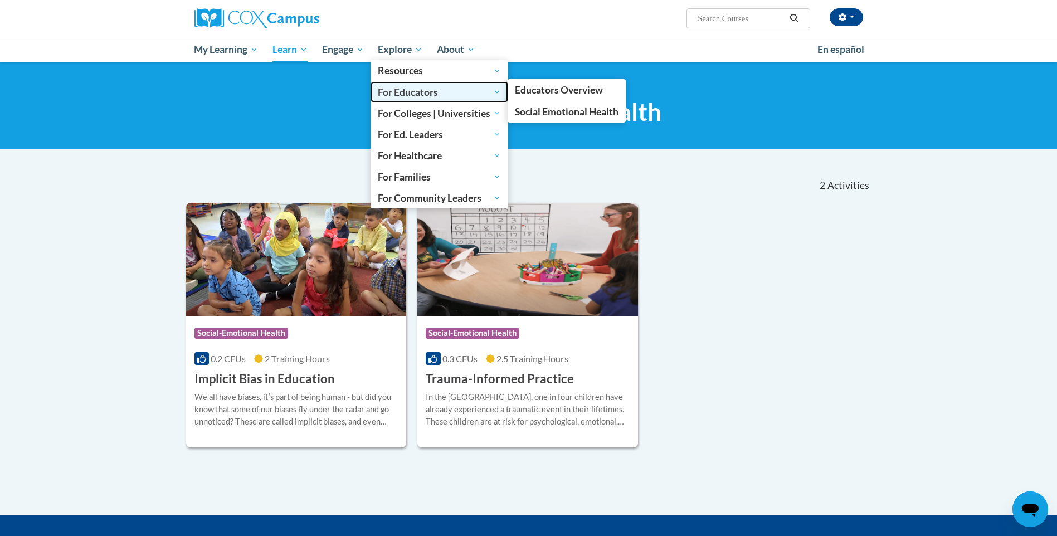
click at [404, 90] on span "For Educators" at bounding box center [439, 91] width 123 height 13
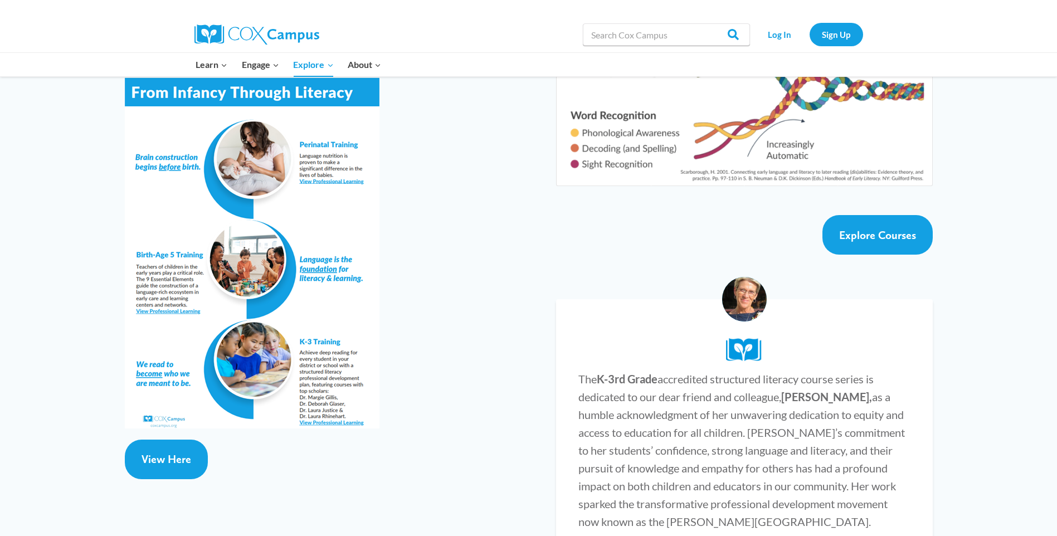
scroll to position [1950, 0]
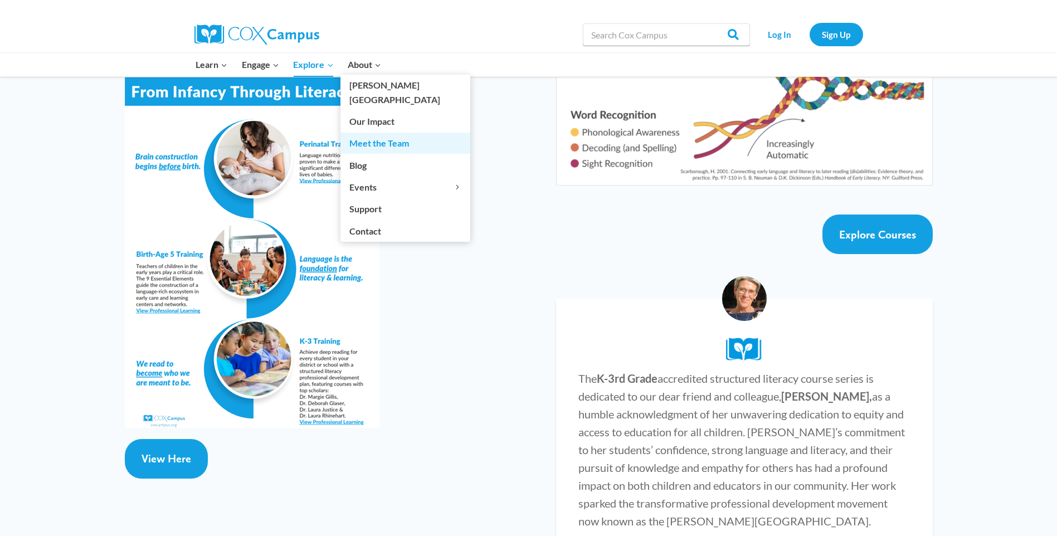
click at [368, 133] on link "Meet the Team" at bounding box center [405, 143] width 130 height 21
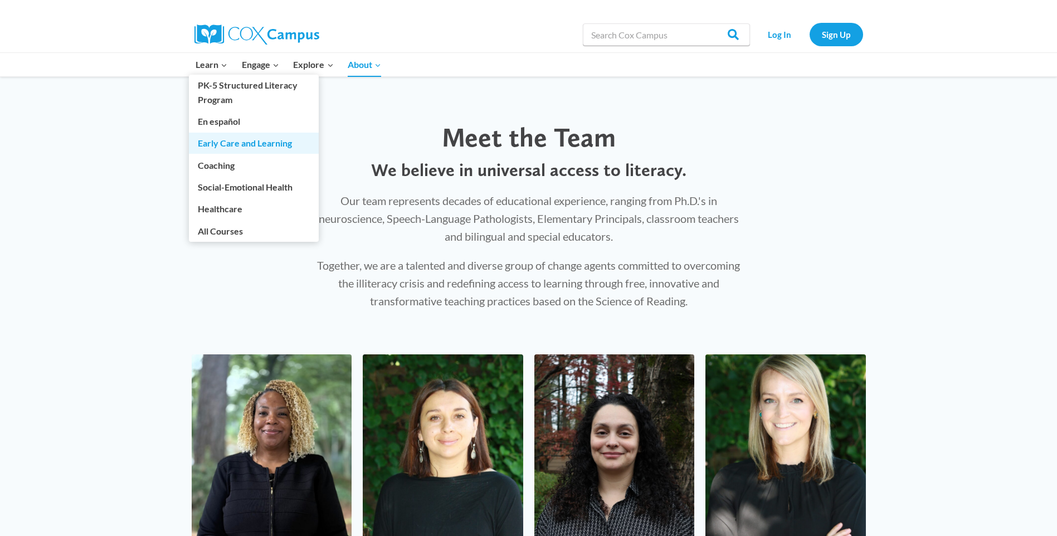
click at [223, 147] on link "Early Care and Learning" at bounding box center [254, 143] width 130 height 21
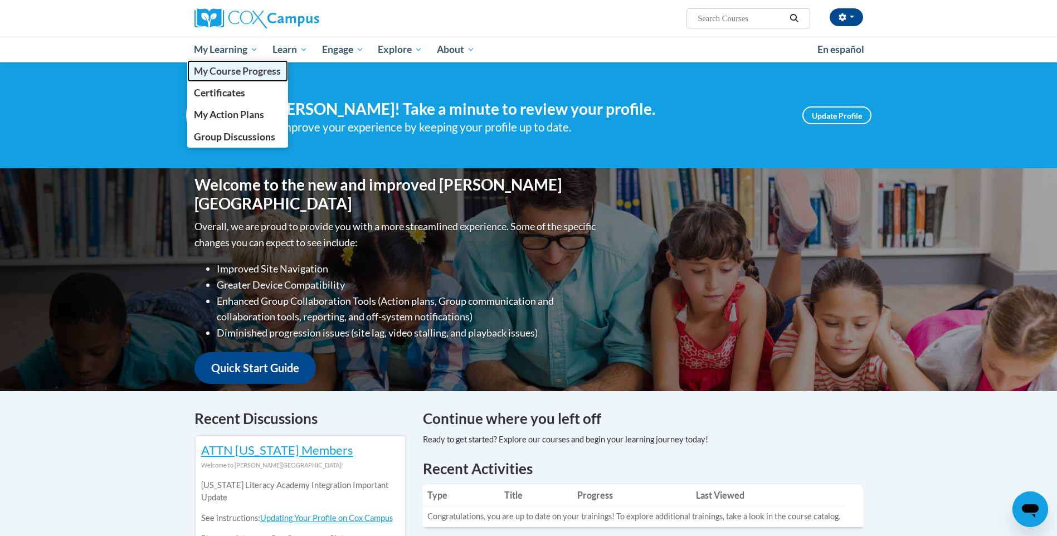
click at [223, 71] on span "My Course Progress" at bounding box center [237, 71] width 87 height 12
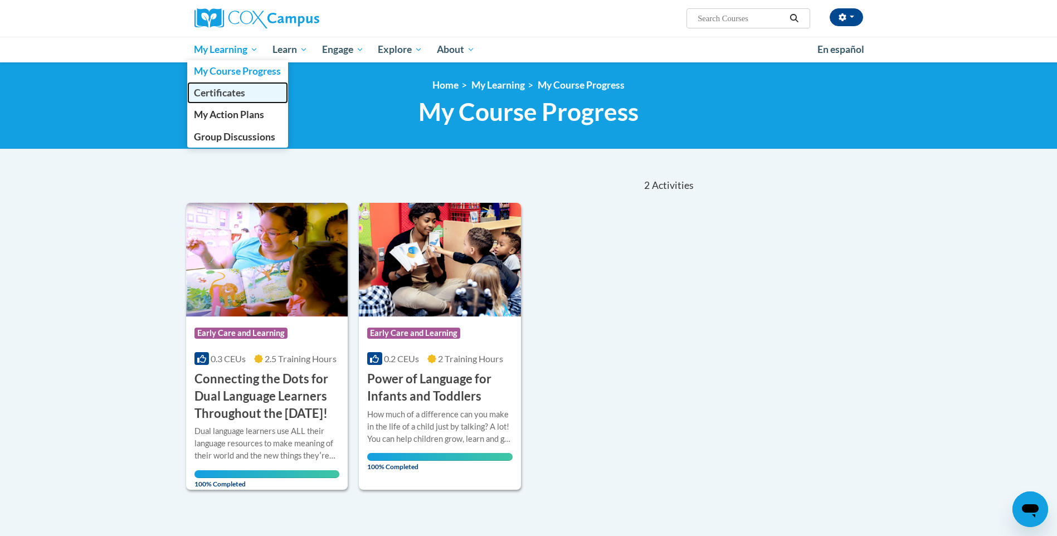
click at [223, 96] on span "Certificates" at bounding box center [219, 93] width 51 height 12
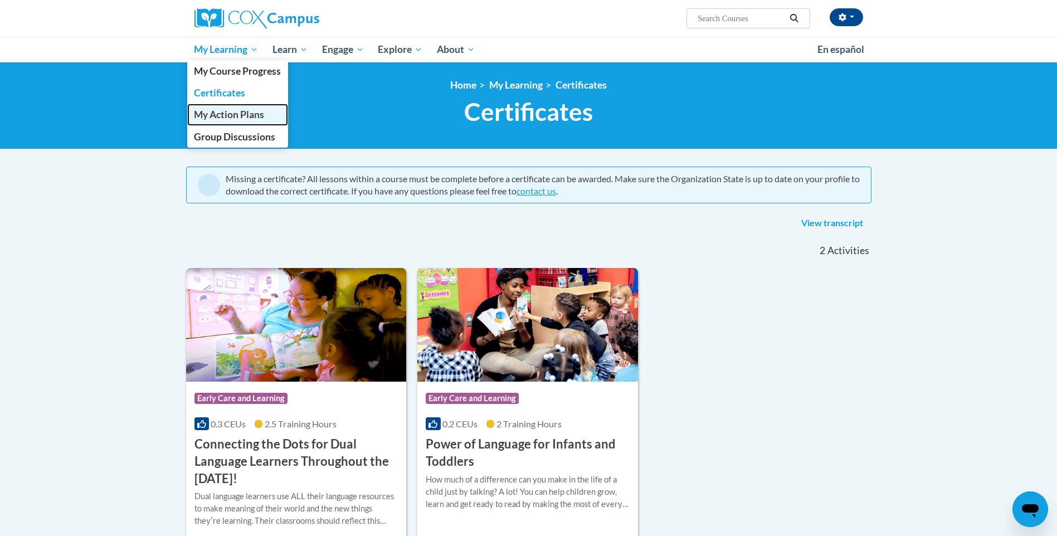
click at [231, 119] on span "My Action Plans" at bounding box center [229, 115] width 70 height 12
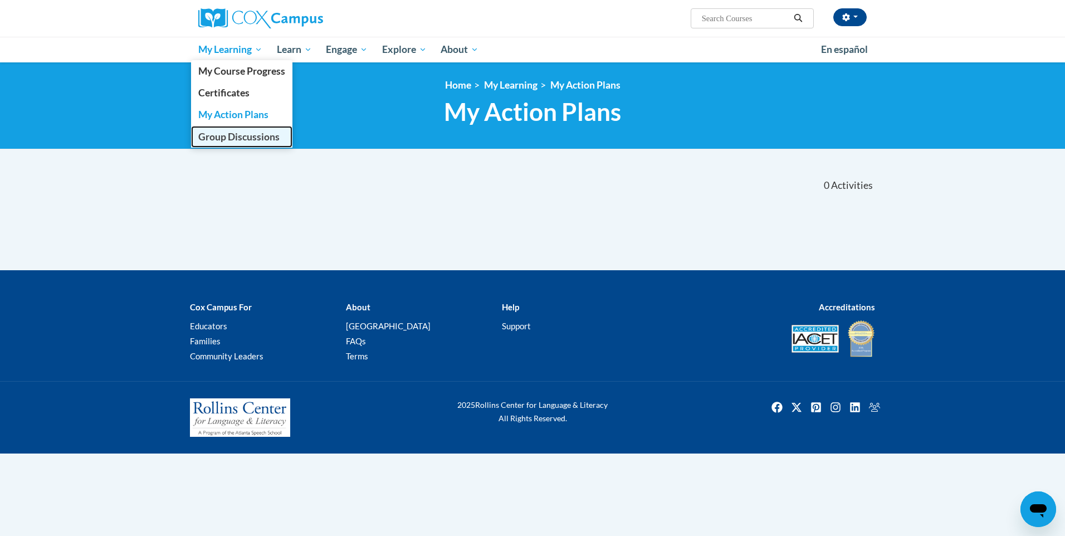
click at [227, 135] on span "Group Discussions" at bounding box center [238, 137] width 81 height 12
